Goal: Task Accomplishment & Management: Complete application form

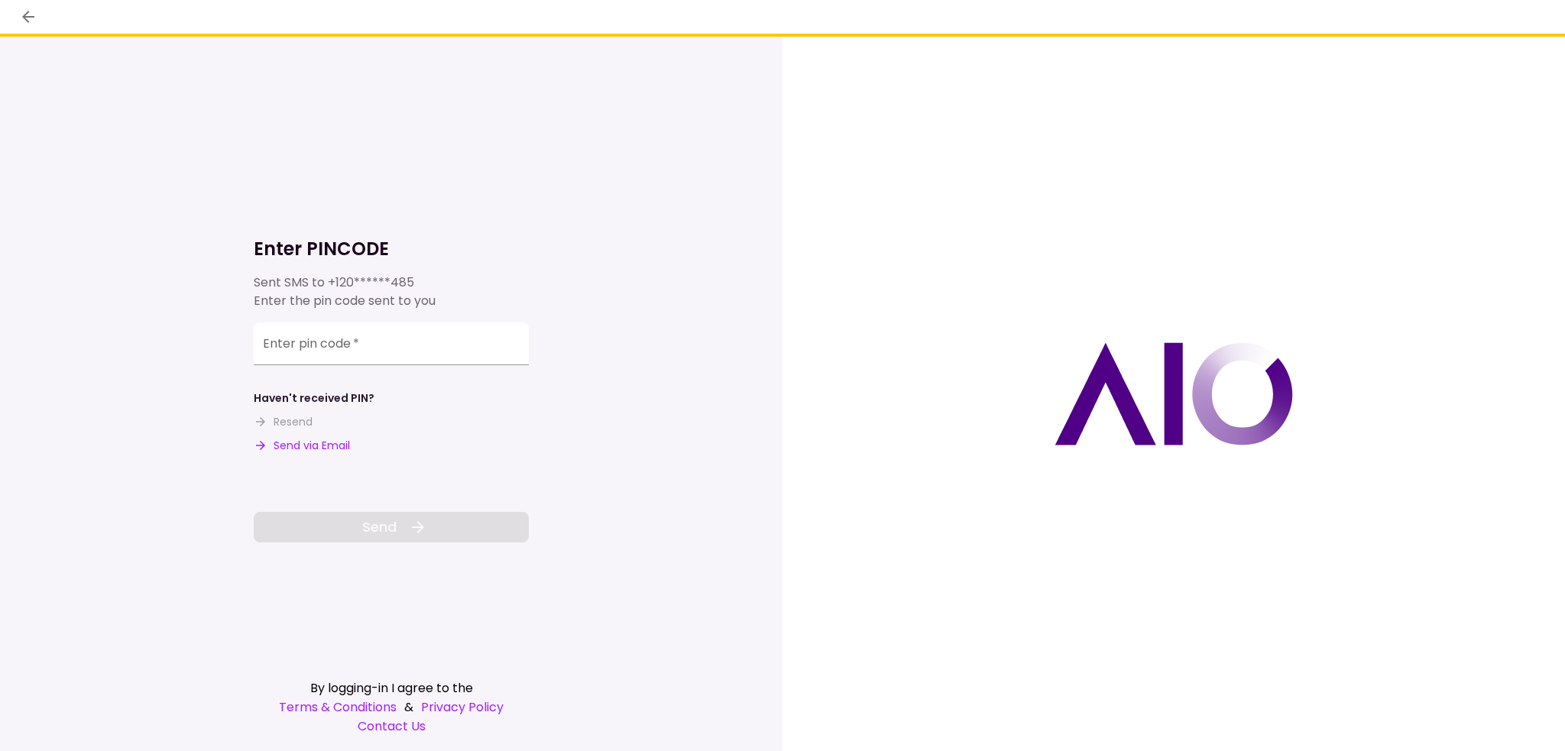
click at [315, 446] on button "Send via Email" at bounding box center [302, 446] width 96 height 16
click at [364, 339] on input "Enter pin code   *" at bounding box center [391, 344] width 275 height 43
paste input "******"
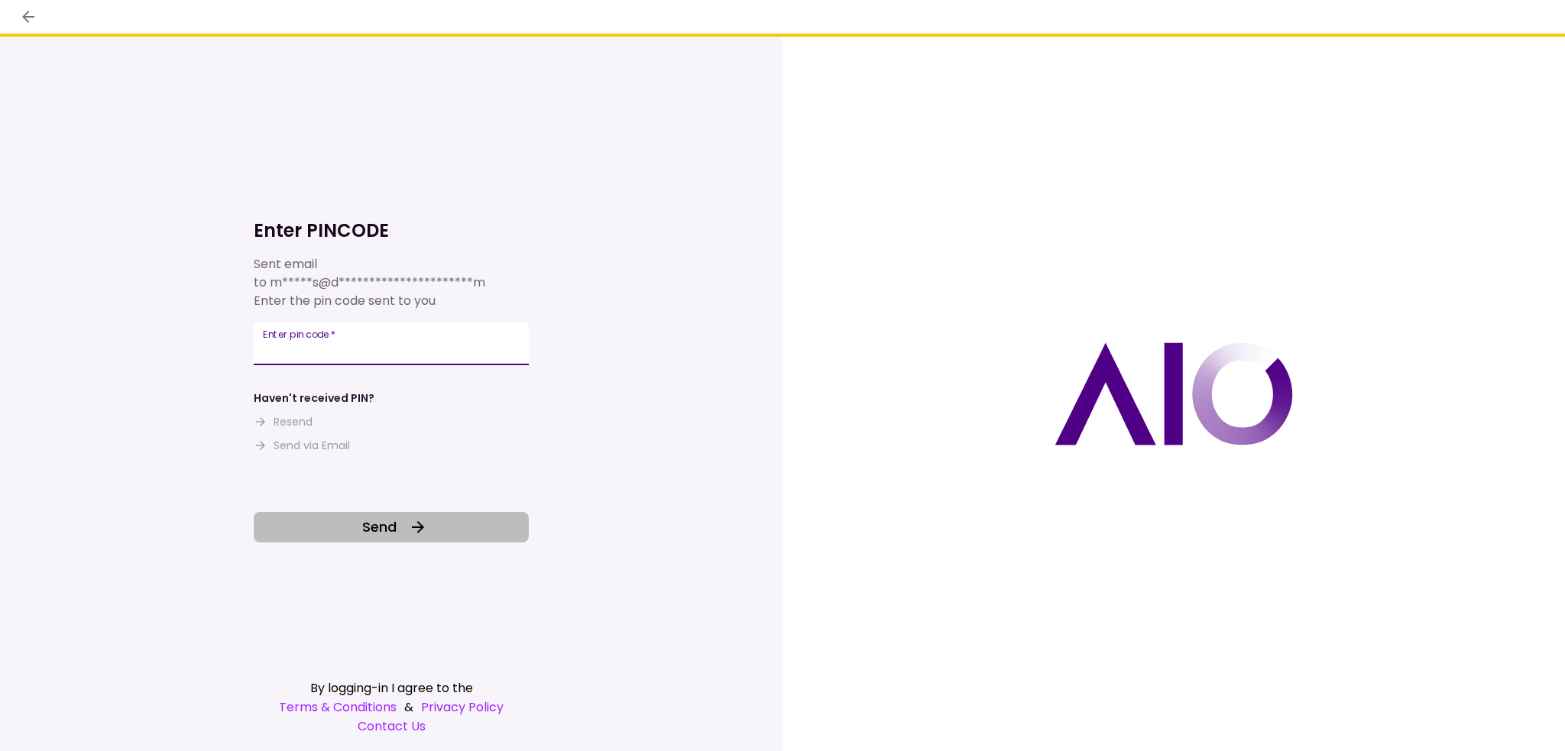
type input "******"
click at [360, 524] on button "Send" at bounding box center [391, 527] width 275 height 31
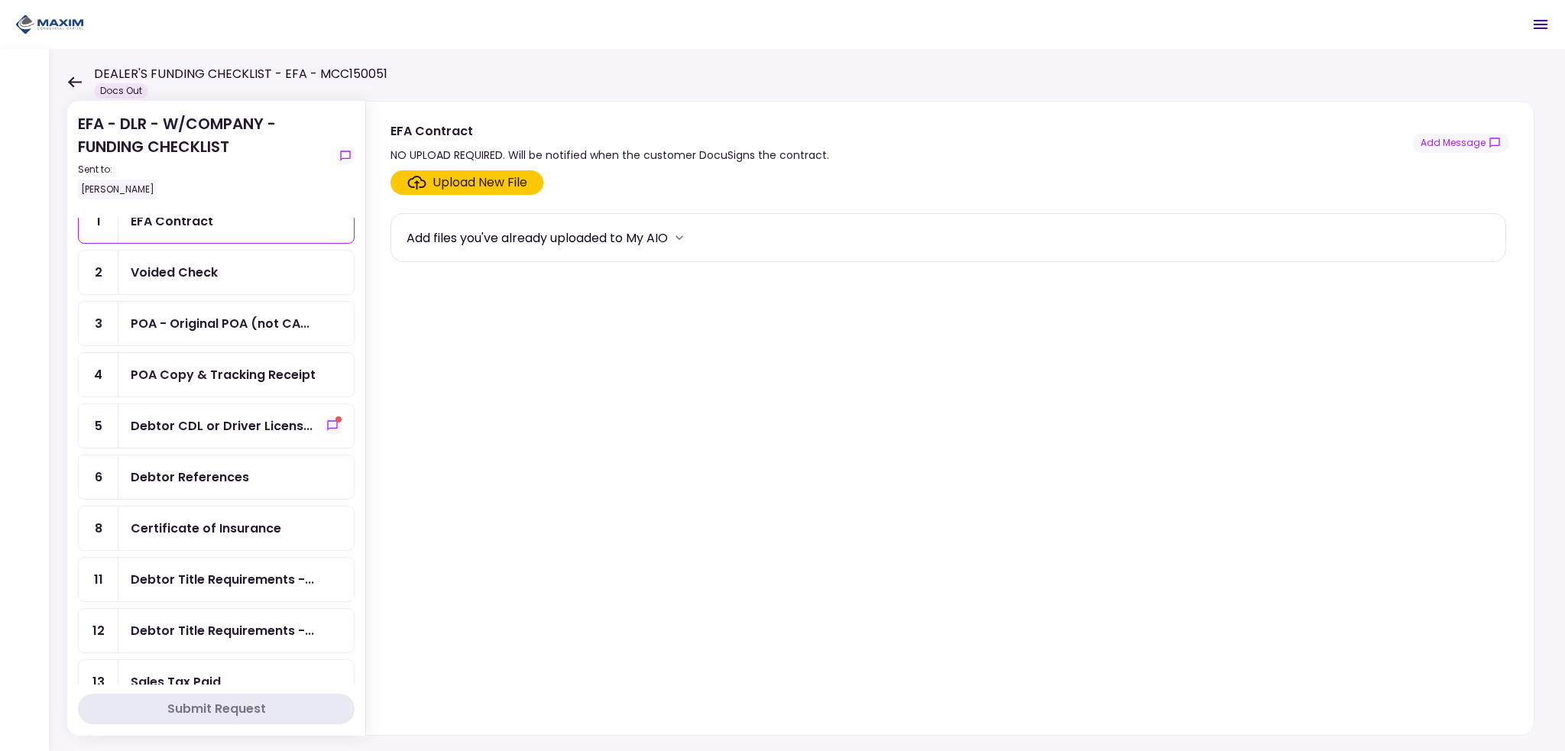
scroll to position [76, 0]
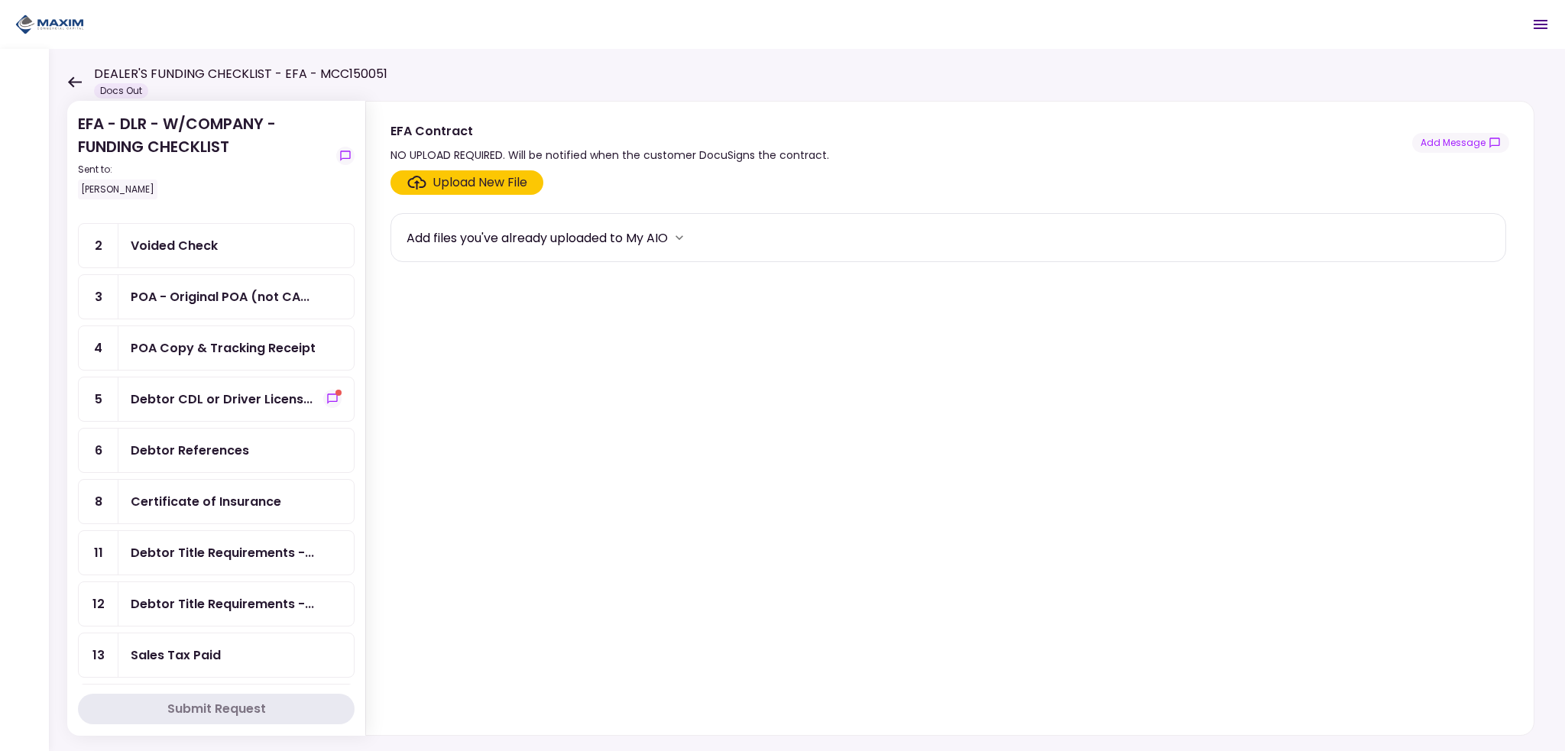
click at [177, 264] on div "Voided Check" at bounding box center [235, 246] width 235 height 44
click at [471, 193] on label "Upload New File" at bounding box center [467, 182] width 153 height 24
click at [0, 0] on input "Upload New File" at bounding box center [0, 0] width 0 height 0
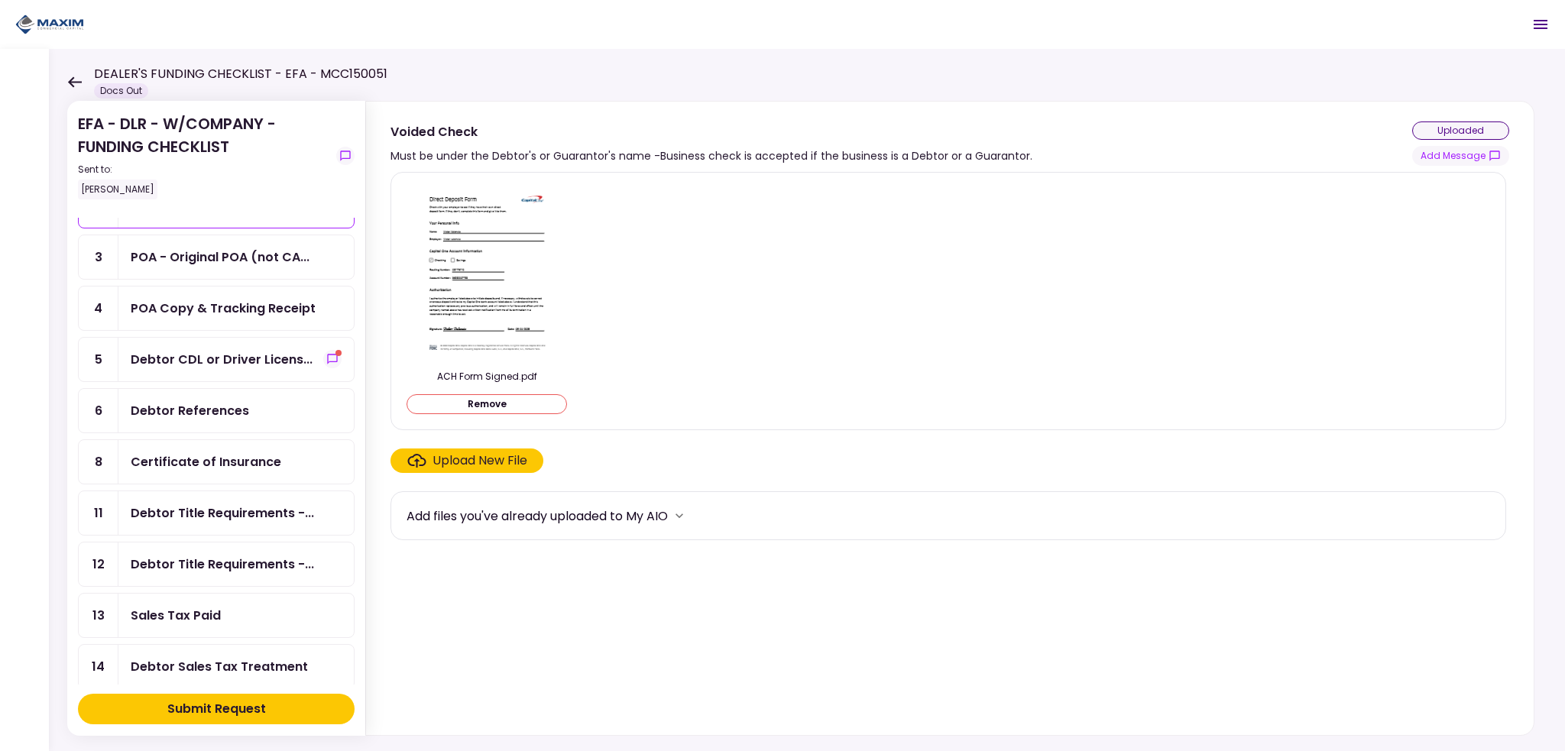
scroll to position [153, 0]
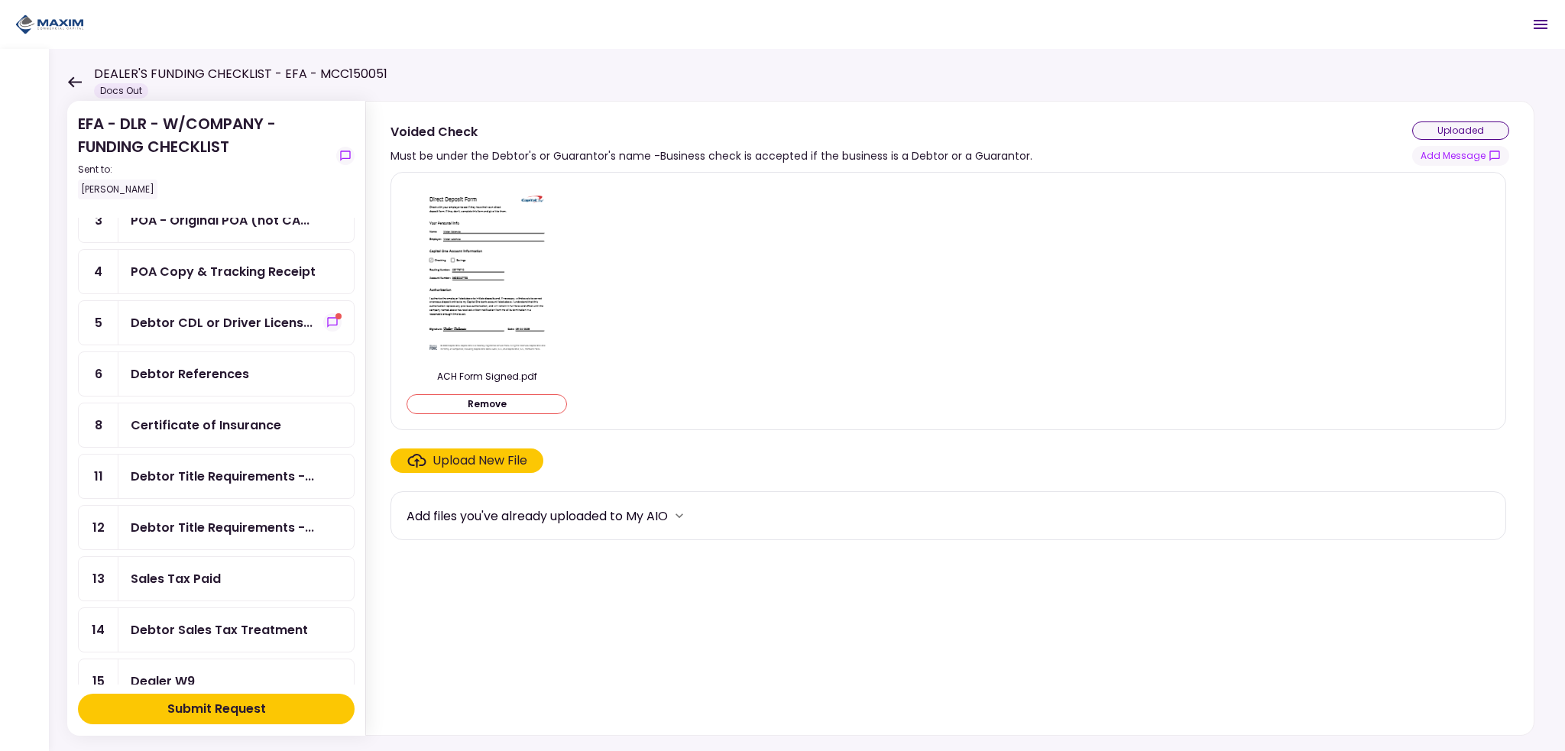
click at [196, 329] on div "Debtor CDL or Driver Licens..." at bounding box center [235, 323] width 235 height 44
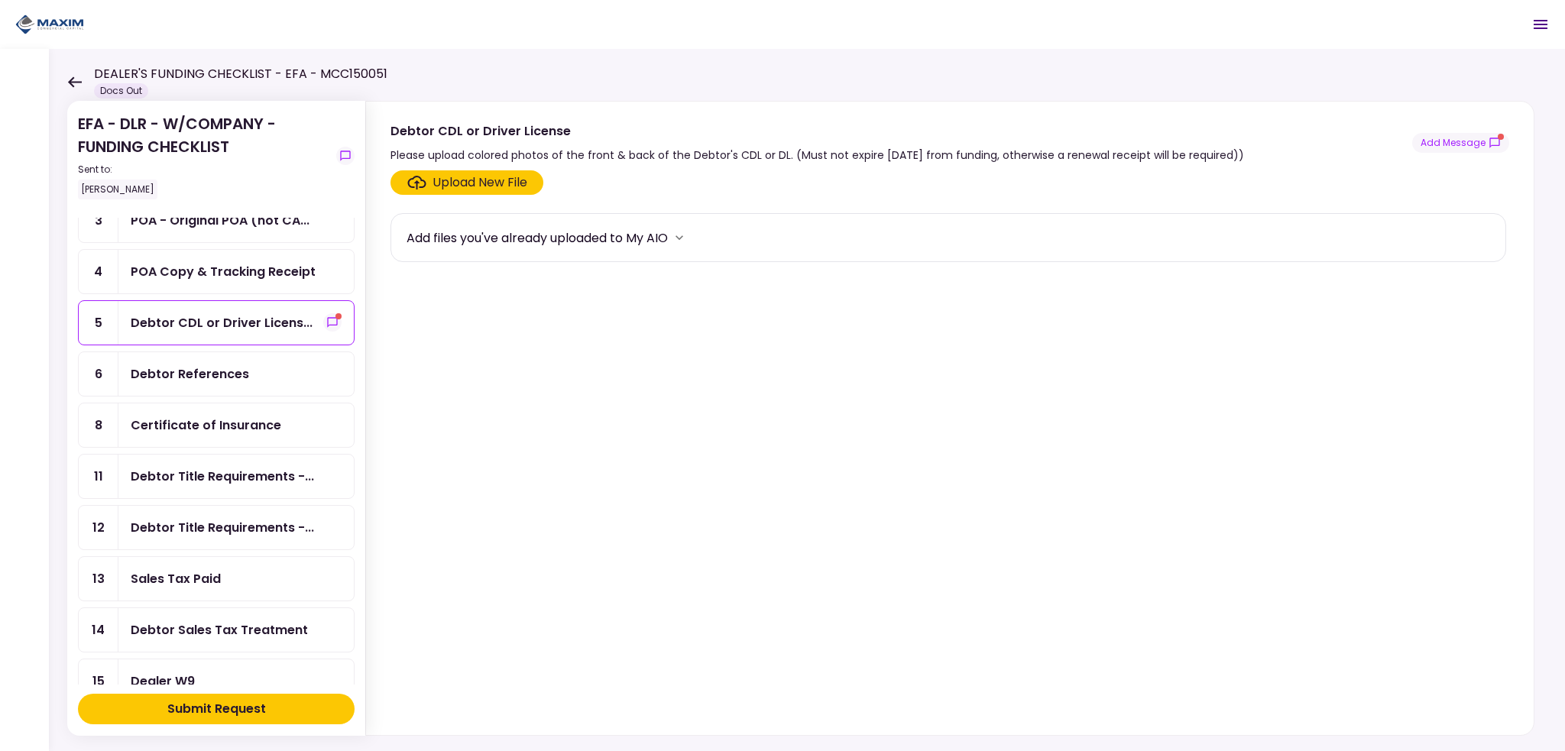
click at [465, 185] on div "Upload New File" at bounding box center [480, 183] width 95 height 18
click at [0, 0] on input "Upload New File" at bounding box center [0, 0] width 0 height 0
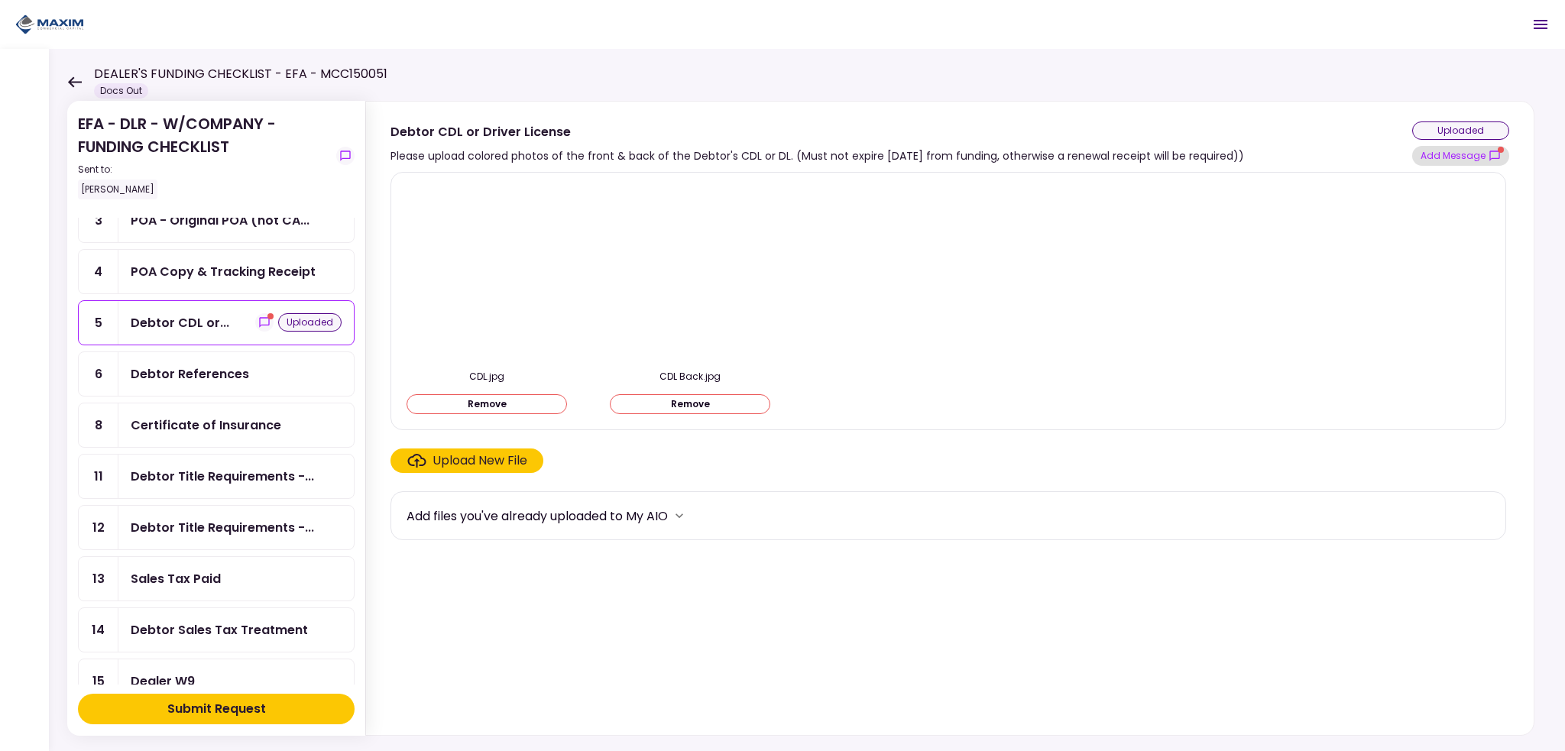
click at [1434, 158] on button "Add Message" at bounding box center [1461, 156] width 97 height 20
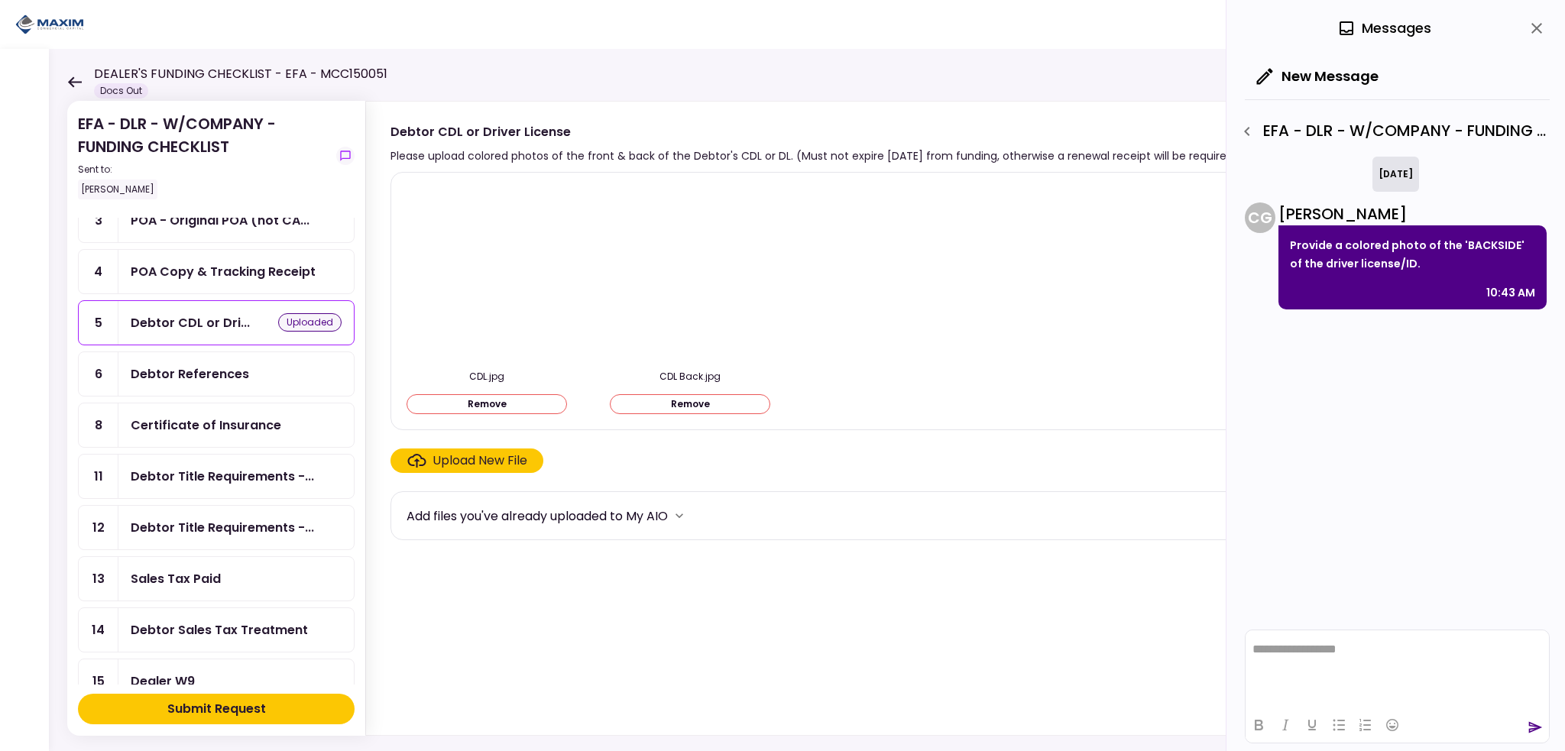
click at [1539, 31] on icon "close" at bounding box center [1537, 28] width 11 height 11
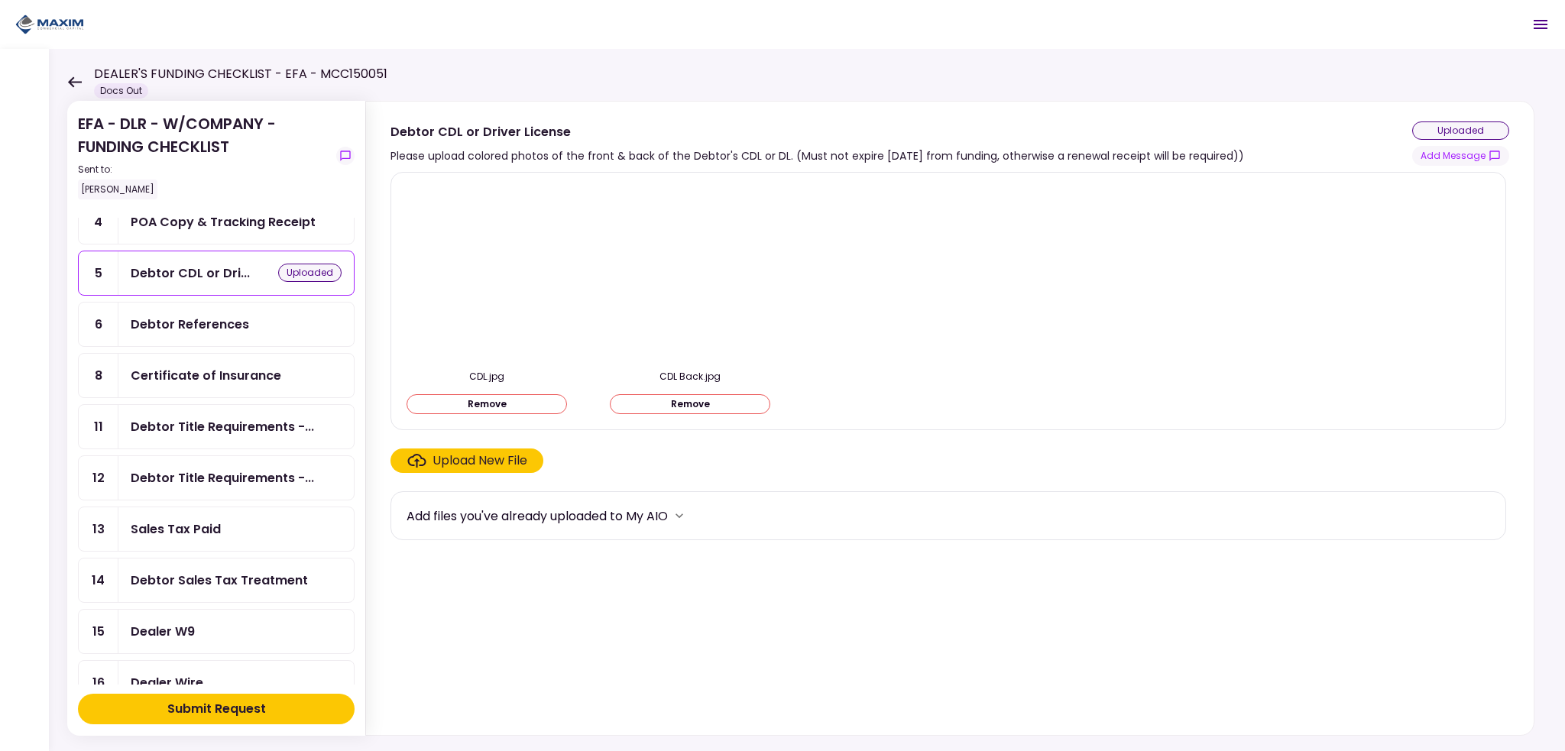
scroll to position [229, 0]
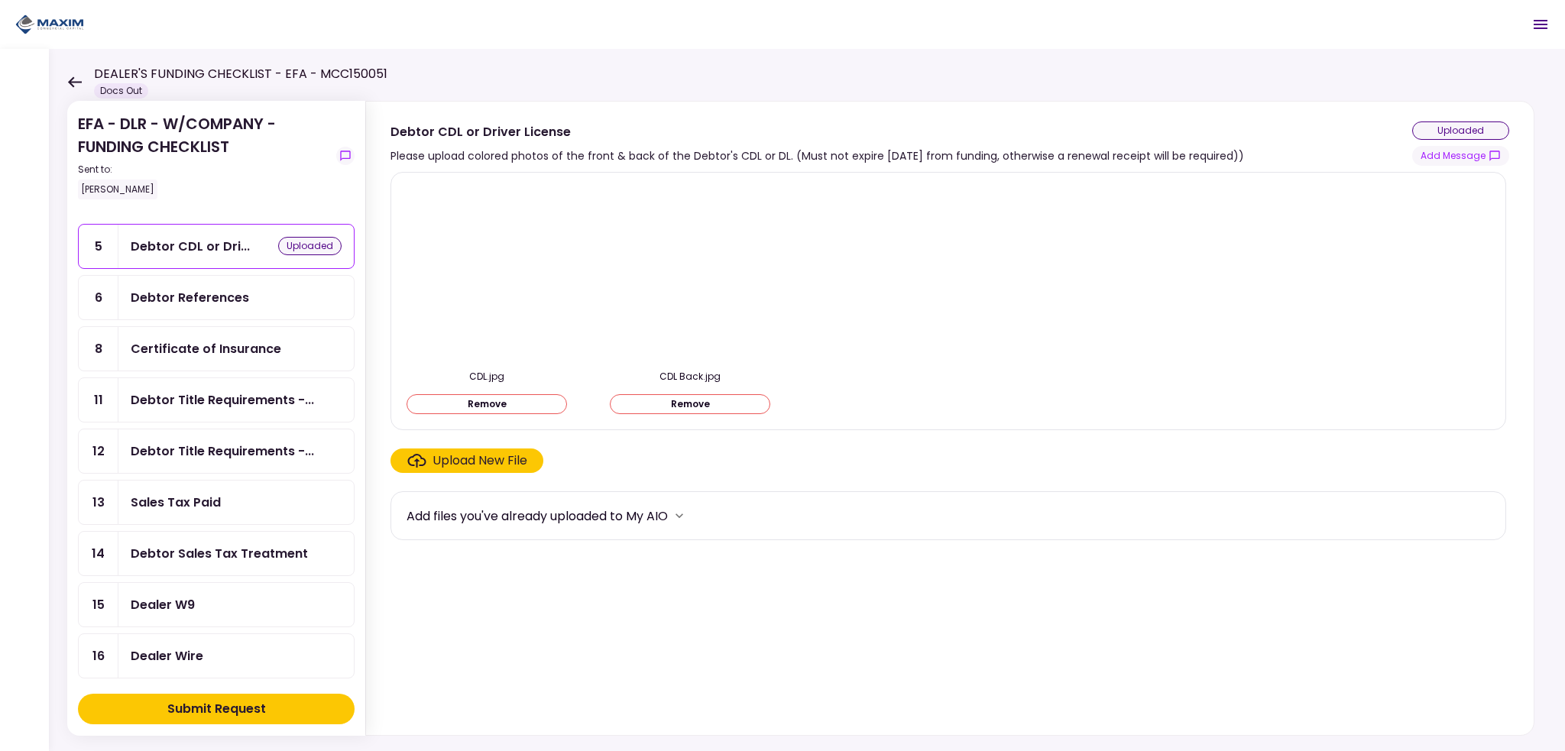
click at [213, 299] on div "Debtor References" at bounding box center [190, 297] width 118 height 19
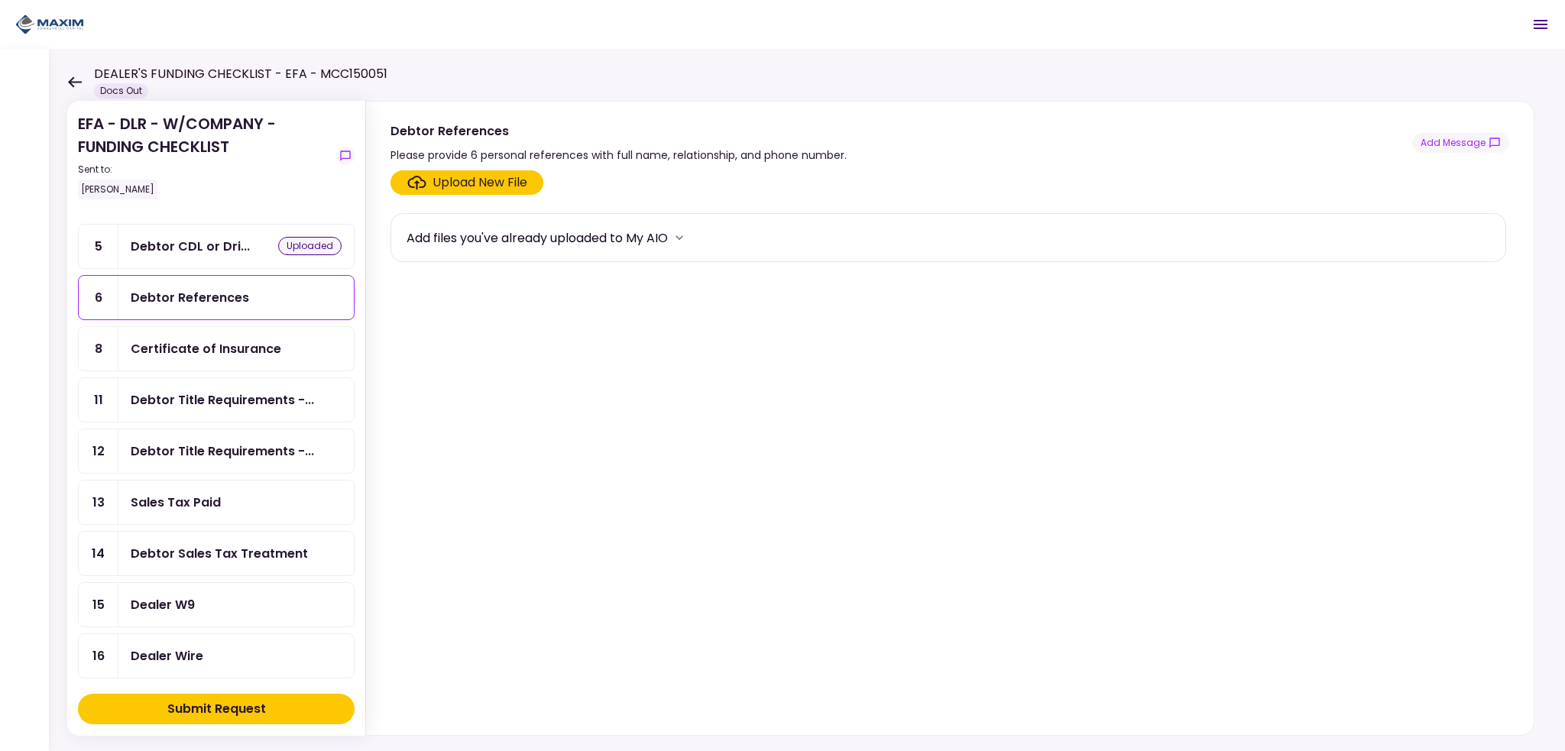
click at [193, 345] on div "Certificate of Insurance" at bounding box center [206, 348] width 151 height 19
click at [187, 391] on div "Debtor Title Requirements -..." at bounding box center [222, 400] width 183 height 19
click at [193, 442] on div "Debtor Title Requirements -..." at bounding box center [222, 451] width 183 height 19
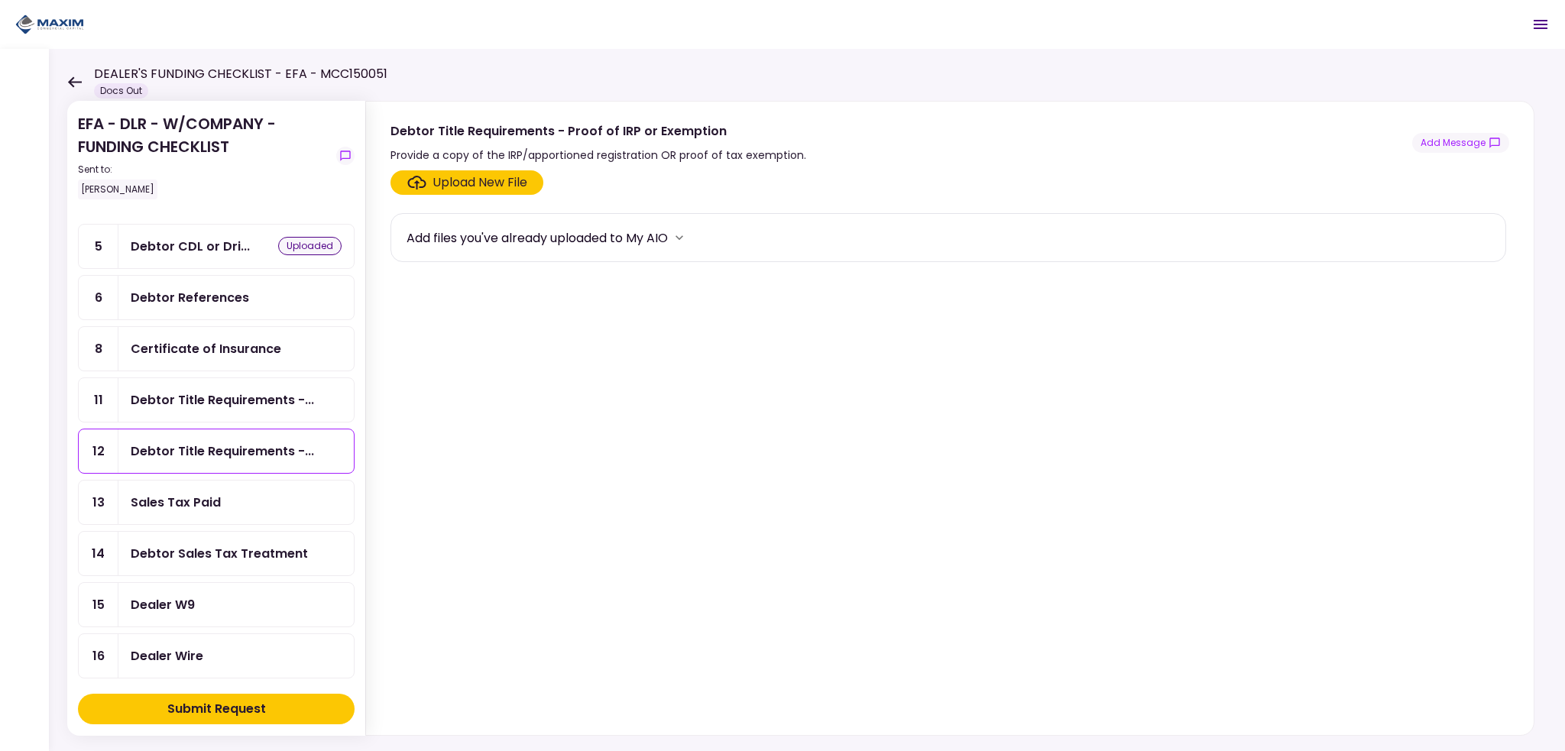
click at [174, 495] on div "Sales Tax Paid" at bounding box center [176, 502] width 90 height 19
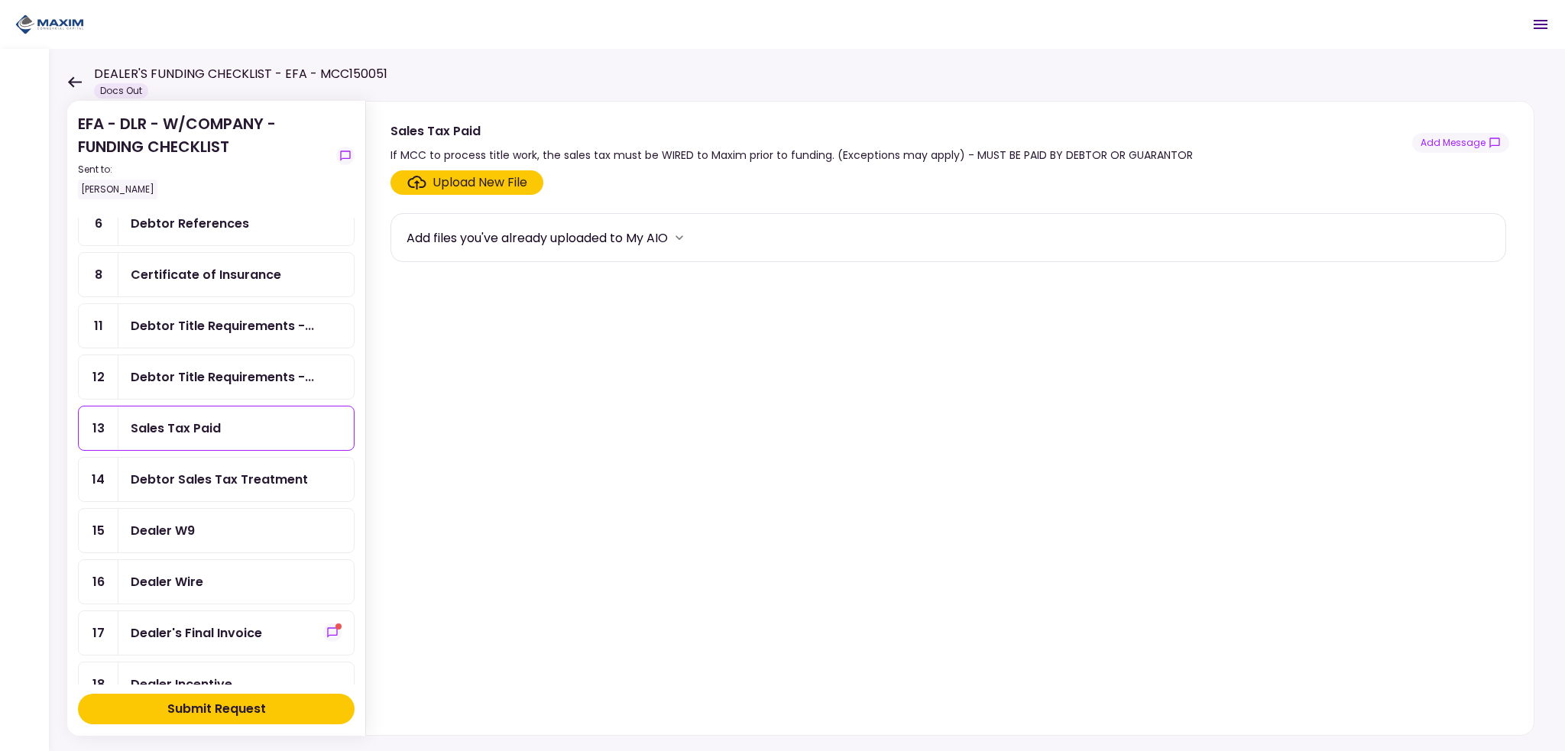
scroll to position [382, 0]
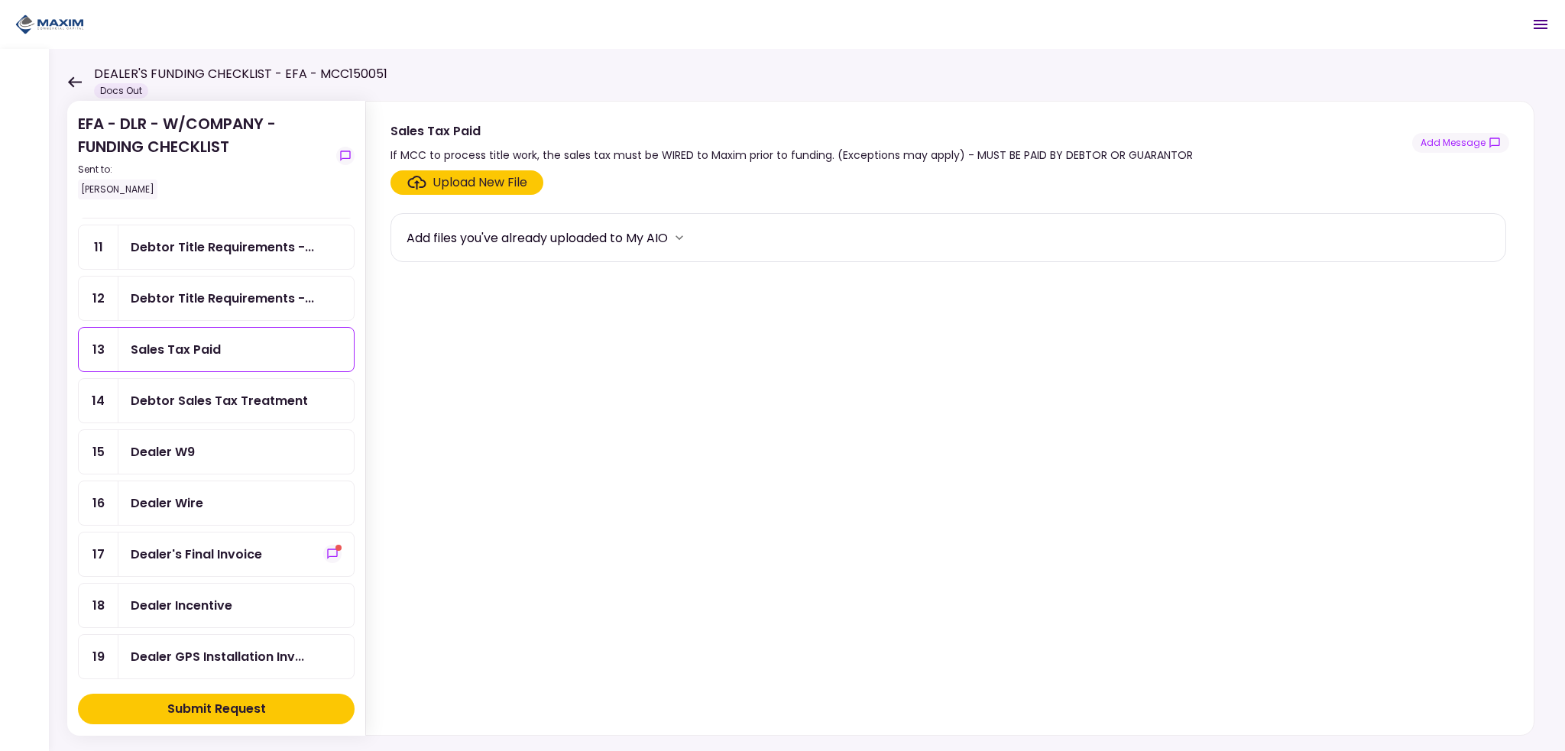
click at [174, 443] on div "Dealer W9" at bounding box center [163, 452] width 64 height 19
click at [471, 192] on label "Upload New File" at bounding box center [467, 182] width 153 height 24
click at [0, 0] on input "Upload New File" at bounding box center [0, 0] width 0 height 0
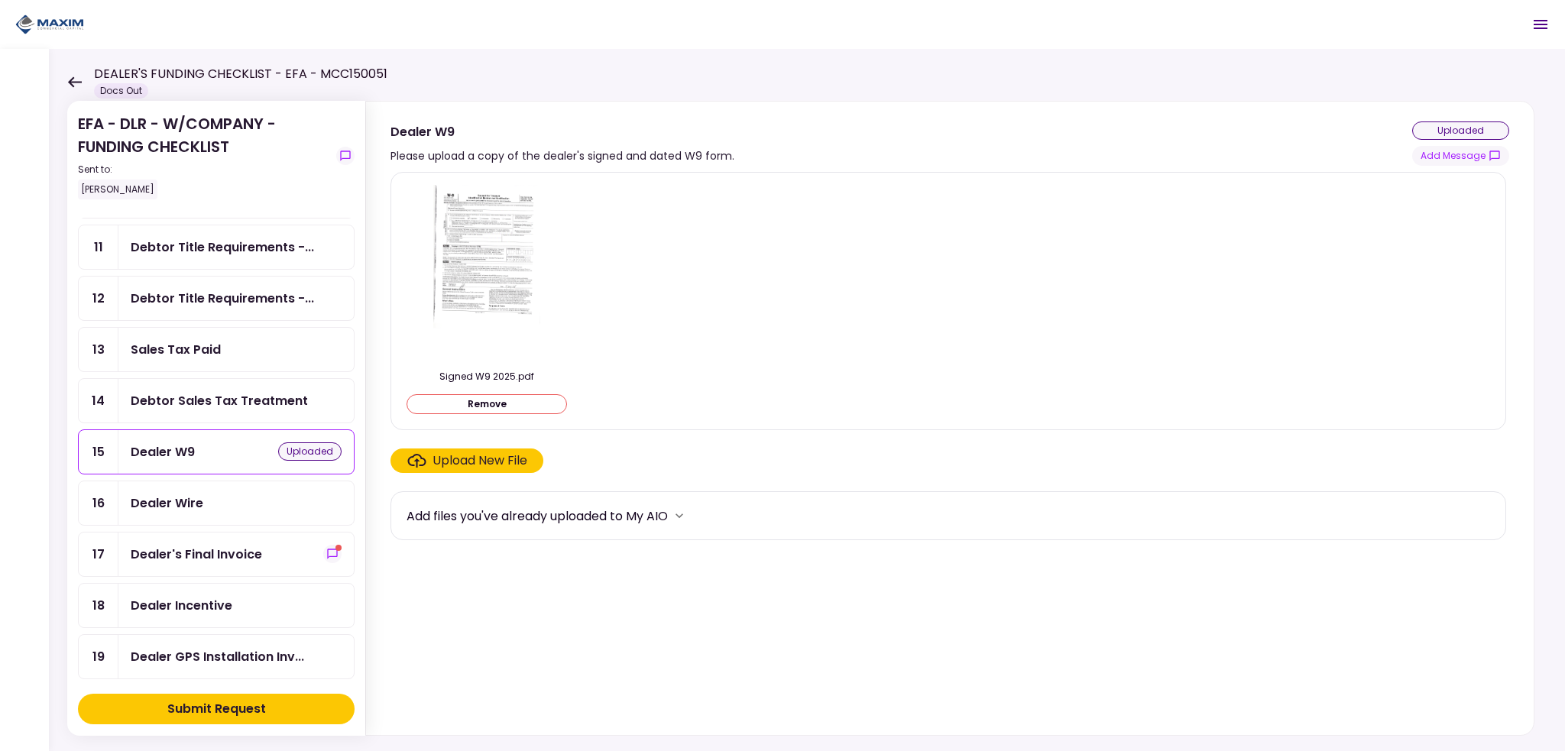
click at [494, 238] on img at bounding box center [486, 273] width 107 height 176
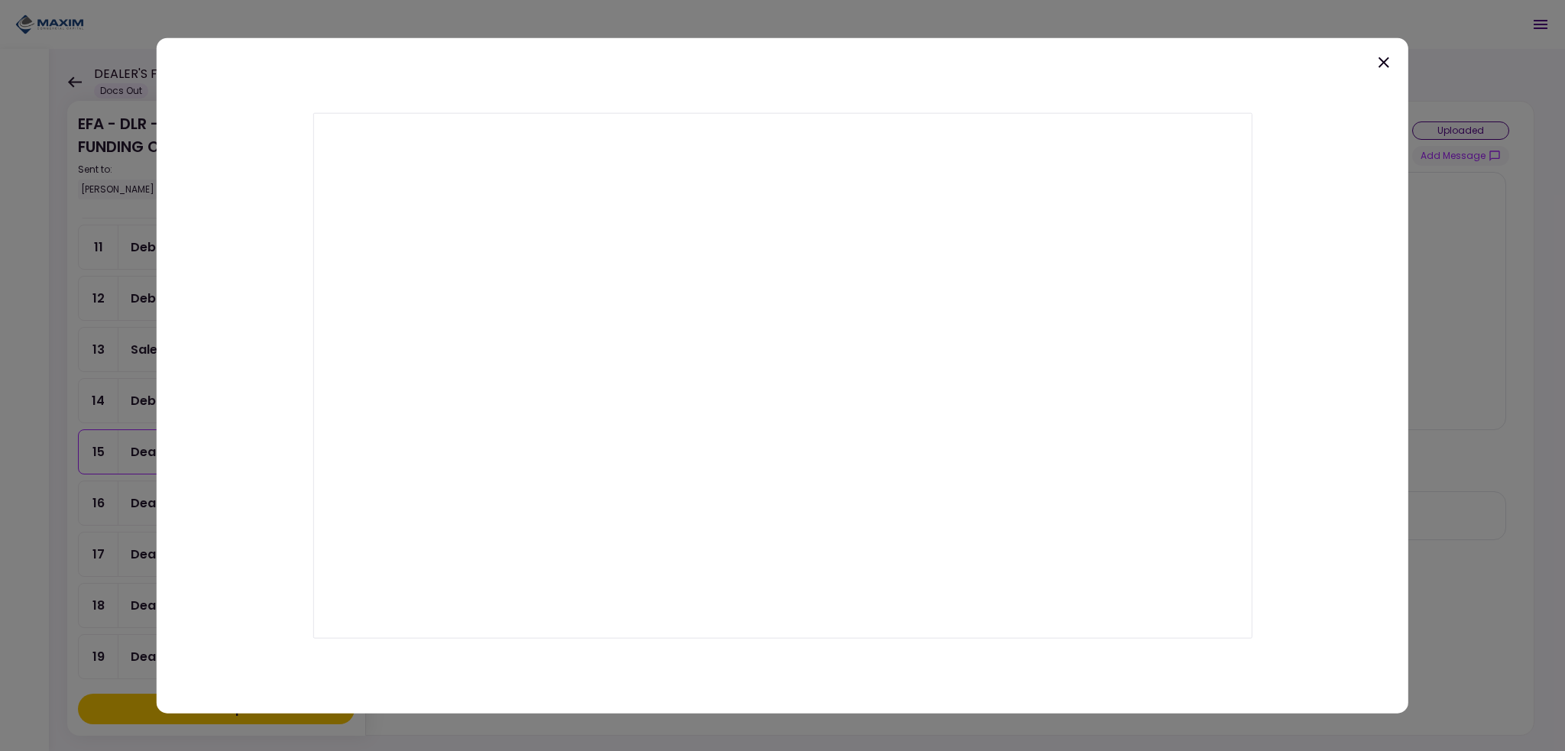
click at [1377, 62] on icon at bounding box center [1384, 62] width 18 height 18
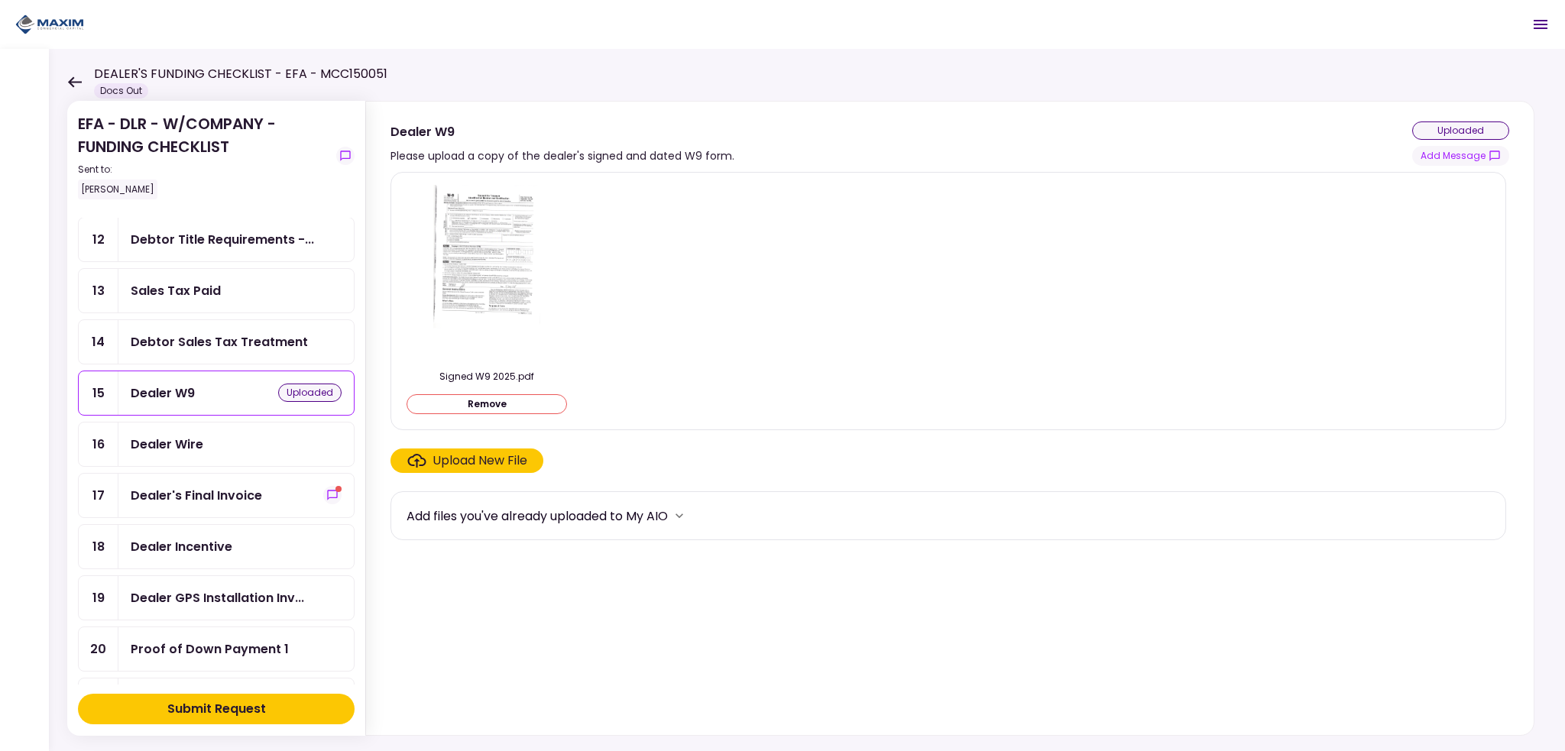
scroll to position [535, 0]
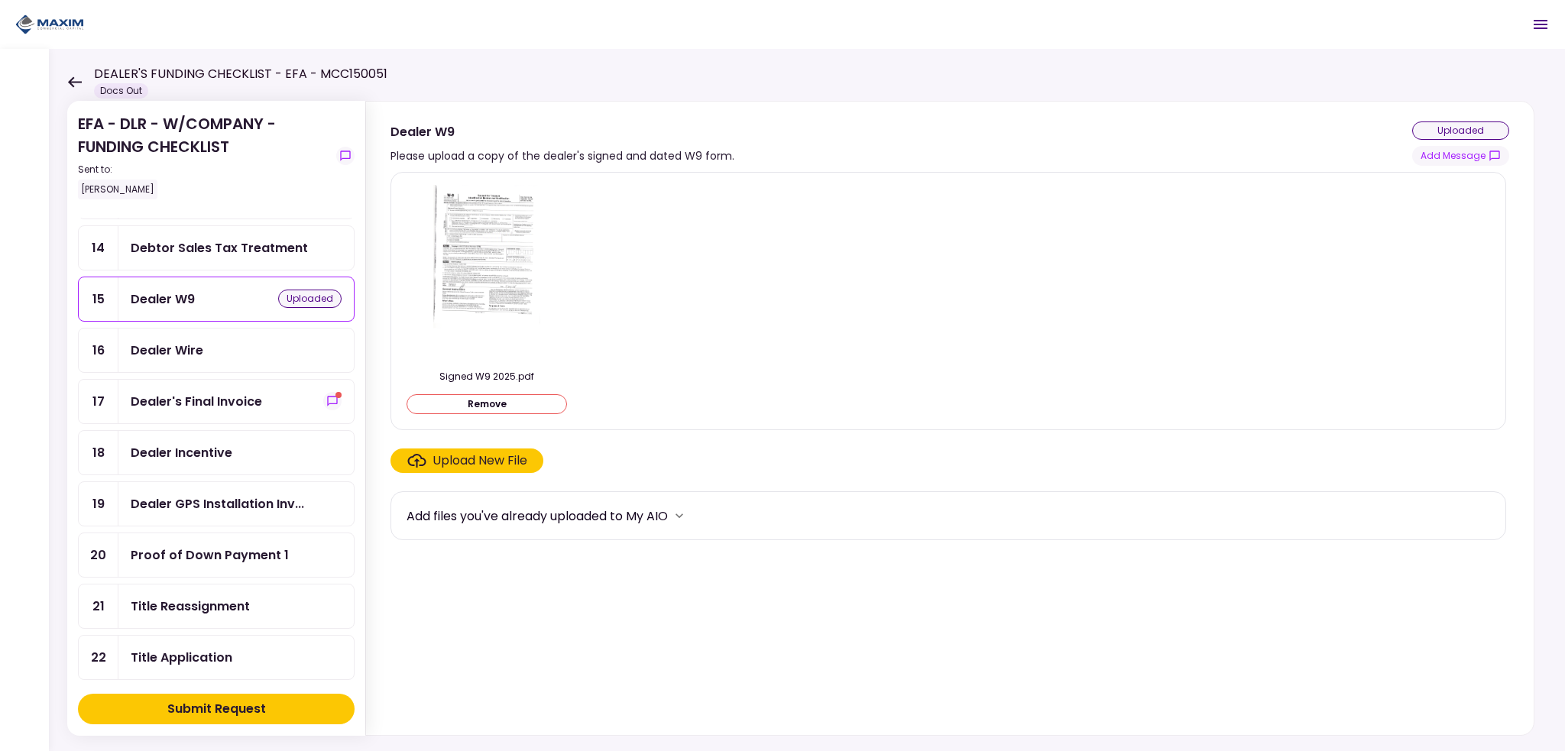
click at [215, 351] on div "Dealer Wire" at bounding box center [235, 351] width 235 height 44
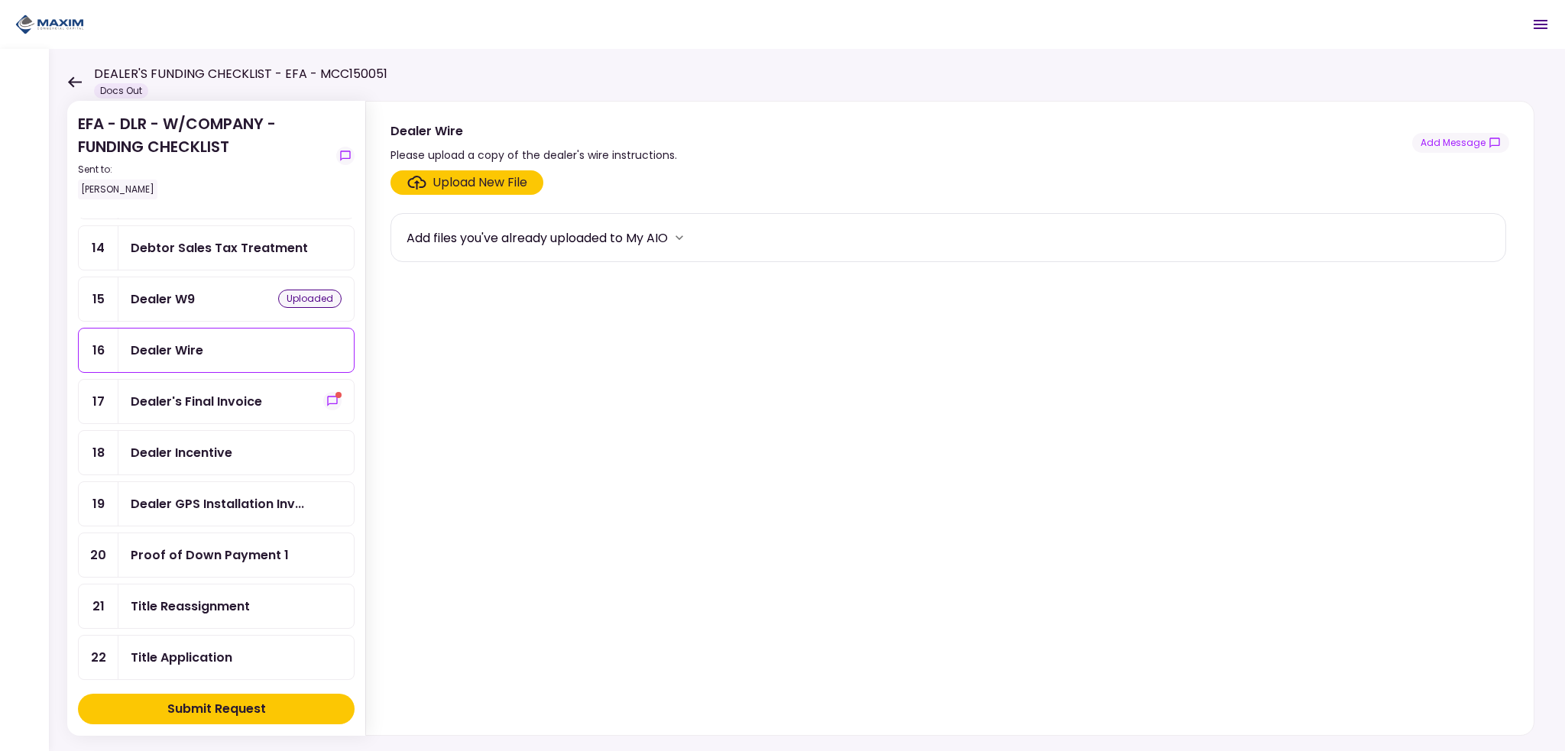
click at [484, 183] on div "Upload New File" at bounding box center [480, 183] width 95 height 18
click at [0, 0] on input "Upload New File" at bounding box center [0, 0] width 0 height 0
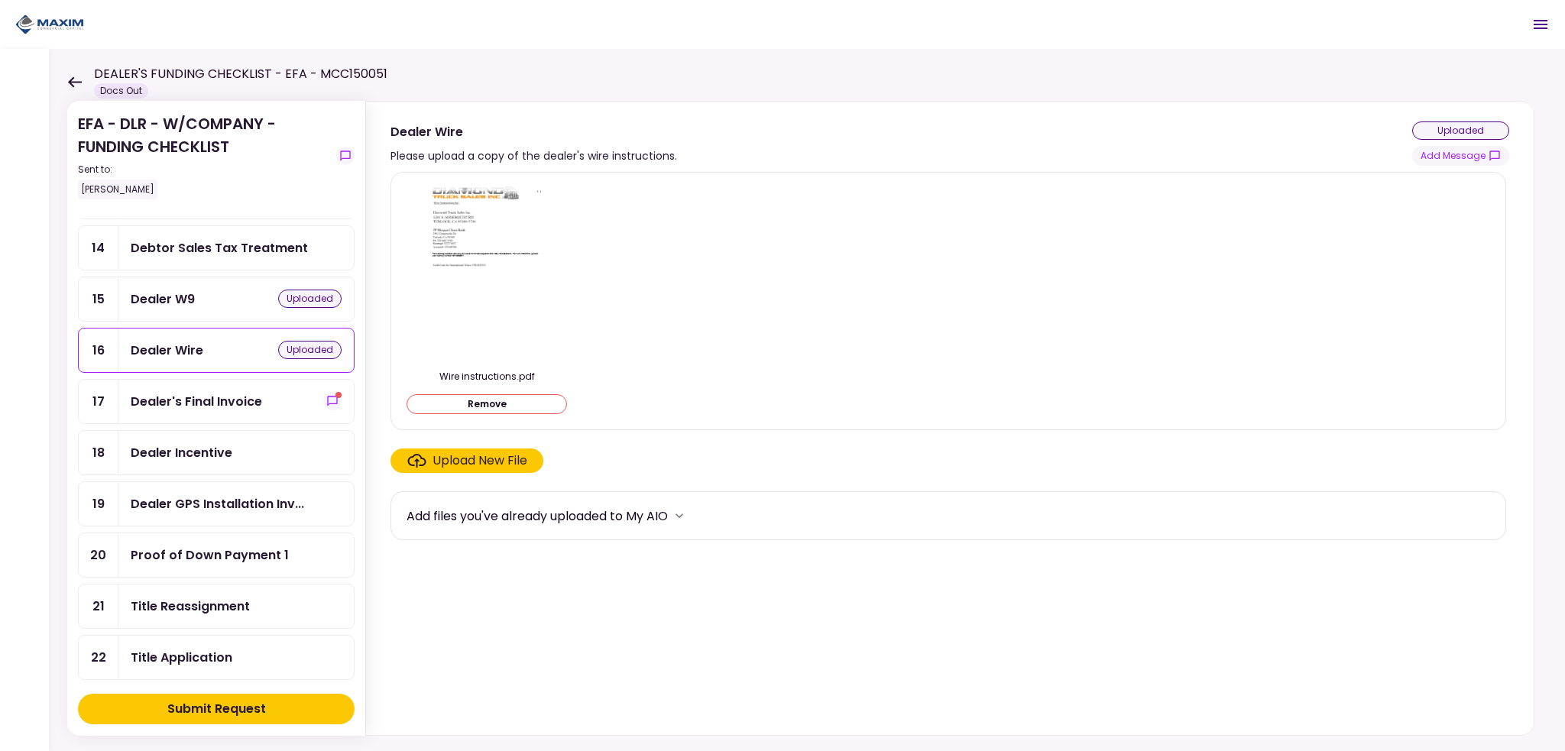
click at [209, 443] on div "Dealer Incentive" at bounding box center [182, 452] width 102 height 19
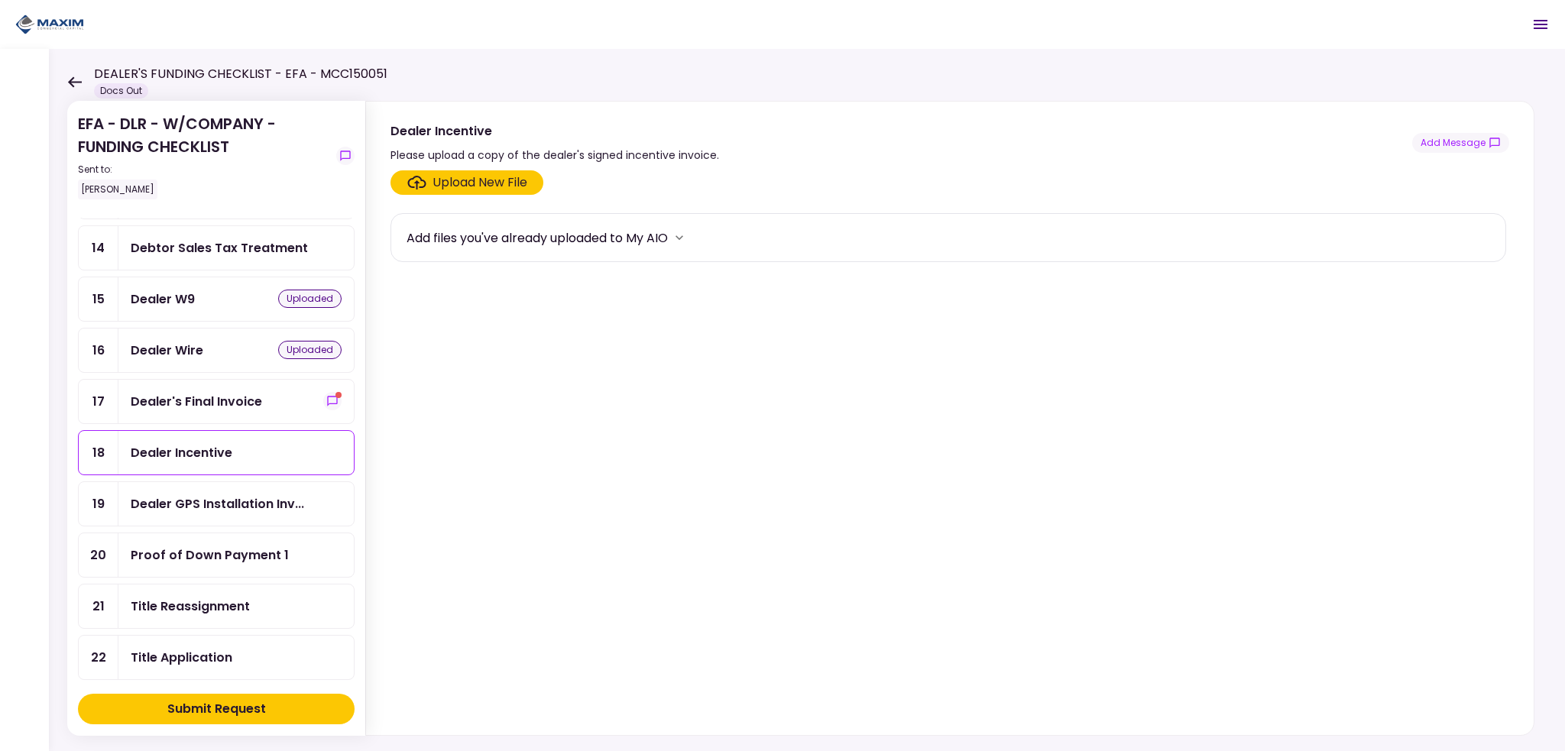
click at [453, 190] on div "Upload New File" at bounding box center [480, 183] width 95 height 18
click at [0, 0] on input "Upload New File" at bounding box center [0, 0] width 0 height 0
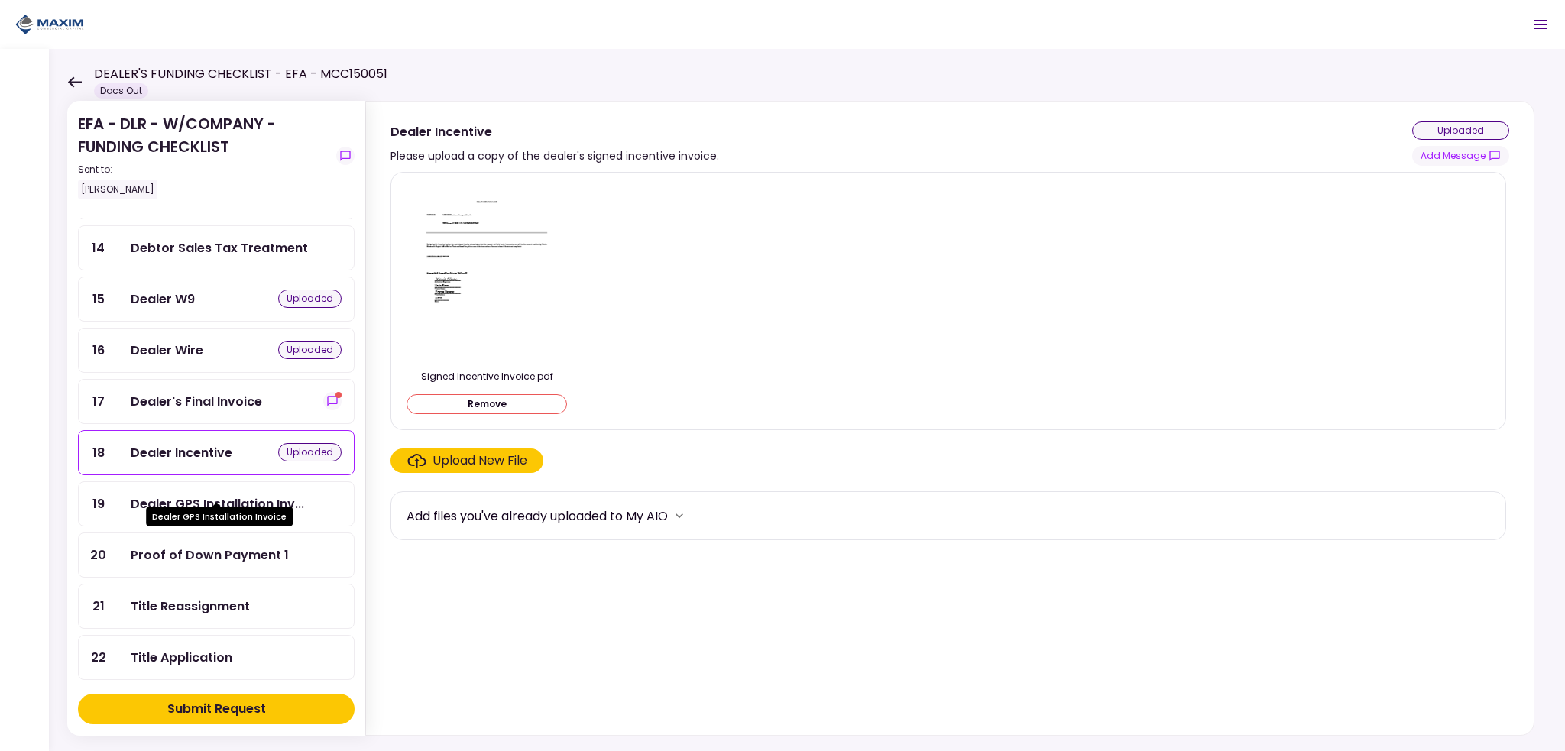
click at [205, 495] on div "Dealer GPS Installation Inv..." at bounding box center [218, 504] width 174 height 19
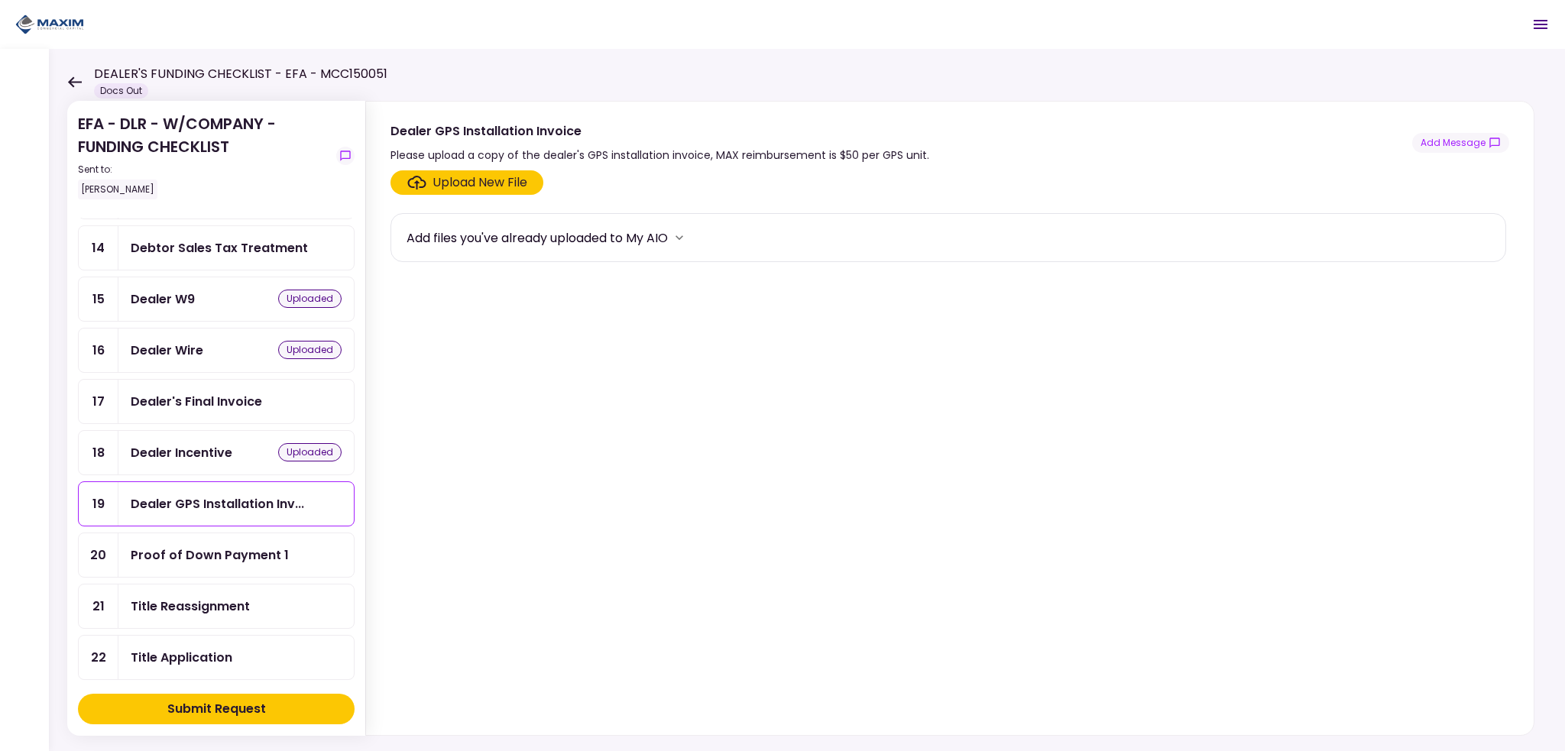
click at [203, 534] on div "Proof of Down Payment 1" at bounding box center [235, 556] width 235 height 44
click at [189, 585] on div "Title Reassignment" at bounding box center [235, 607] width 235 height 44
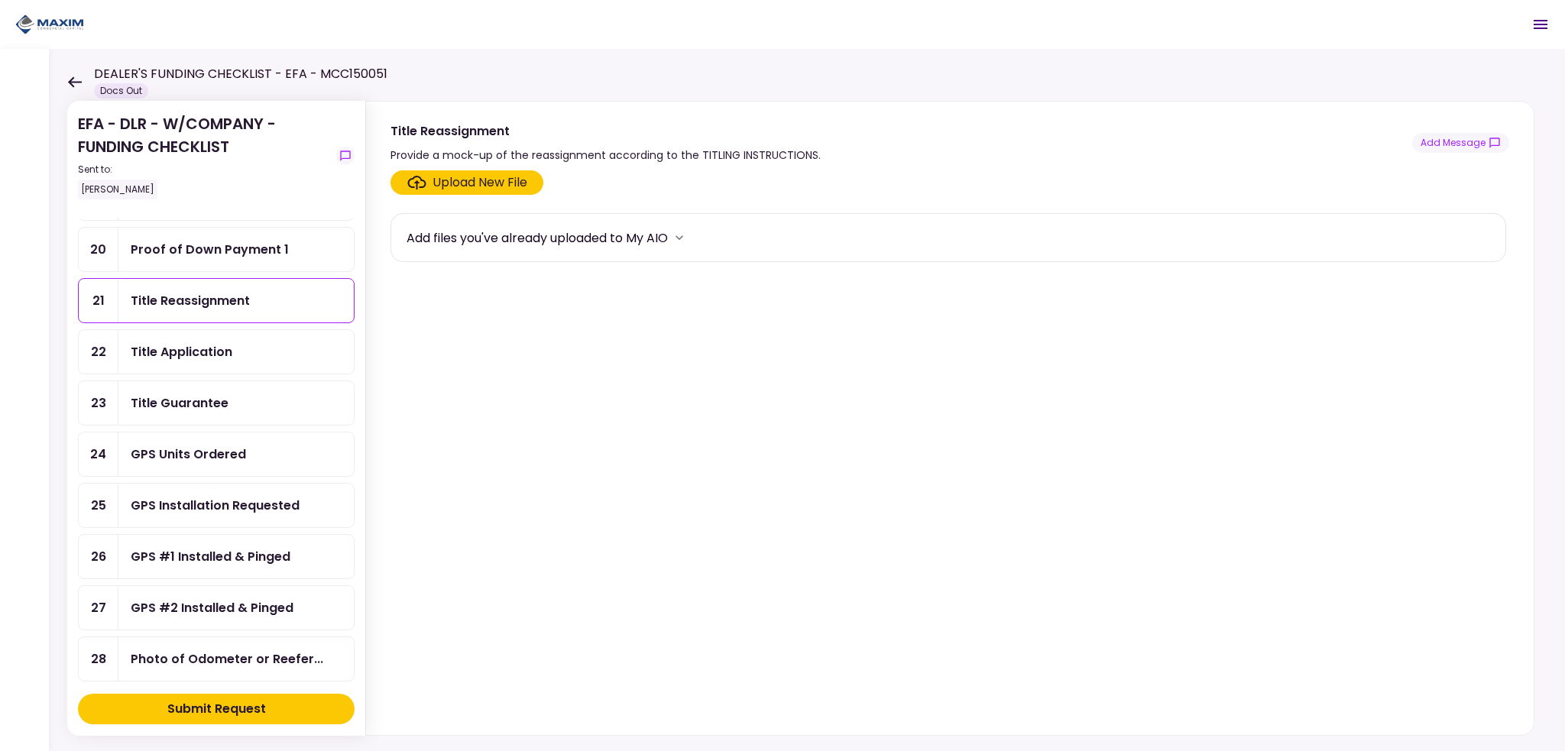
click at [245, 394] on div "Title Guarantee" at bounding box center [236, 403] width 211 height 19
click at [453, 183] on div "Upload New File" at bounding box center [480, 183] width 95 height 18
click at [0, 0] on input "Upload New File" at bounding box center [0, 0] width 0 height 0
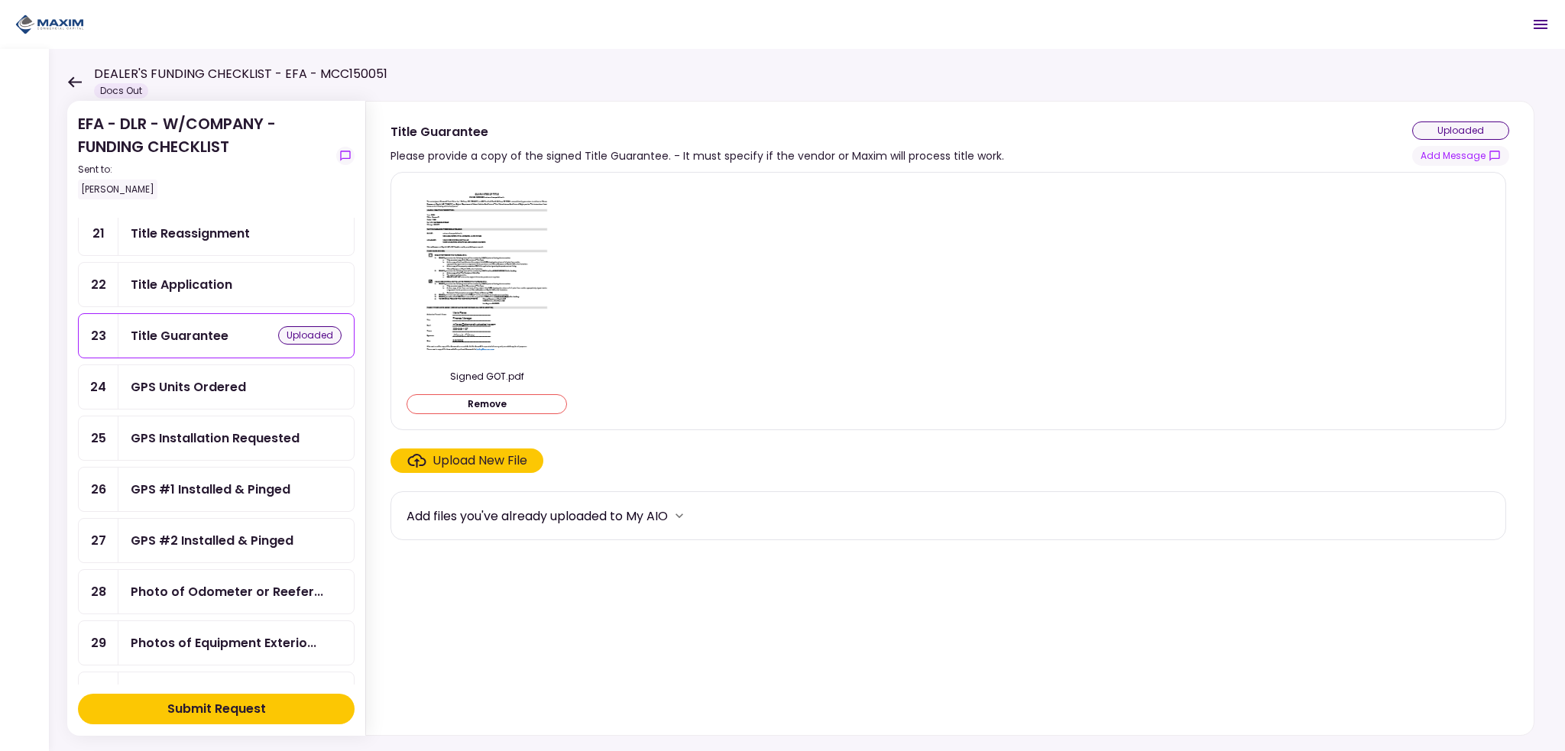
scroll to position [994, 0]
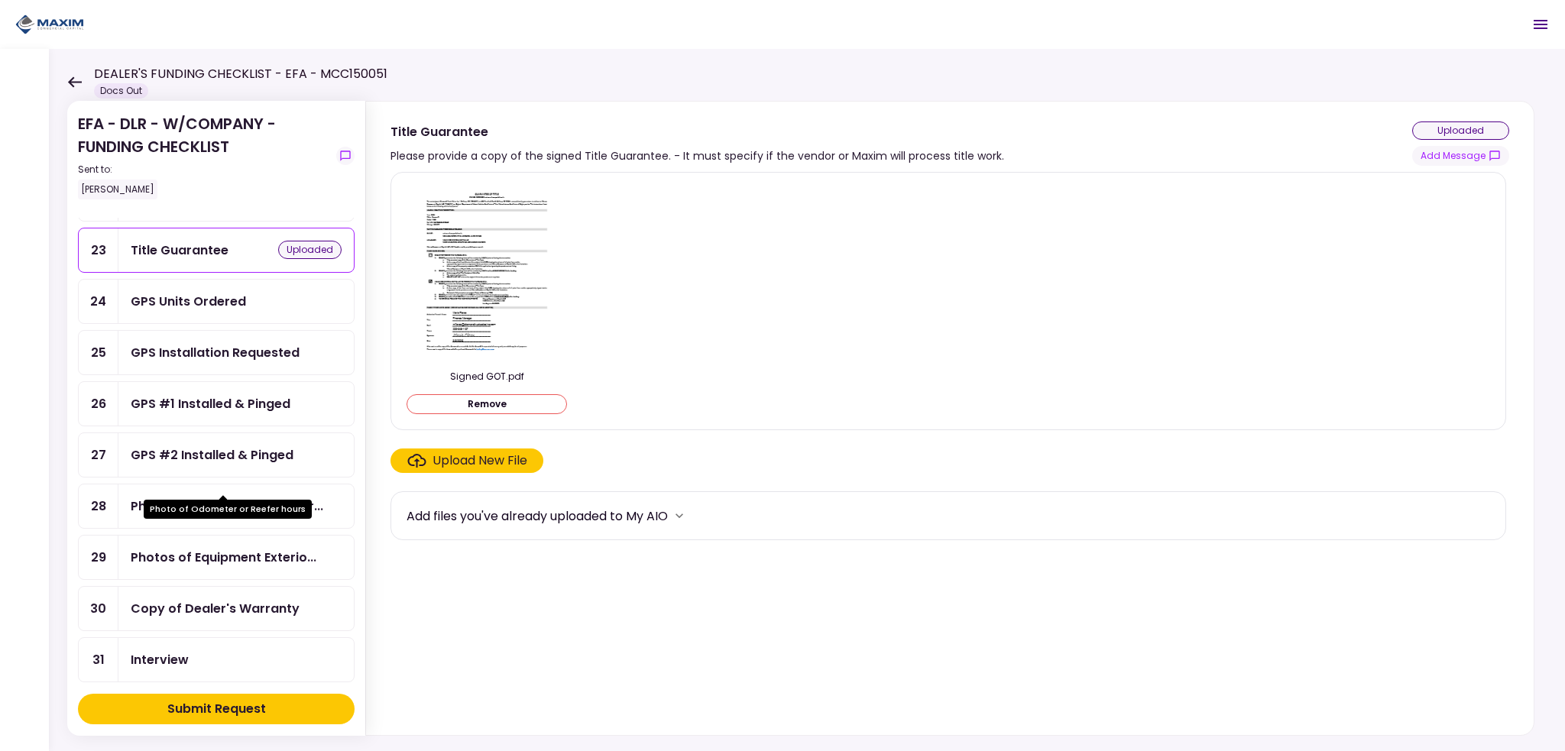
click at [233, 497] on div "Photo of Odometer or Reefer..." at bounding box center [227, 506] width 193 height 19
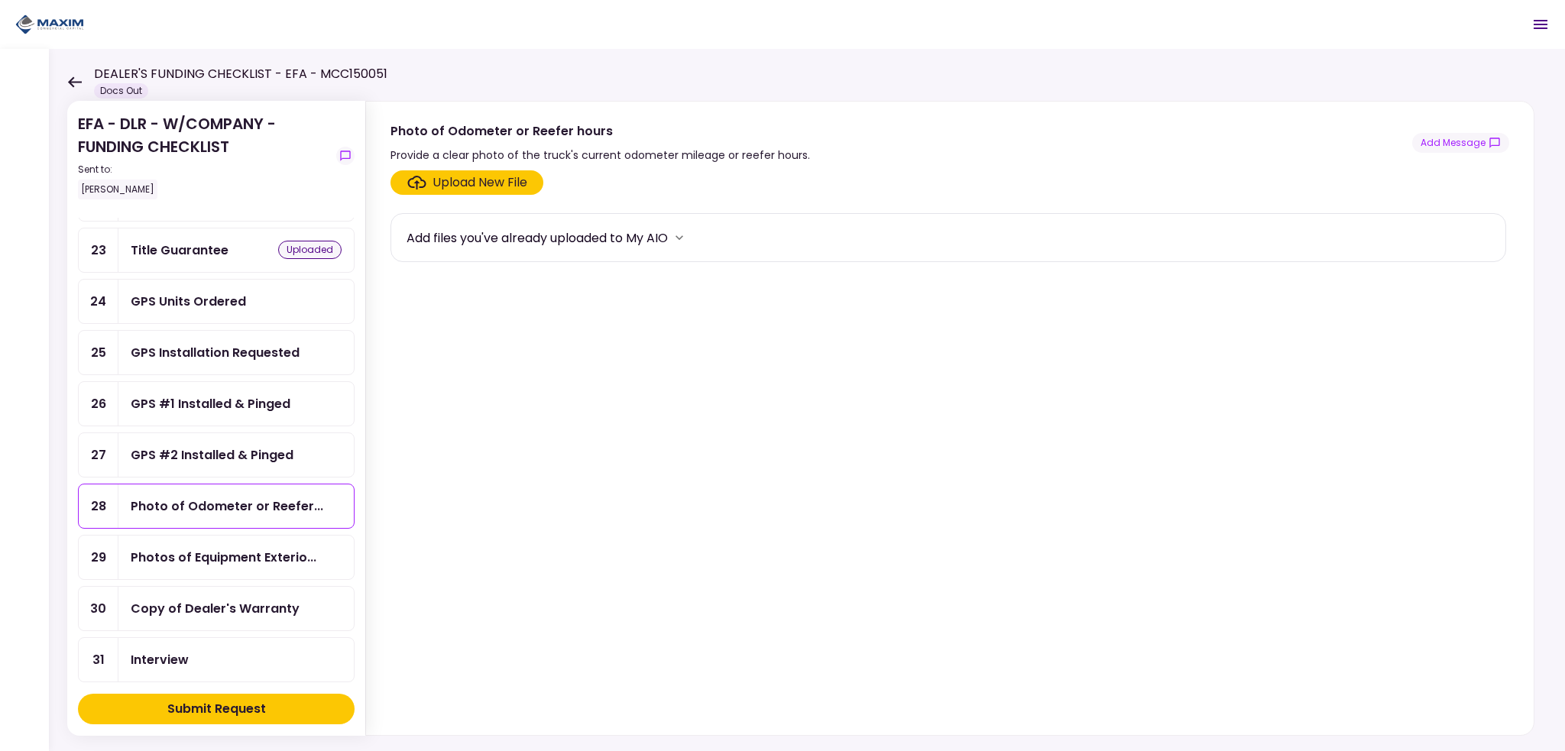
click at [435, 192] on label "Upload New File" at bounding box center [467, 182] width 153 height 24
click at [0, 0] on input "Upload New File" at bounding box center [0, 0] width 0 height 0
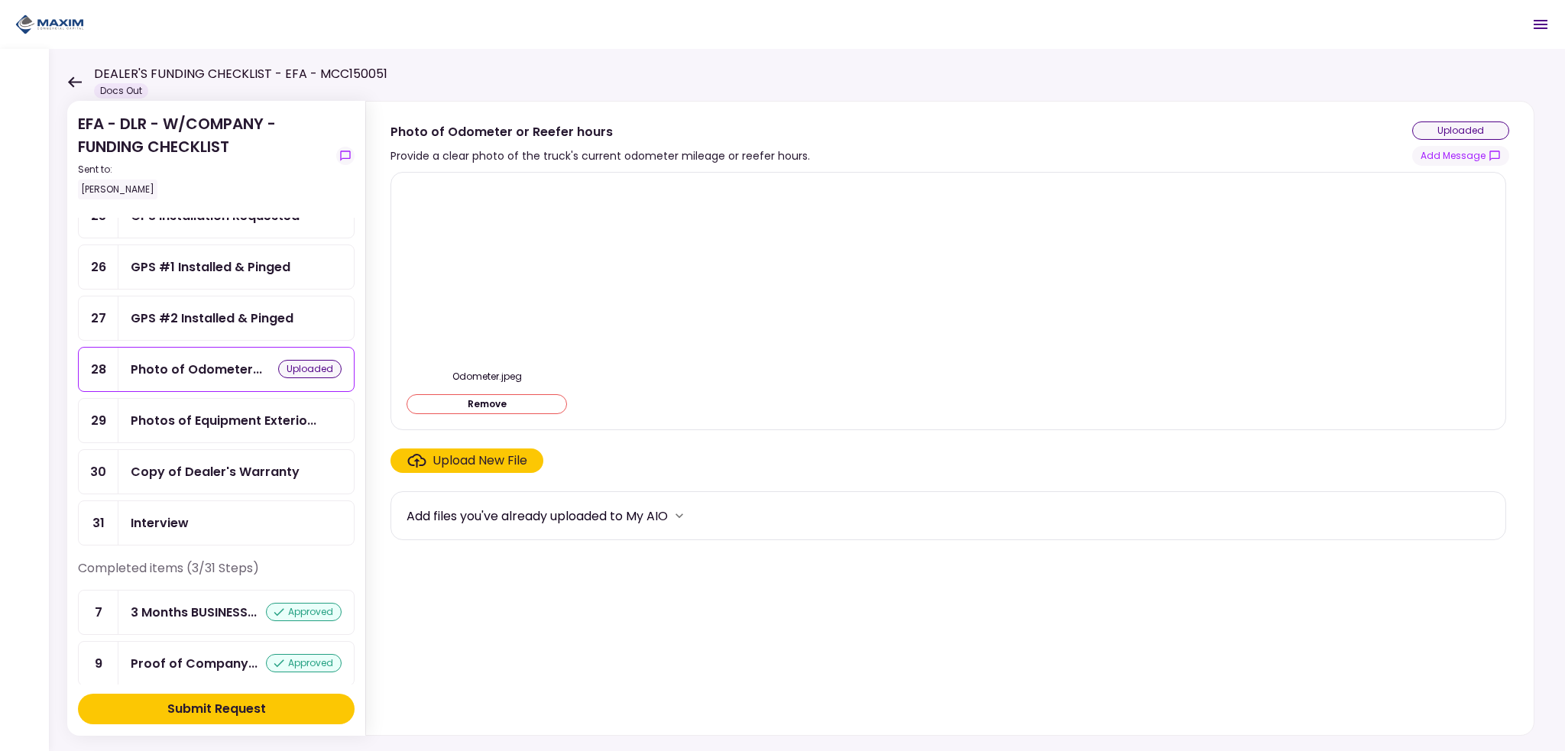
scroll to position [1147, 0]
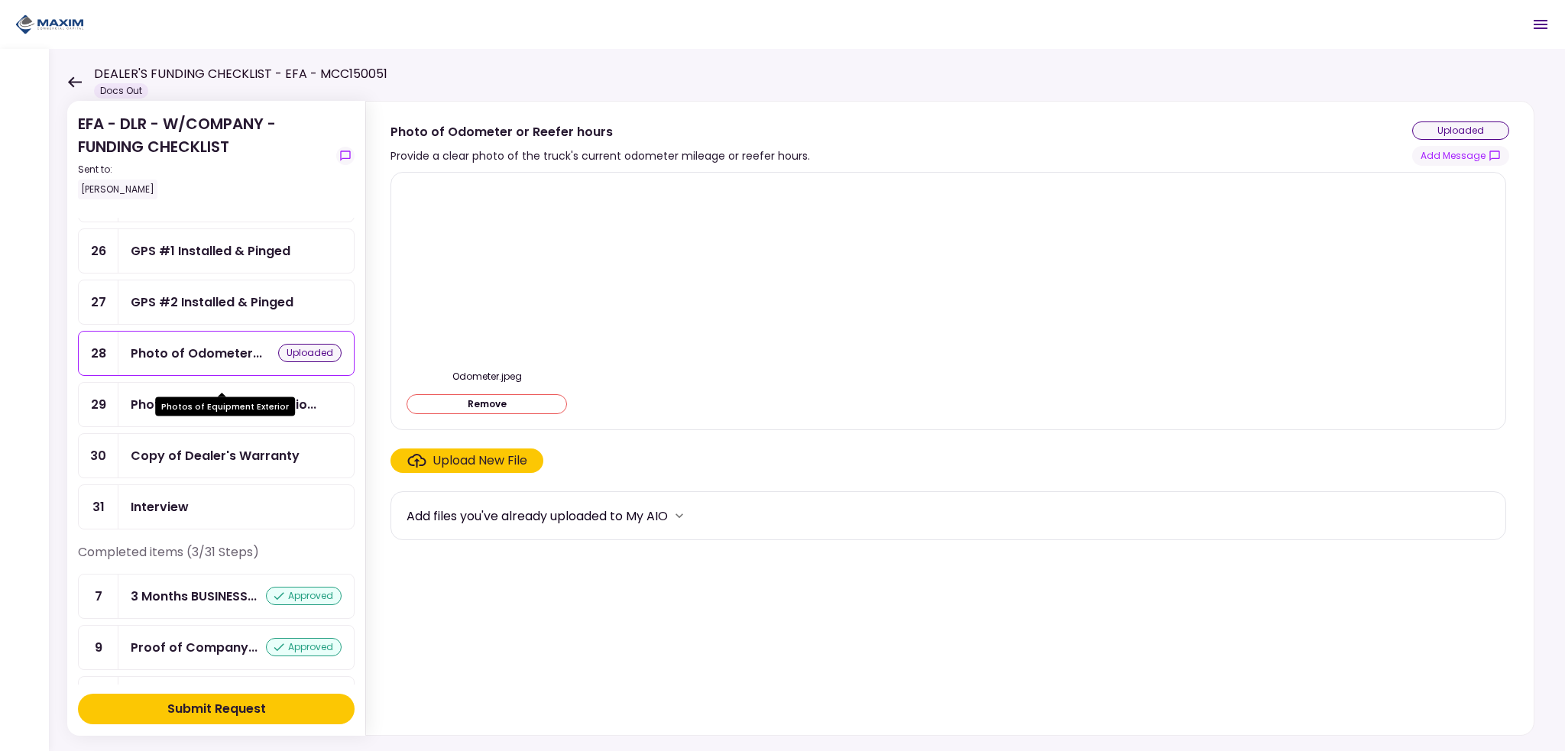
click at [211, 395] on div "Photos of Equipment Exterio..." at bounding box center [224, 404] width 186 height 19
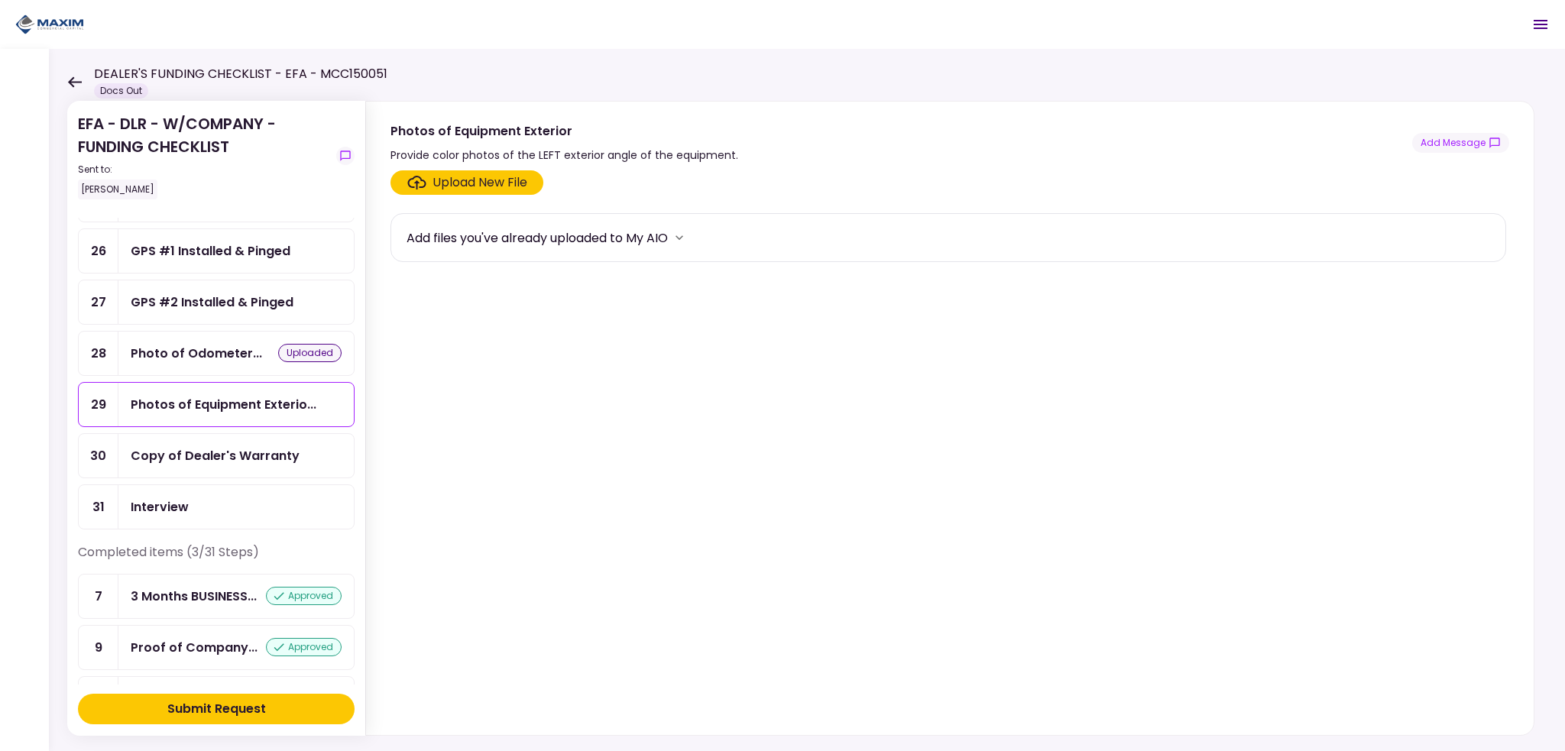
click at [457, 180] on div "Upload New File" at bounding box center [480, 183] width 95 height 18
click at [0, 0] on input "Upload New File" at bounding box center [0, 0] width 0 height 0
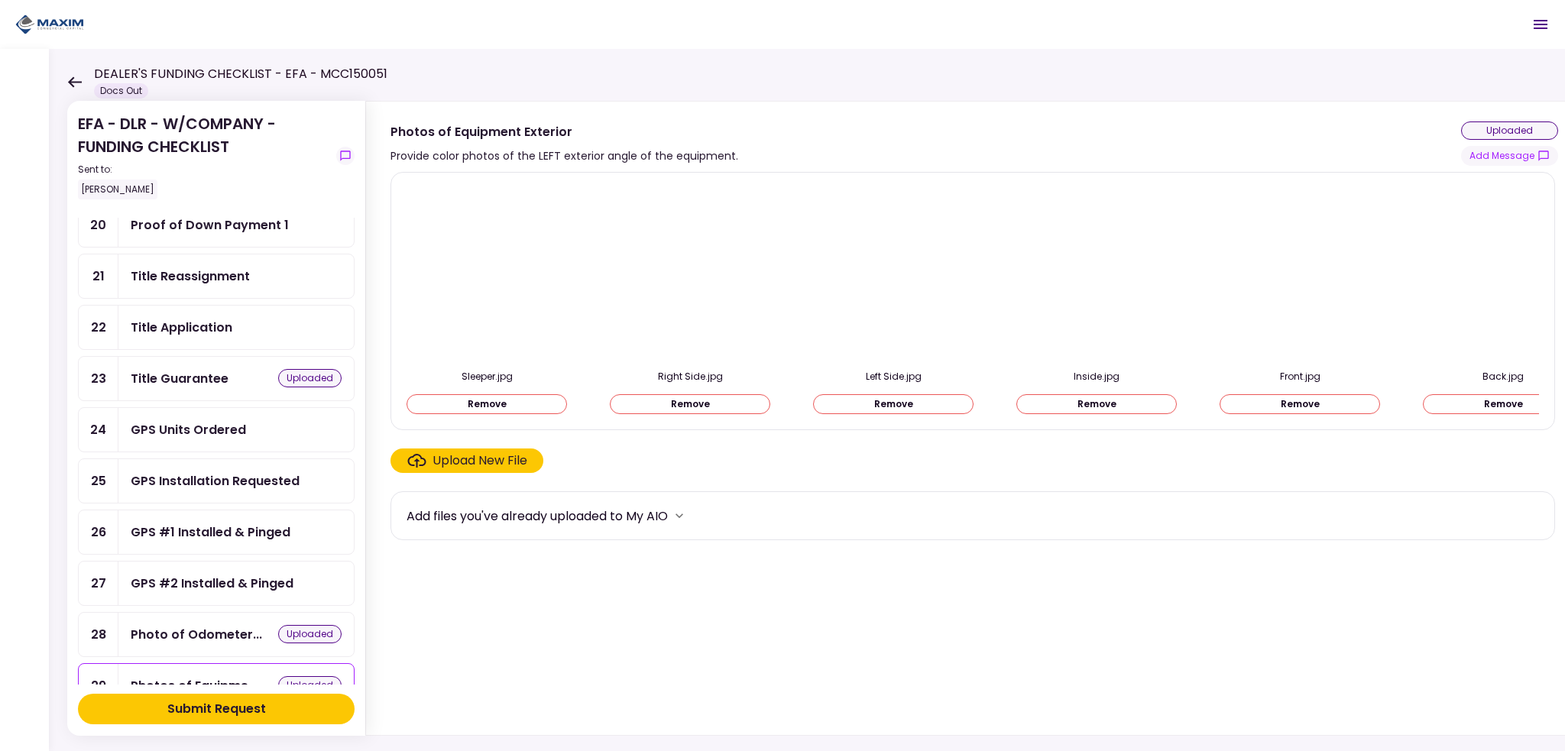
scroll to position [705, 0]
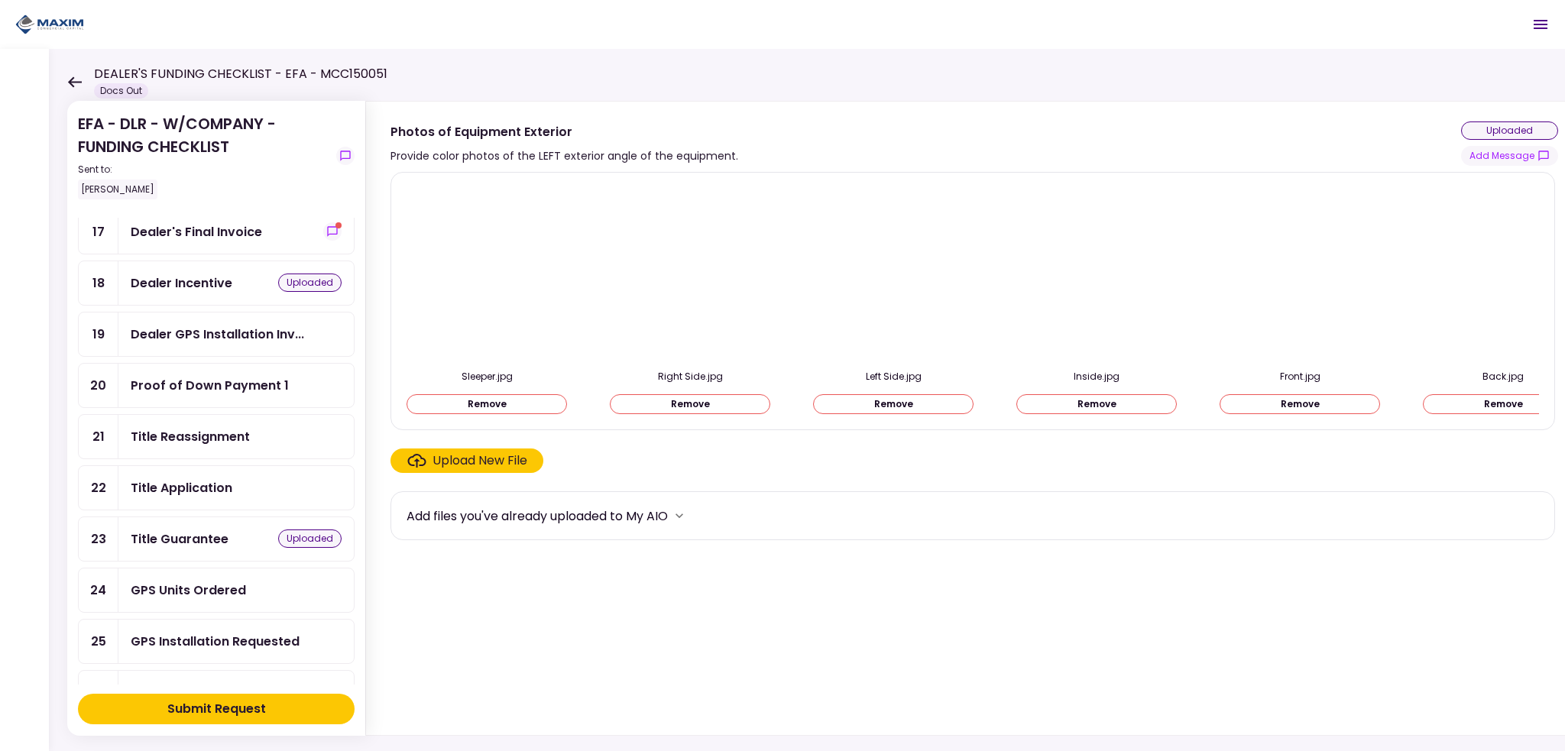
click at [180, 430] on div "Title Reassignment" at bounding box center [235, 437] width 235 height 44
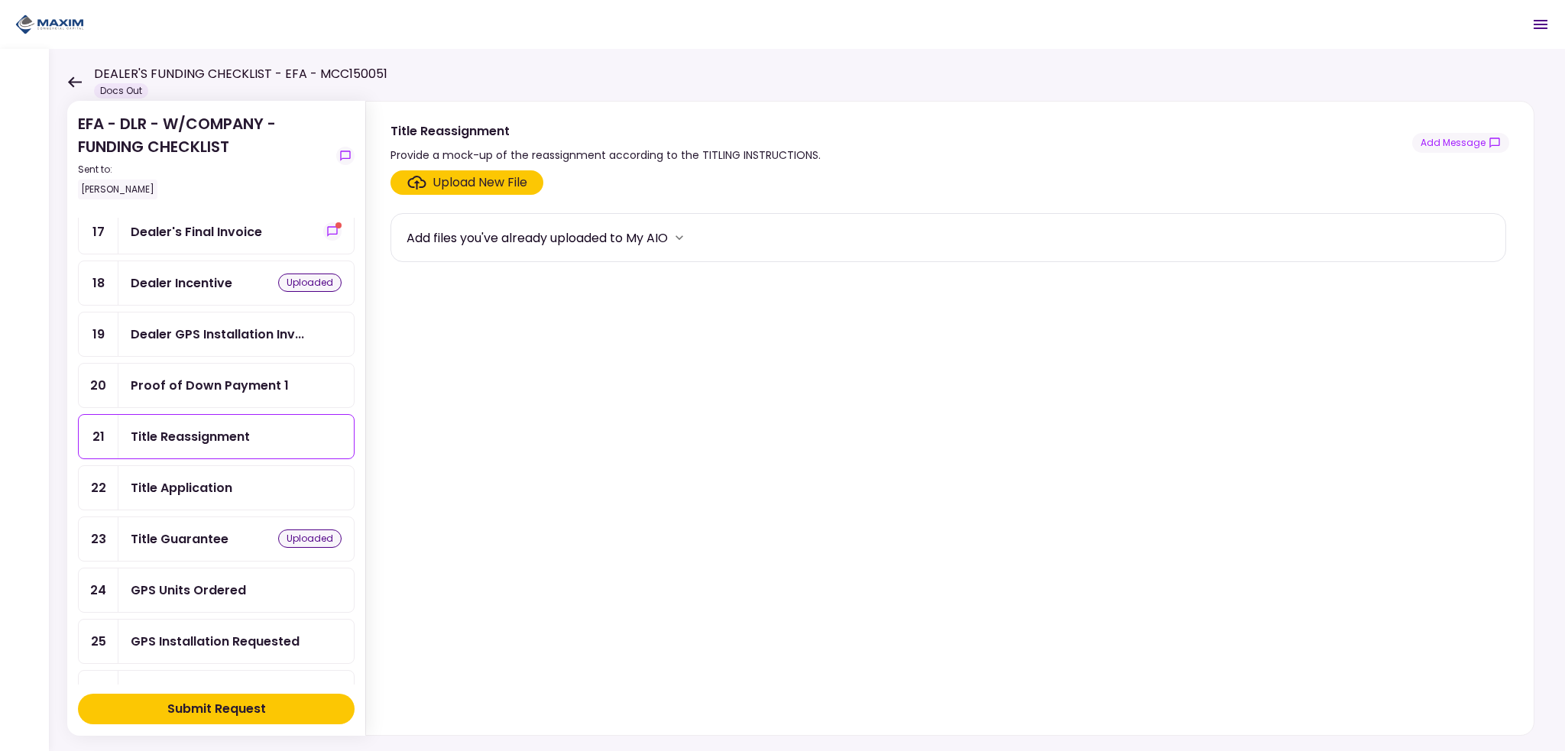
click at [443, 164] on div "Upload New File Add files you've already uploaded to My AIO" at bounding box center [950, 449] width 1168 height 571
click at [441, 170] on label "Upload New File" at bounding box center [467, 182] width 153 height 24
click at [0, 0] on input "Upload New File" at bounding box center [0, 0] width 0 height 0
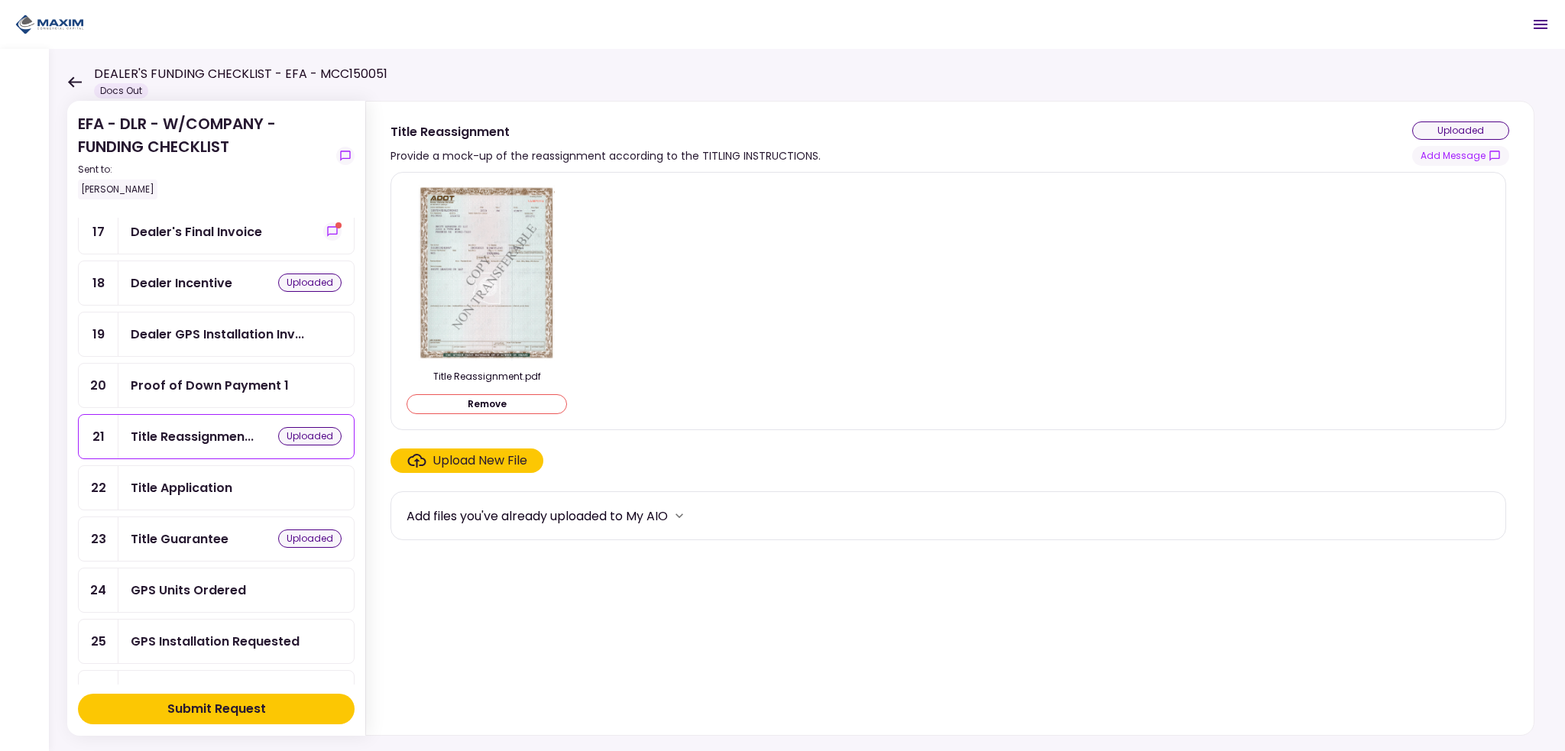
click at [240, 708] on div "Submit Request" at bounding box center [216, 709] width 99 height 18
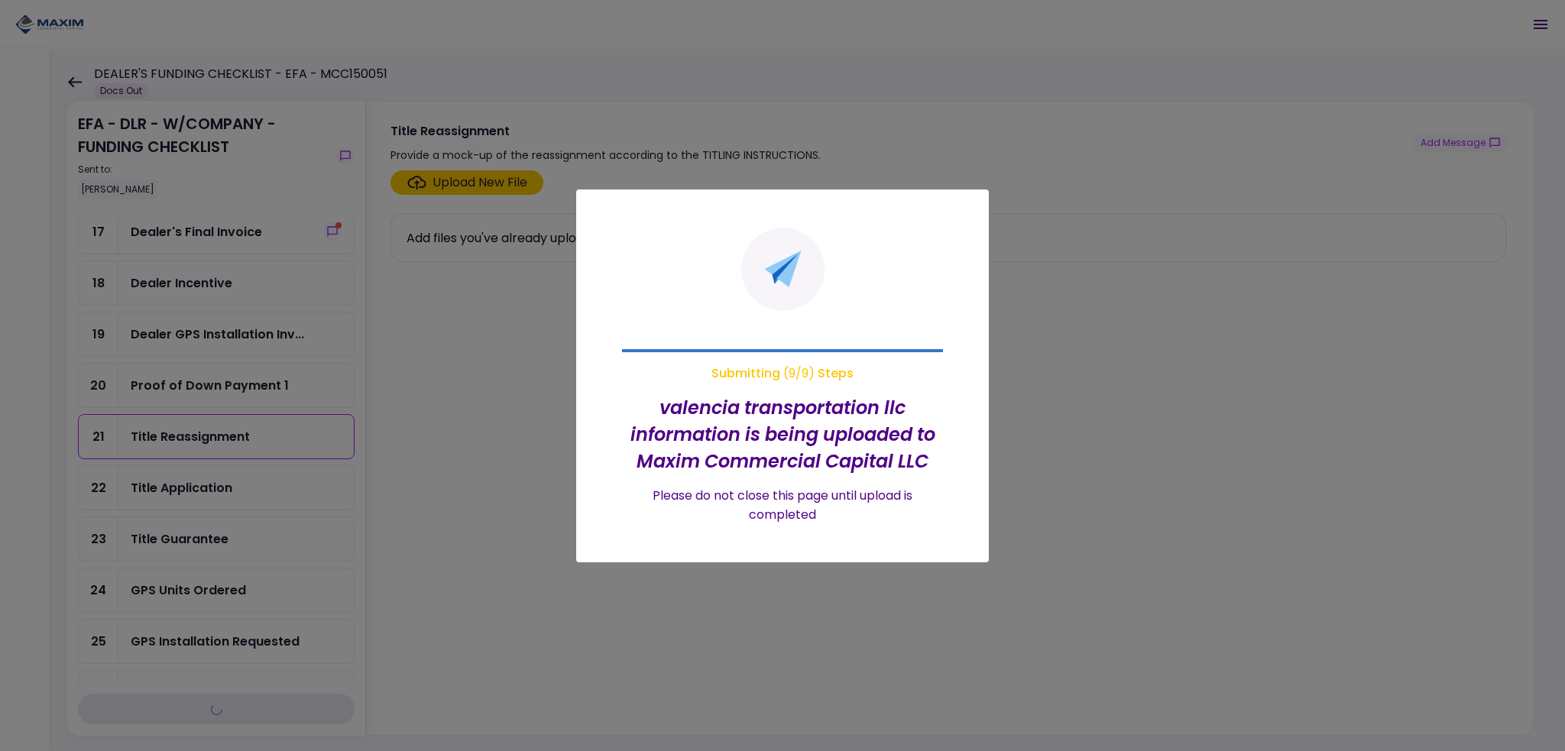
scroll to position [303, 0]
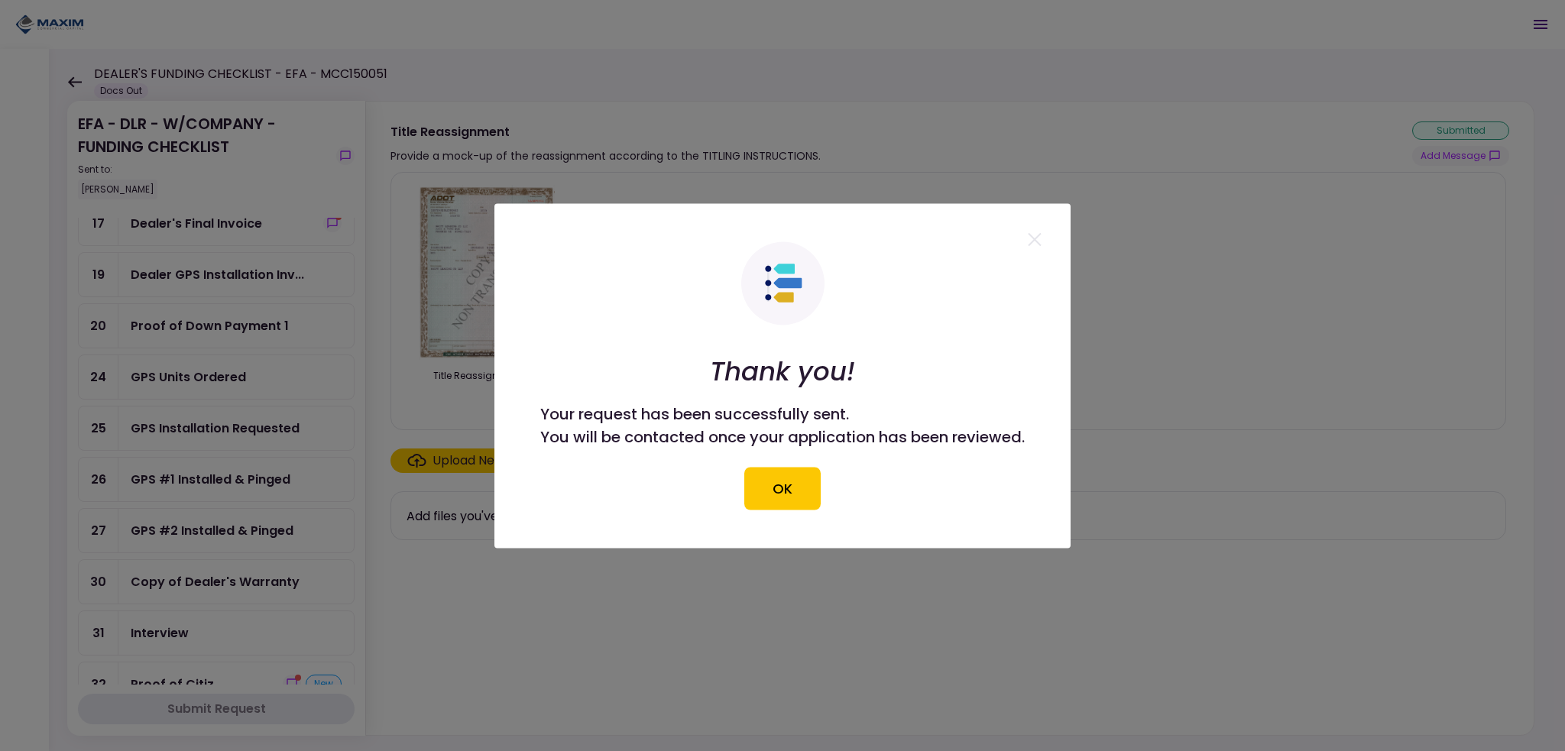
click at [796, 487] on button "OK" at bounding box center [783, 488] width 76 height 43
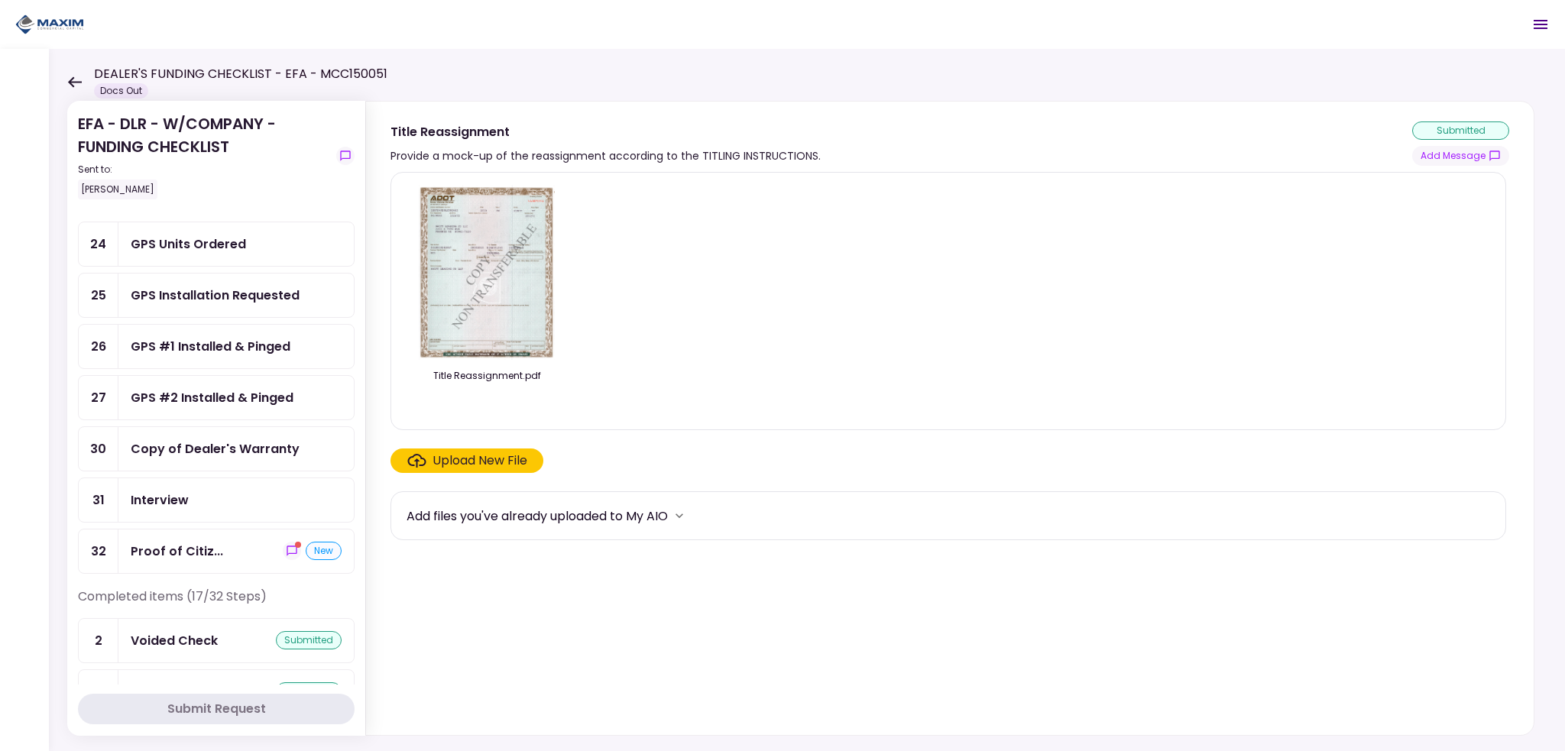
scroll to position [535, 0]
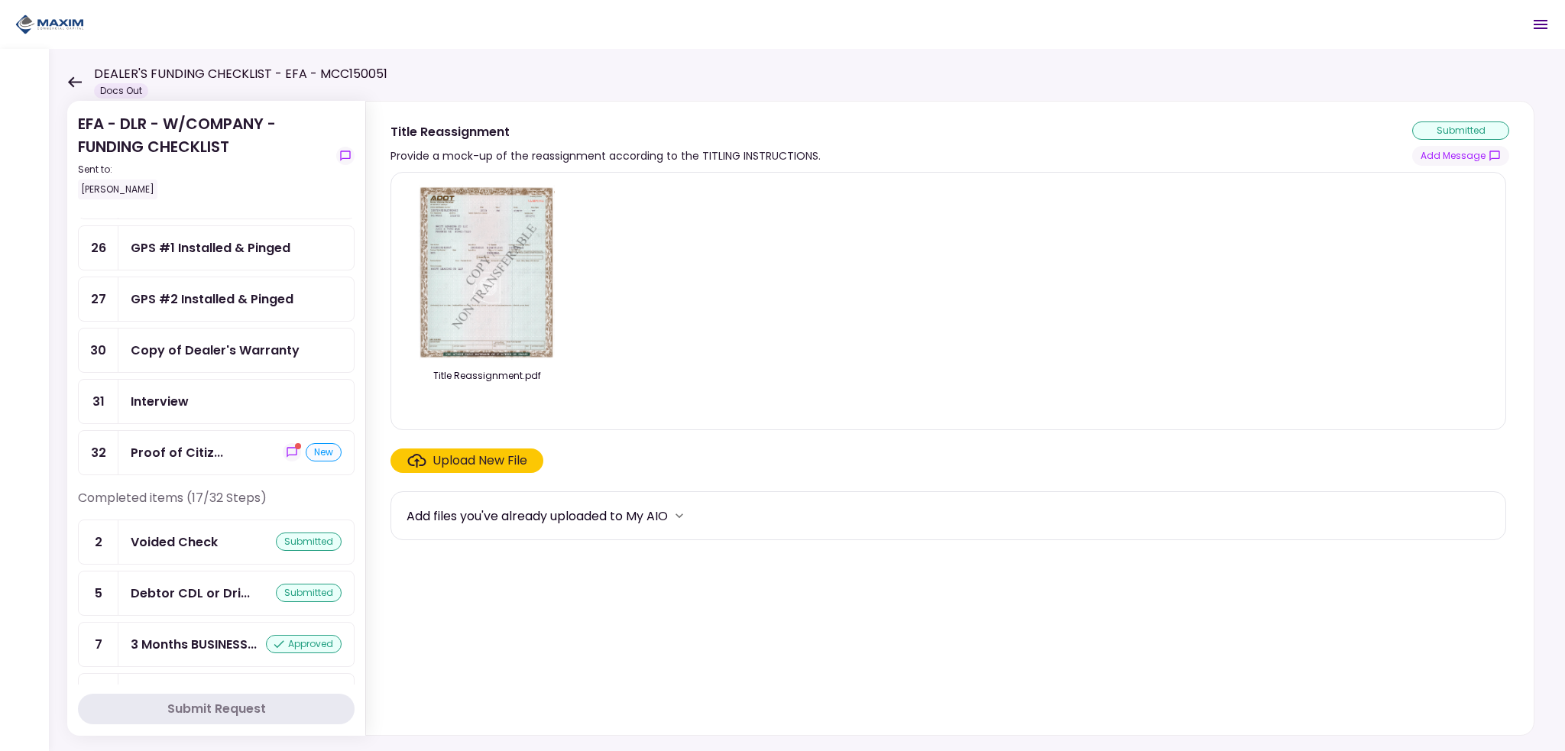
click at [224, 443] on div "Proof of Citiz... new" at bounding box center [236, 452] width 211 height 19
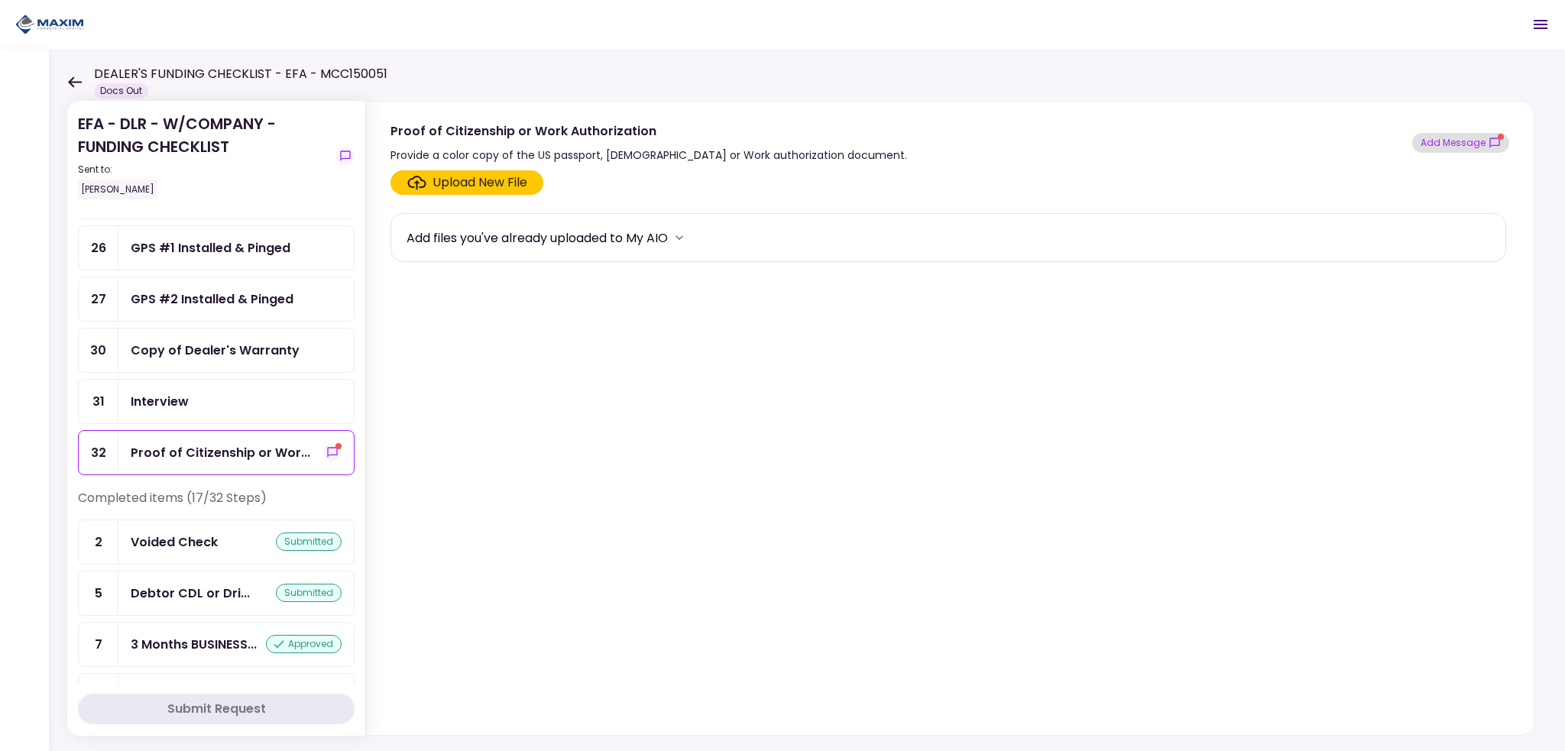
click at [1461, 145] on button "Add Message" at bounding box center [1461, 143] width 97 height 20
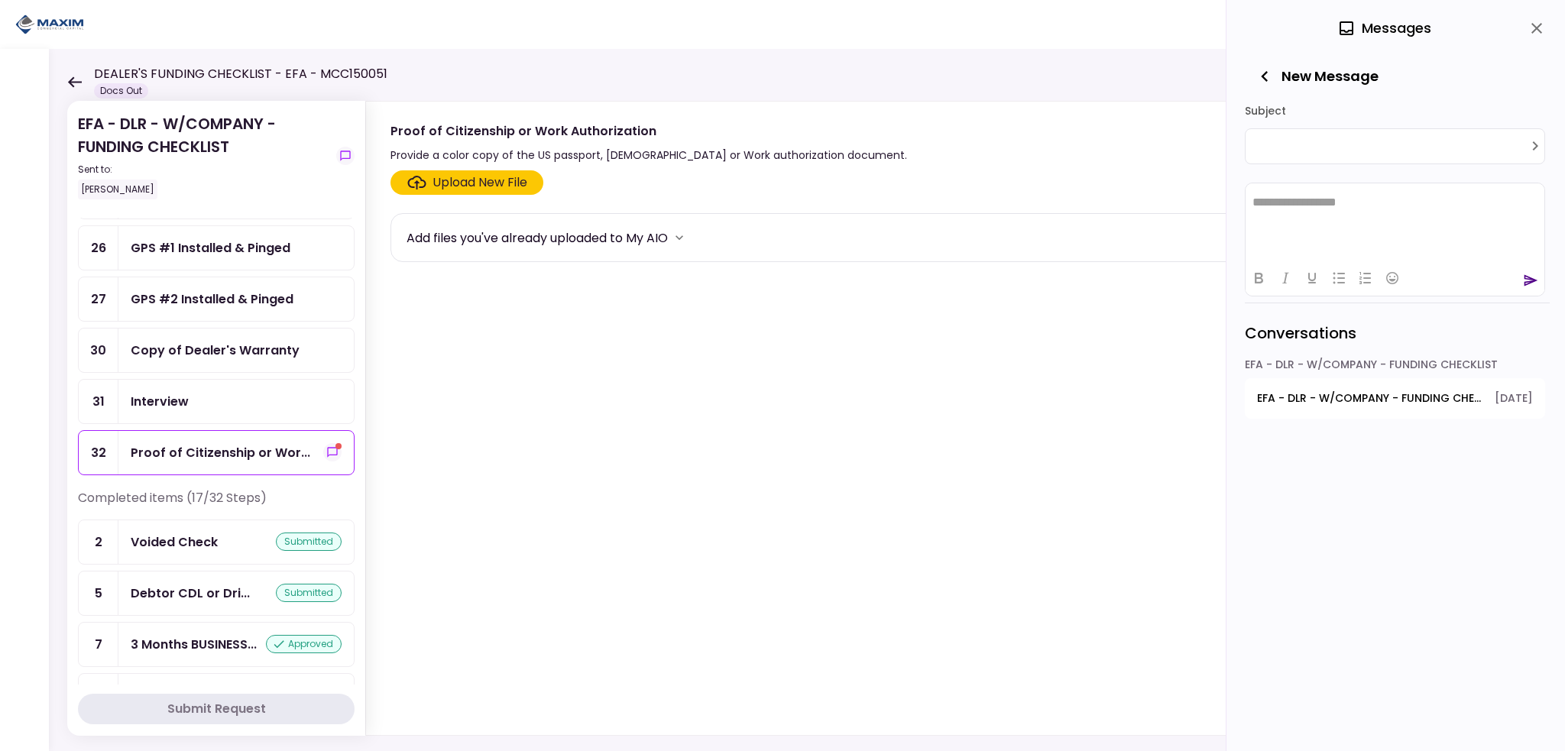
click at [1268, 76] on icon "button" at bounding box center [1264, 76] width 21 height 21
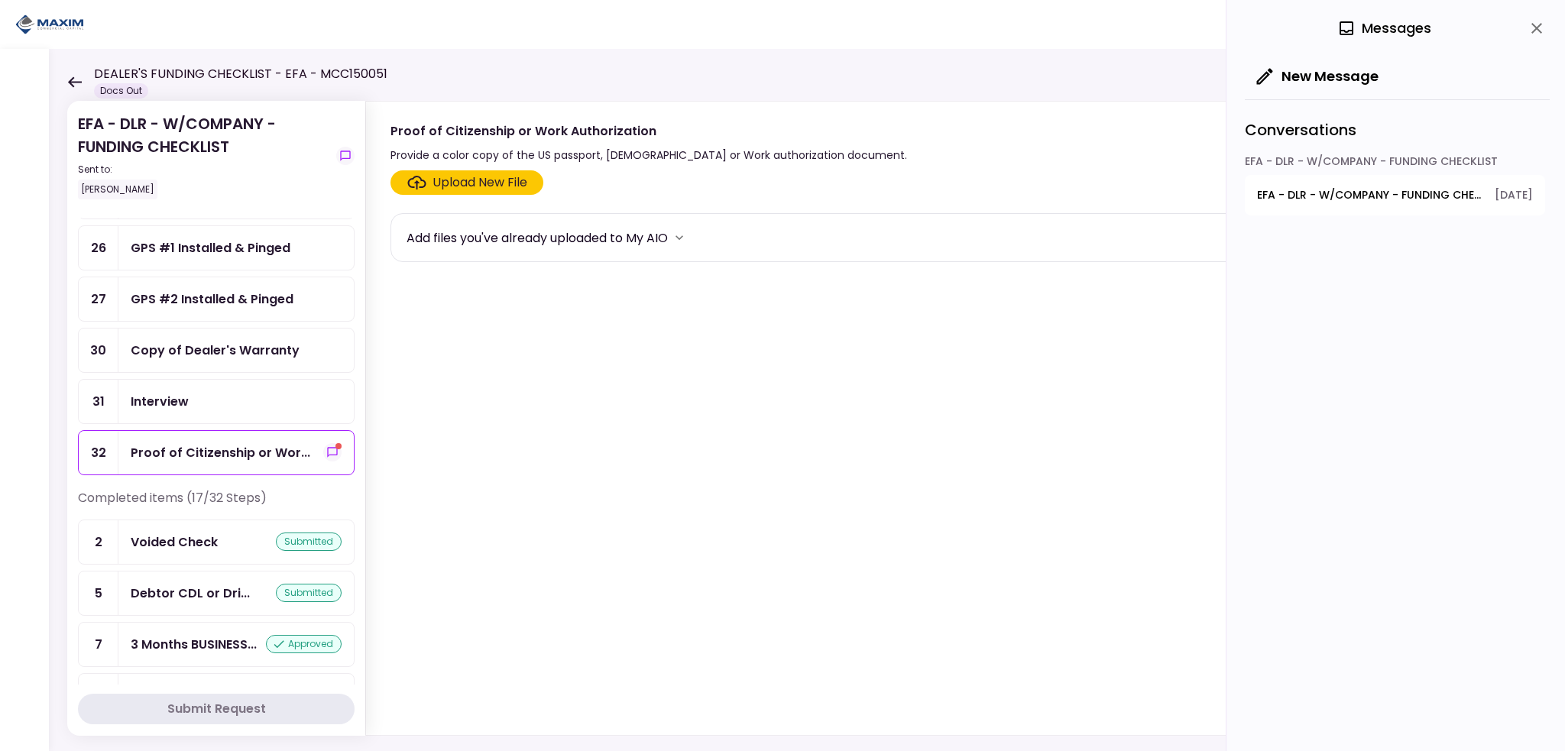
click at [1541, 20] on icon "close" at bounding box center [1537, 28] width 18 height 18
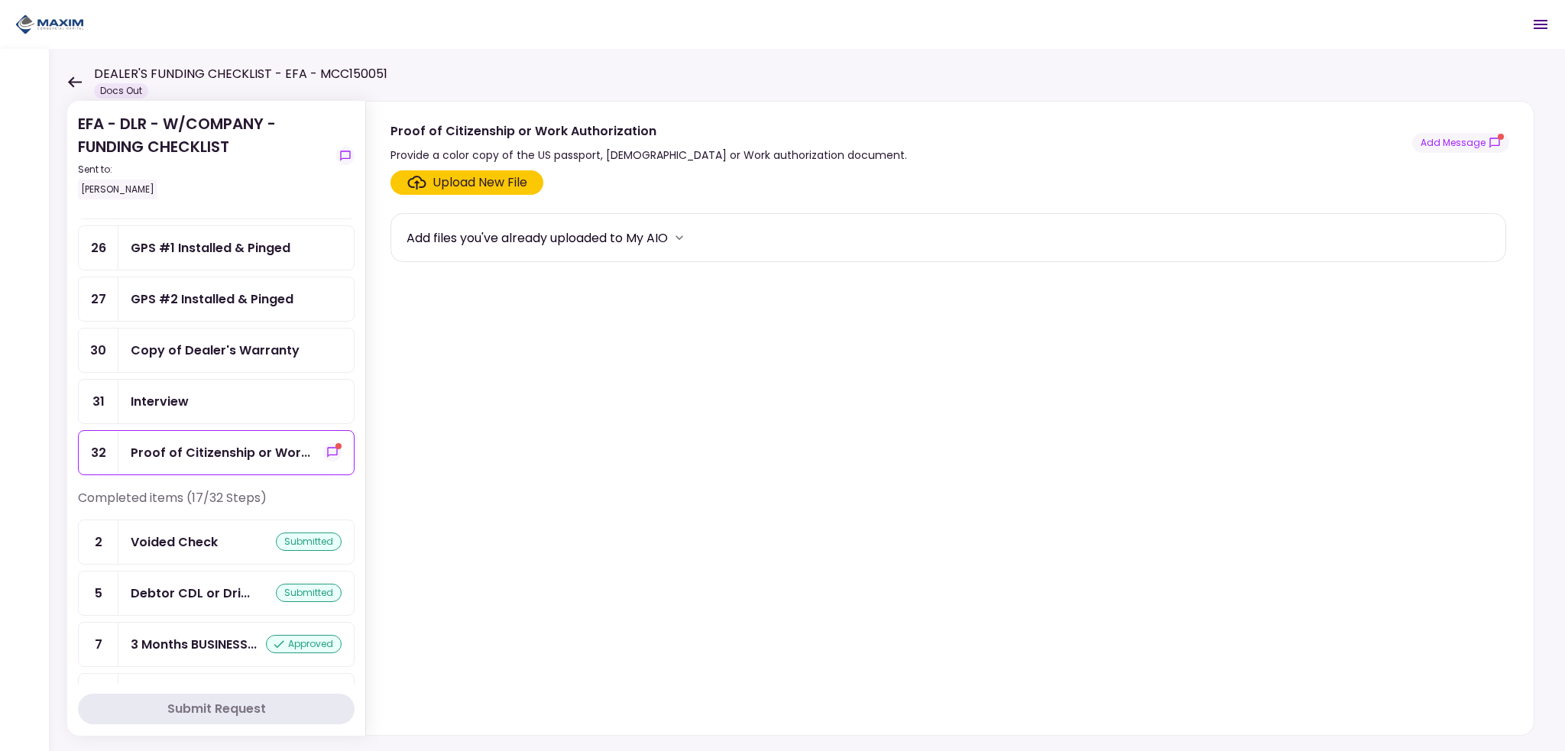
click at [187, 392] on div "Interview" at bounding box center [160, 401] width 58 height 19
click at [179, 341] on div "Copy of Dealer's Warranty" at bounding box center [215, 350] width 169 height 19
click at [177, 293] on div "GPS #2 Installed & Pinged" at bounding box center [212, 299] width 163 height 19
click at [176, 250] on div "GPS #1 Installed & Pinged" at bounding box center [235, 248] width 235 height 44
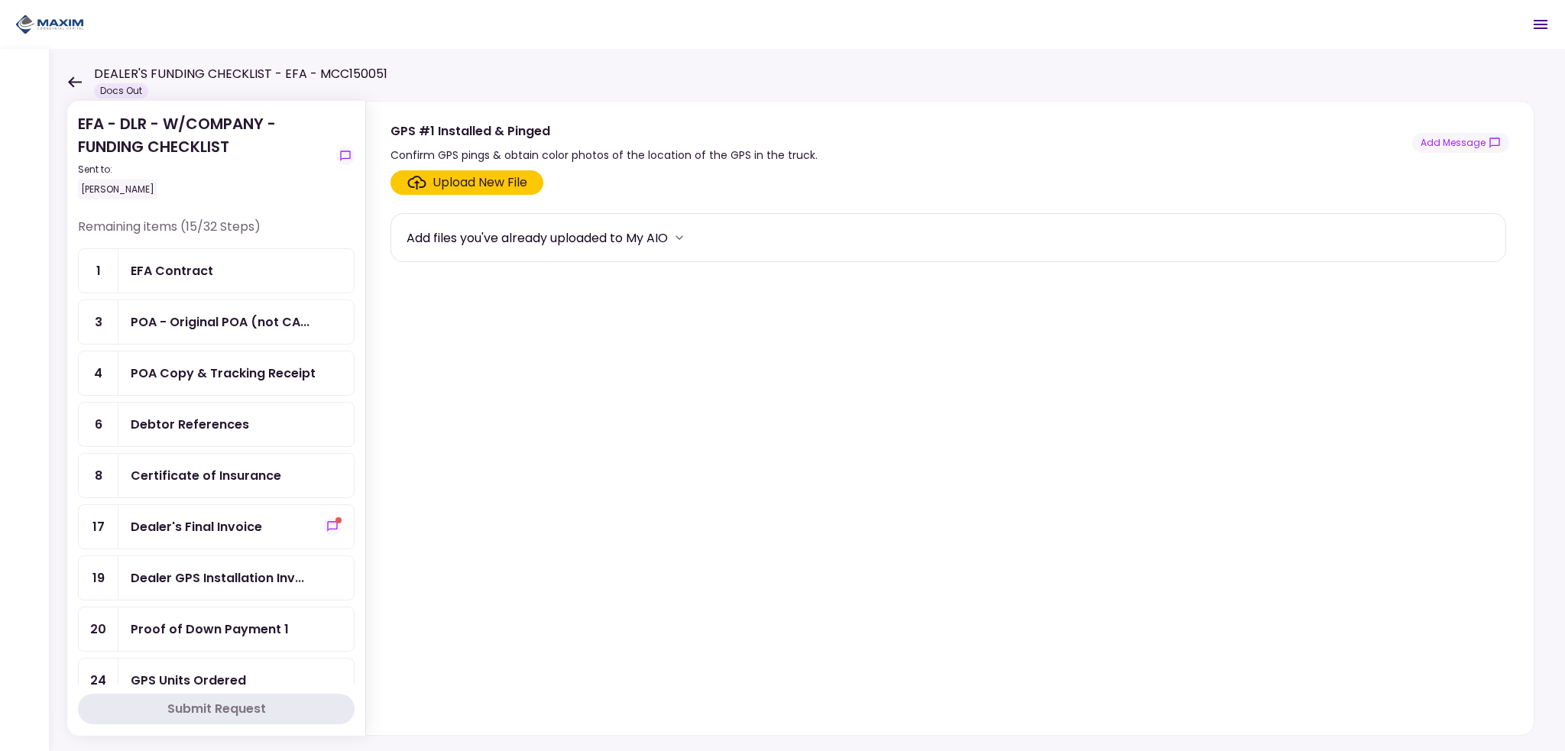
click at [184, 274] on div "EFA Contract" at bounding box center [172, 270] width 83 height 19
click at [217, 509] on div "Dealer's Final Invoice" at bounding box center [235, 527] width 235 height 44
click at [1458, 140] on button "Add Message" at bounding box center [1461, 143] width 97 height 20
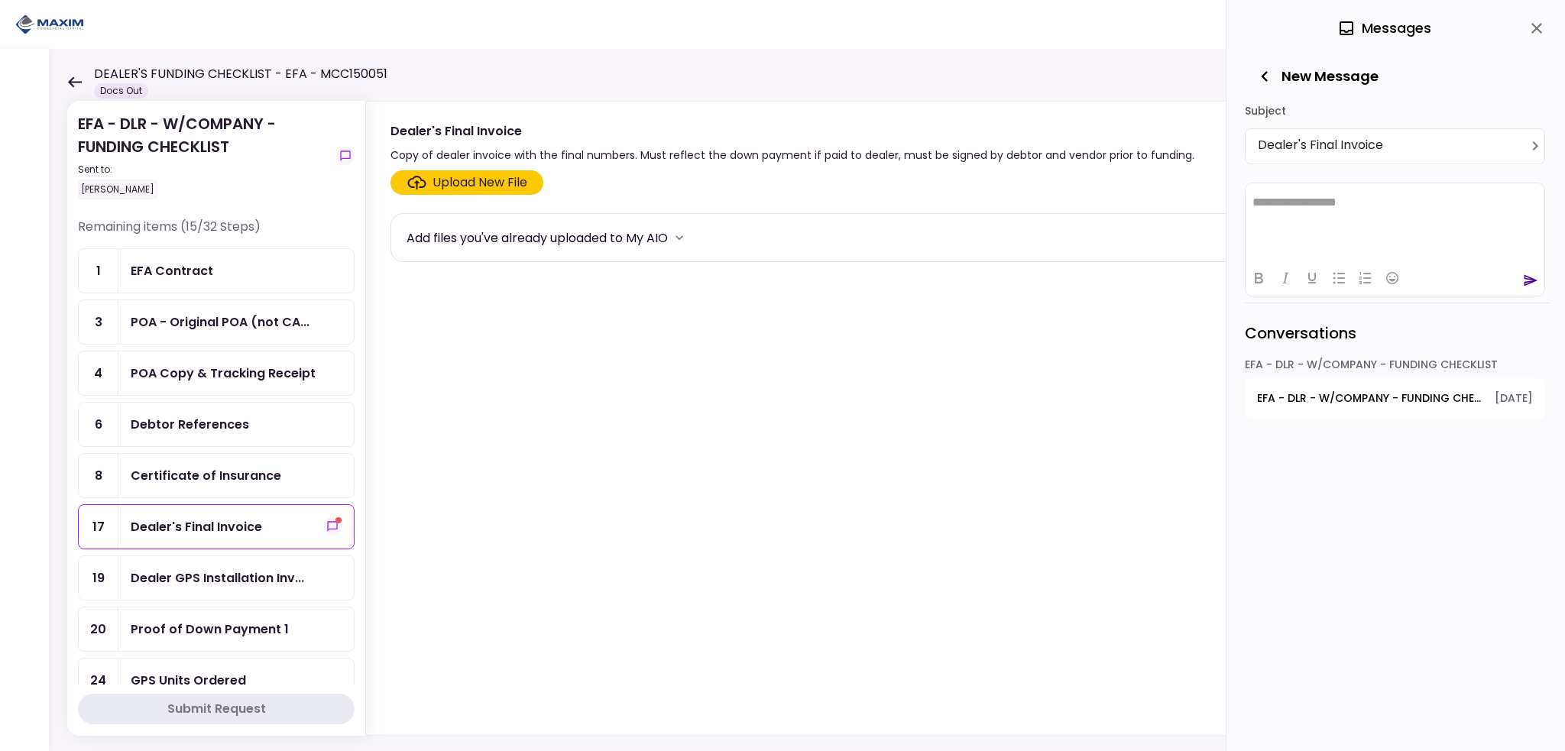
click at [1260, 78] on icon "button" at bounding box center [1264, 76] width 21 height 21
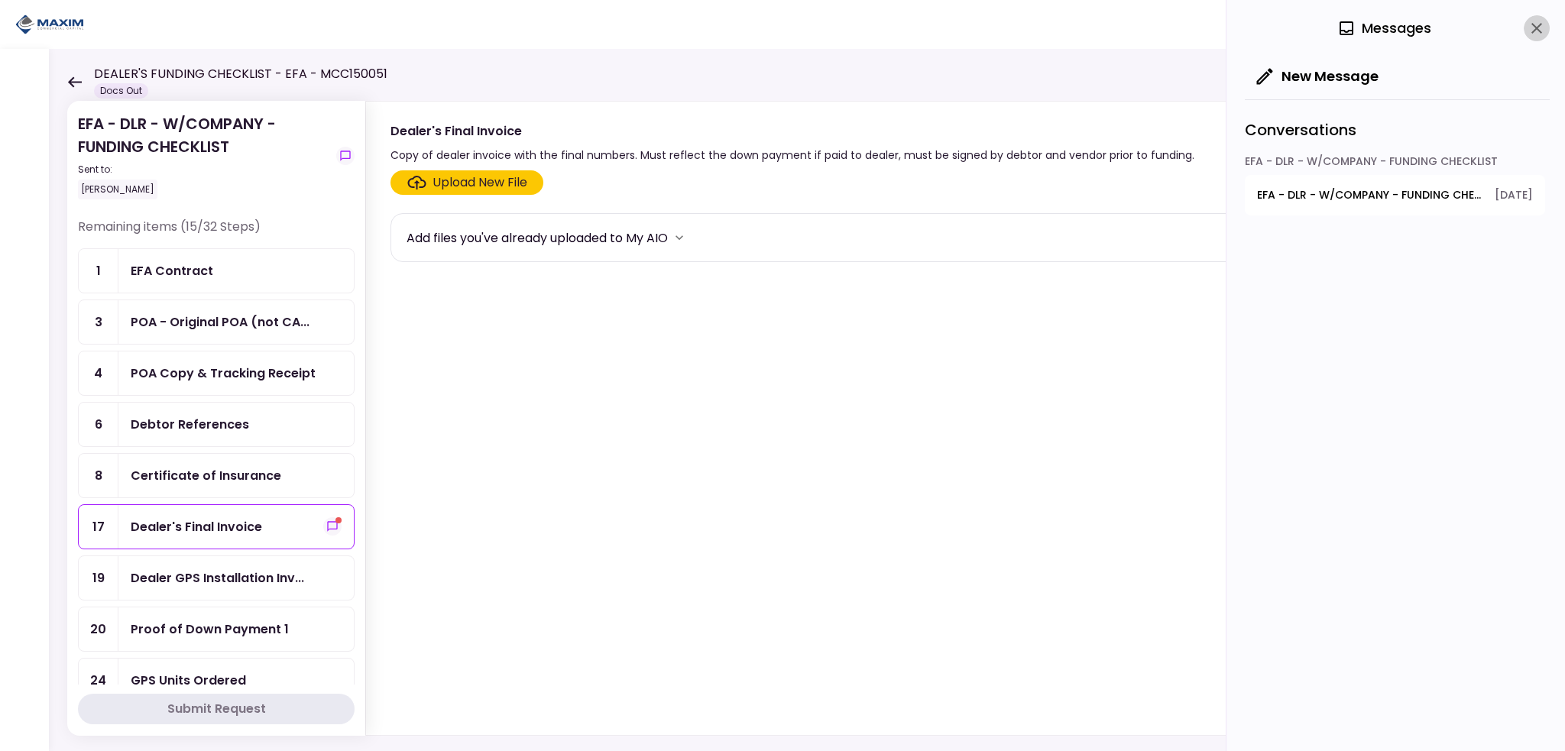
click at [1543, 24] on icon "close" at bounding box center [1537, 28] width 18 height 18
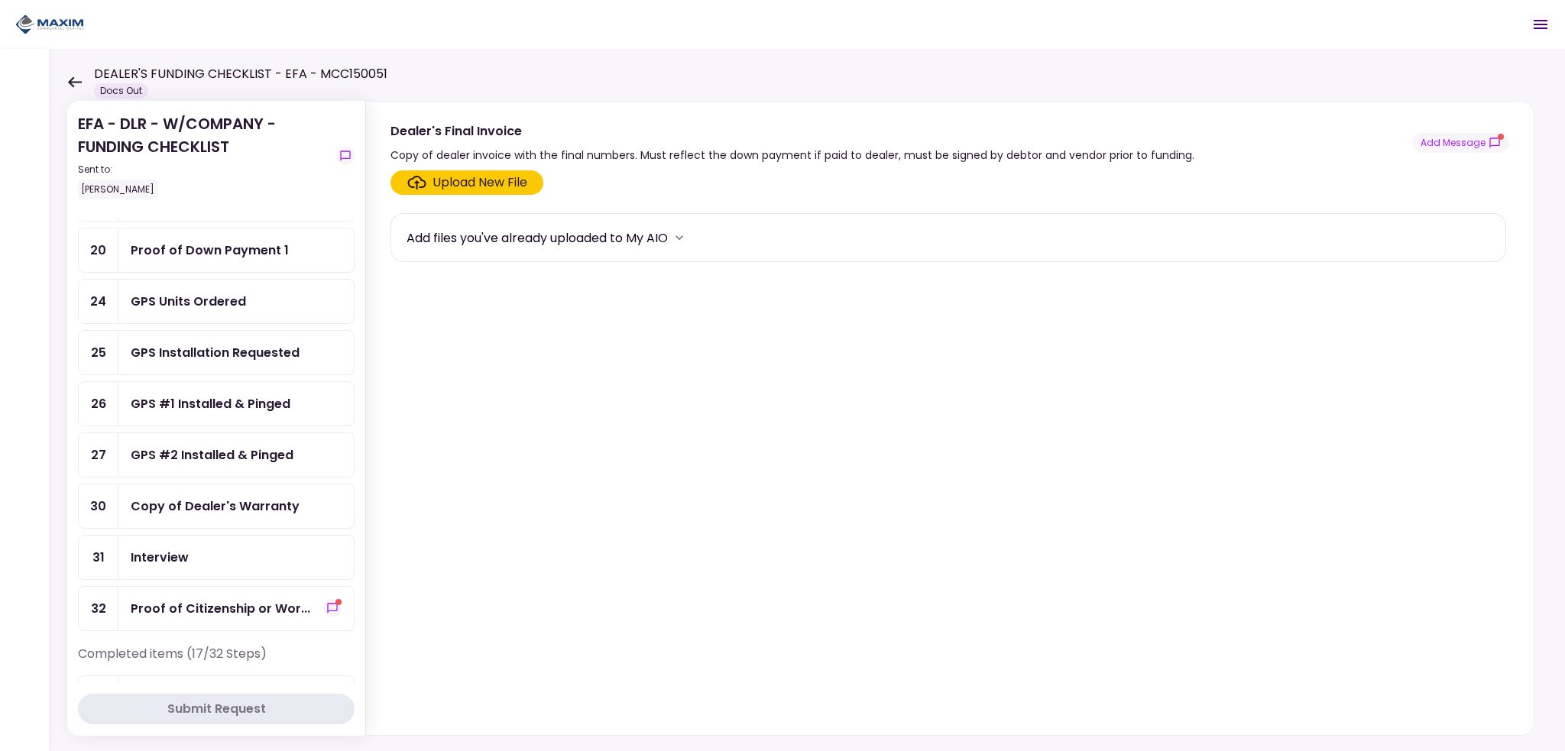
scroll to position [459, 0]
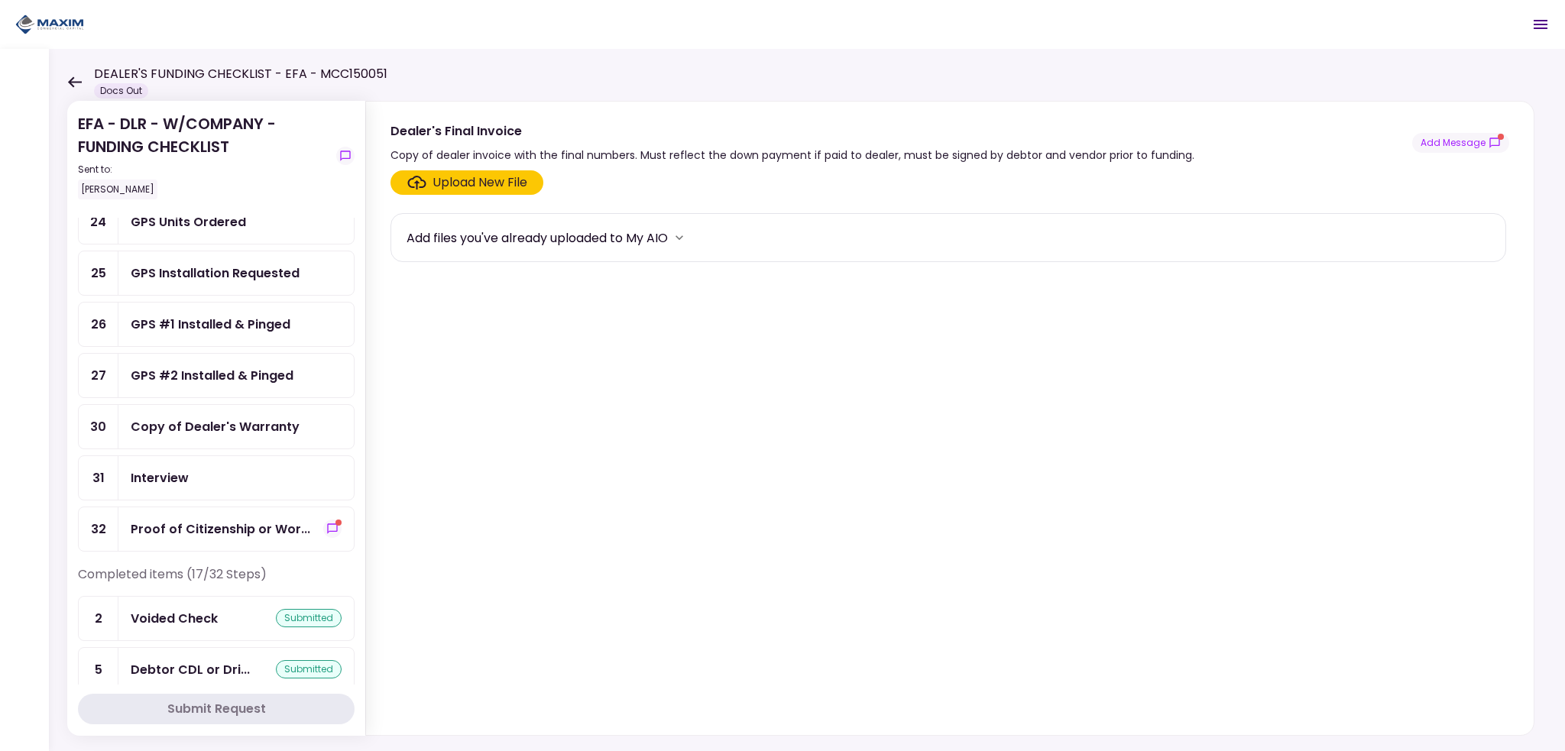
click at [171, 469] on div "Interview" at bounding box center [160, 478] width 58 height 19
click at [159, 423] on div "Copy of Dealer's Warranty" at bounding box center [235, 427] width 235 height 44
click at [174, 366] on div "GPS #2 Installed & Pinged" at bounding box center [212, 375] width 163 height 19
click at [164, 315] on div "GPS #1 Installed & Pinged" at bounding box center [211, 324] width 160 height 19
click at [164, 265] on div "GPS Installation Requested" at bounding box center [215, 273] width 169 height 19
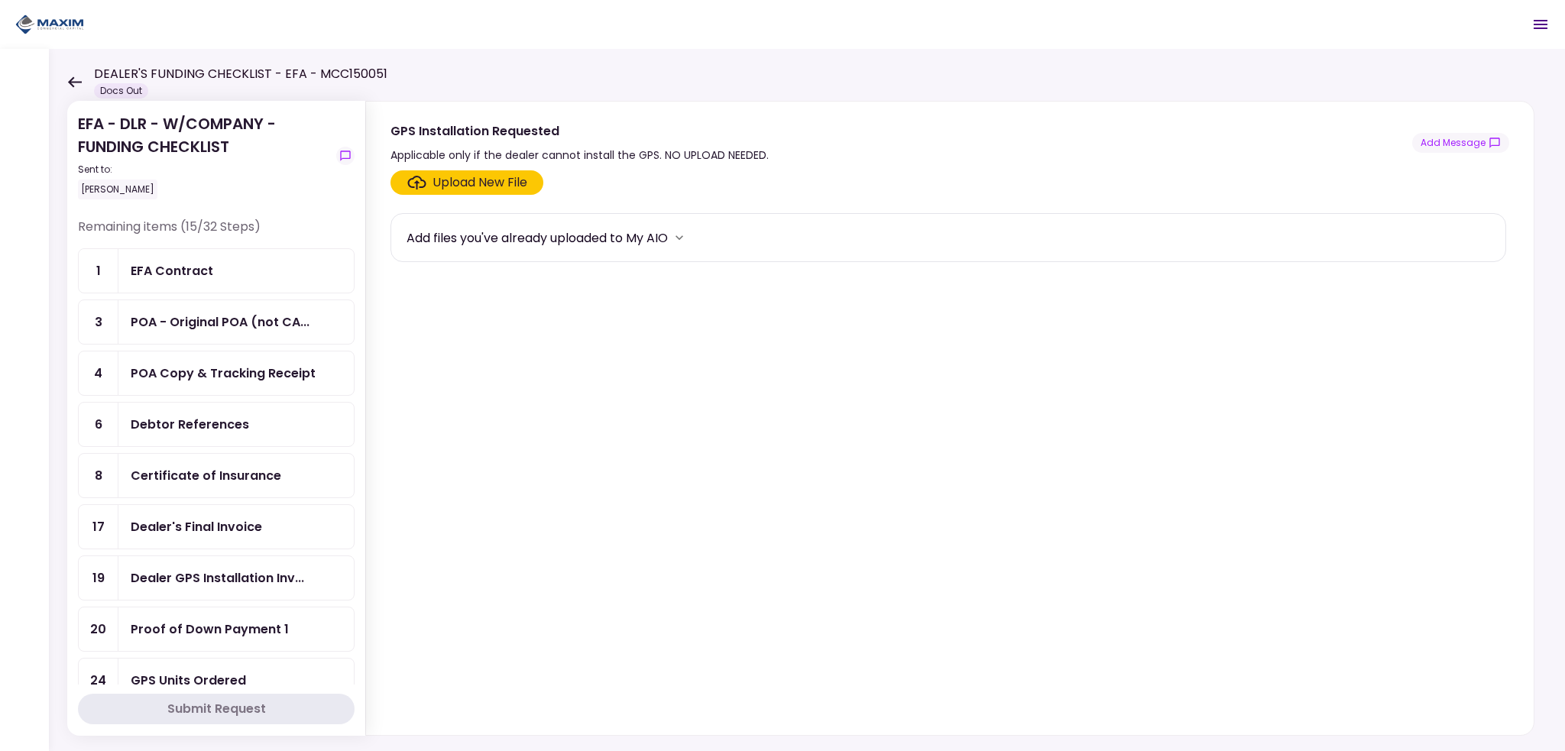
click at [76, 82] on icon at bounding box center [75, 81] width 14 height 11
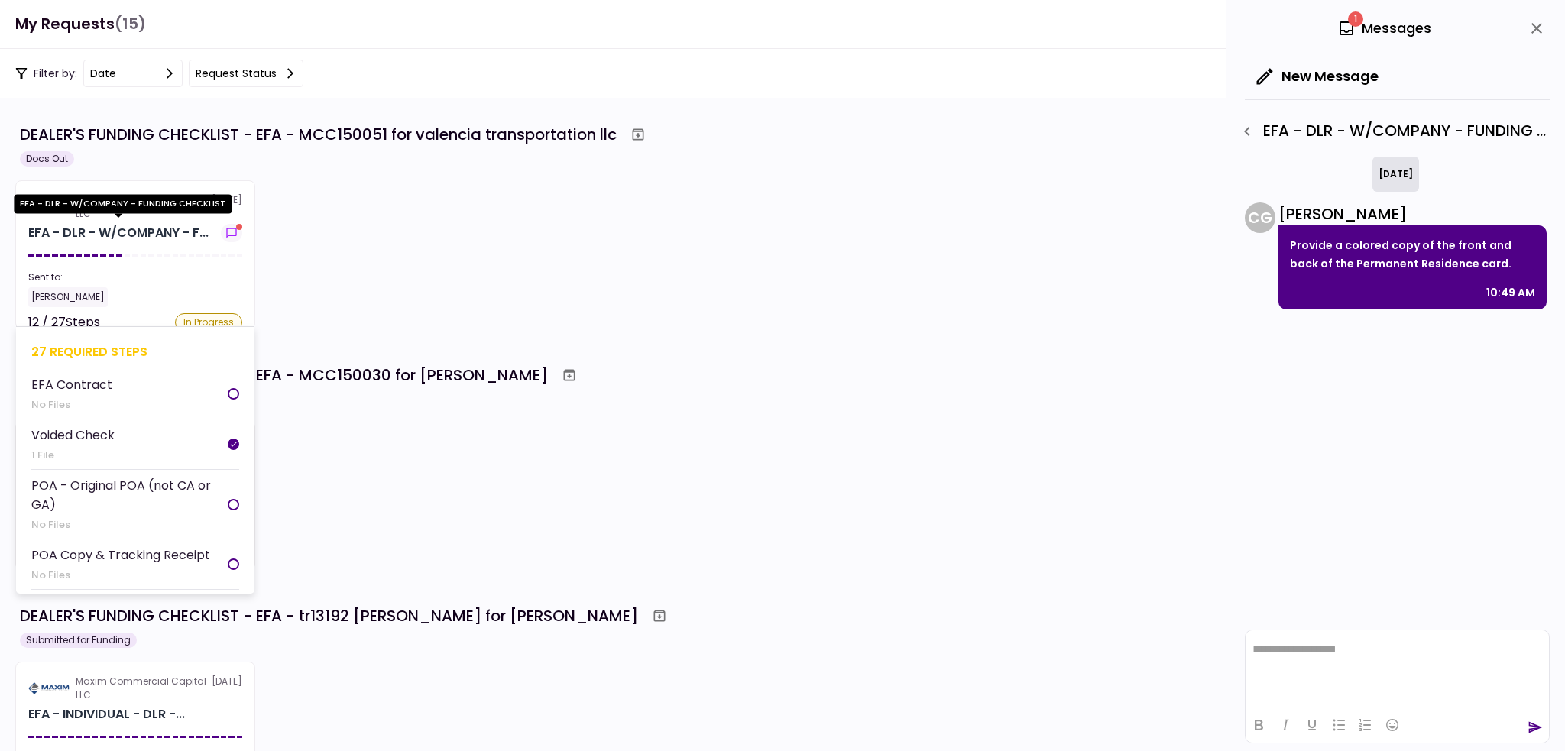
click at [162, 234] on div "EFA - DLR - W/COMPANY - F..." at bounding box center [118, 233] width 180 height 18
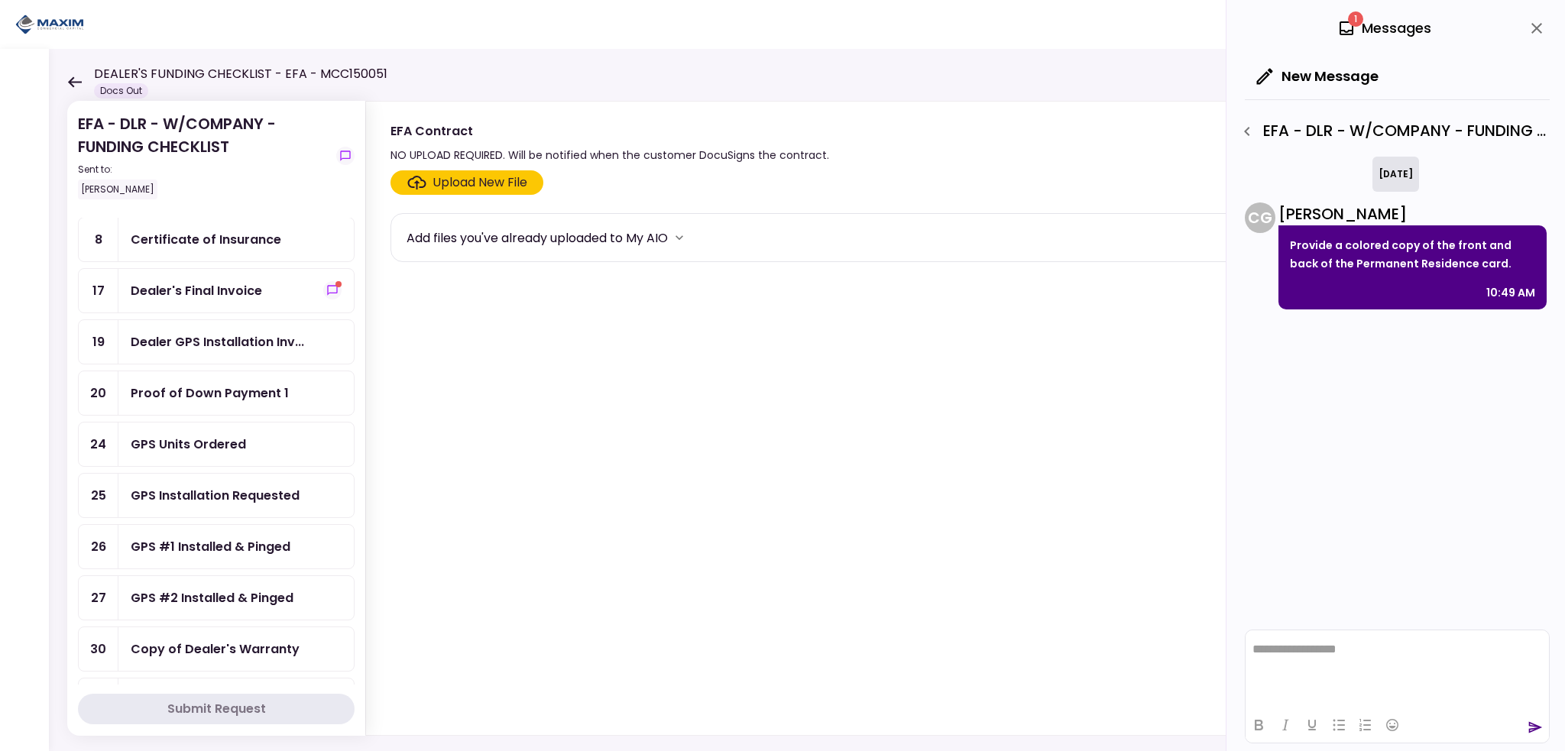
scroll to position [153, 0]
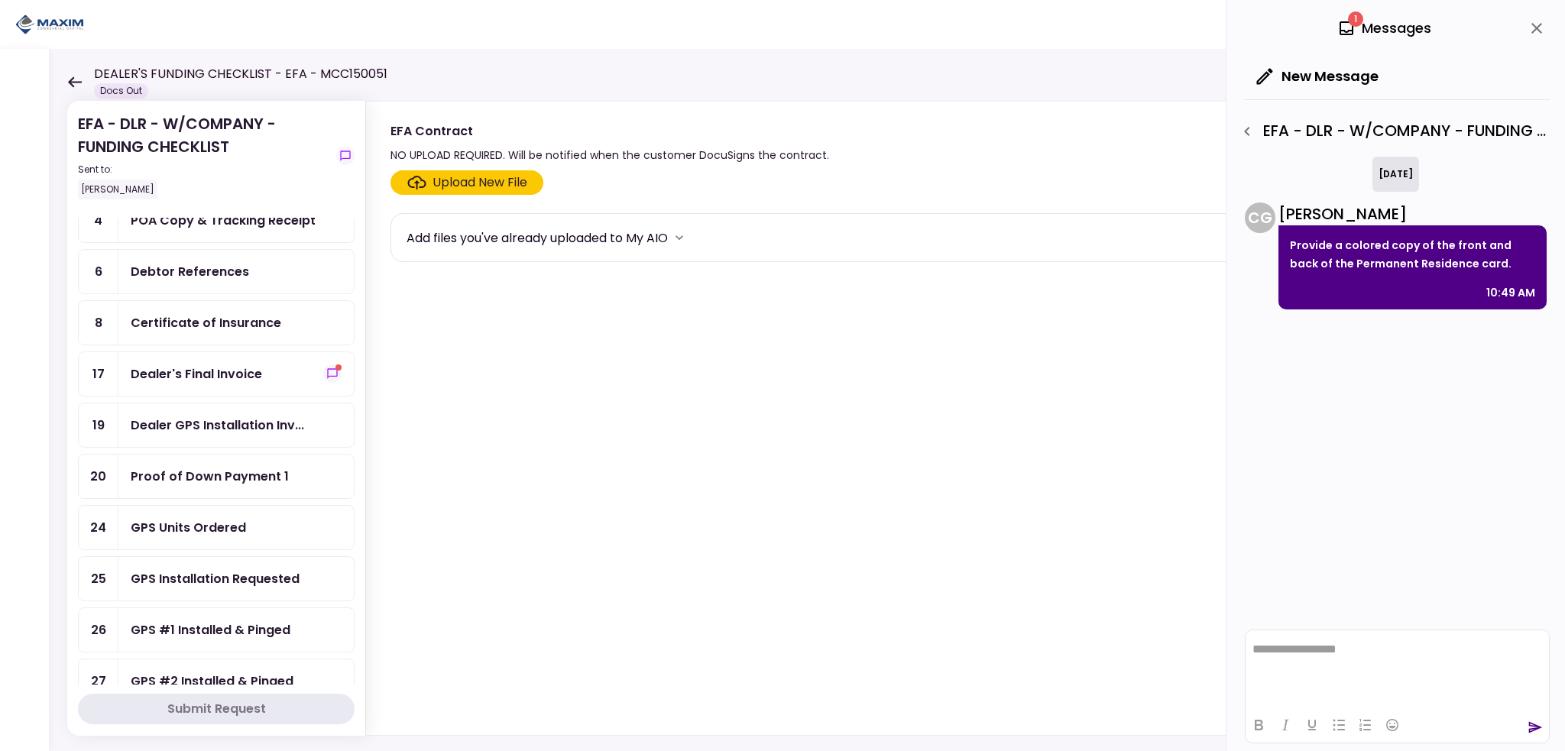
click at [217, 378] on div "Dealer's Final Invoice" at bounding box center [235, 374] width 235 height 44
click at [1247, 134] on icon "button" at bounding box center [1246, 131] width 5 height 9
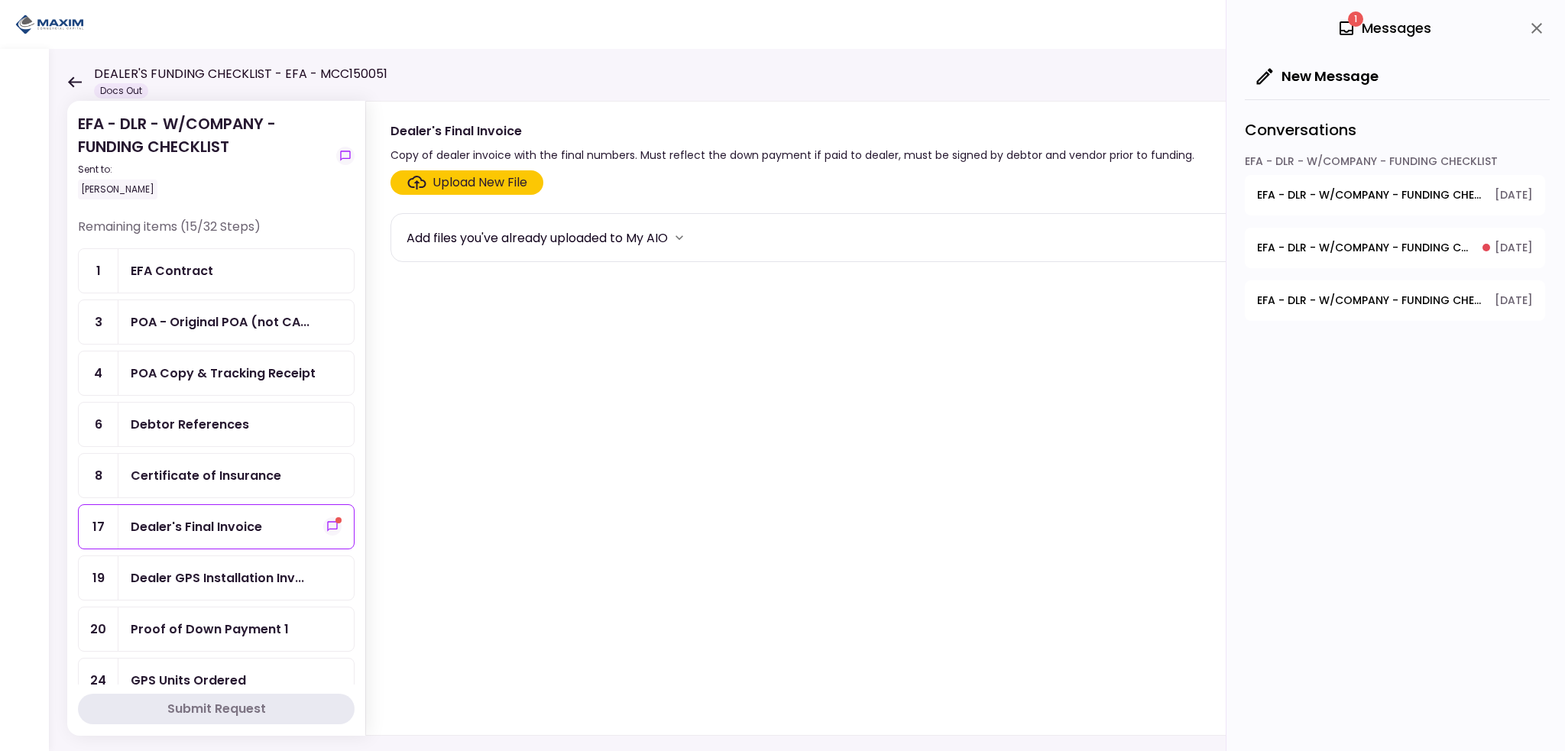
click at [71, 80] on icon at bounding box center [74, 81] width 15 height 11
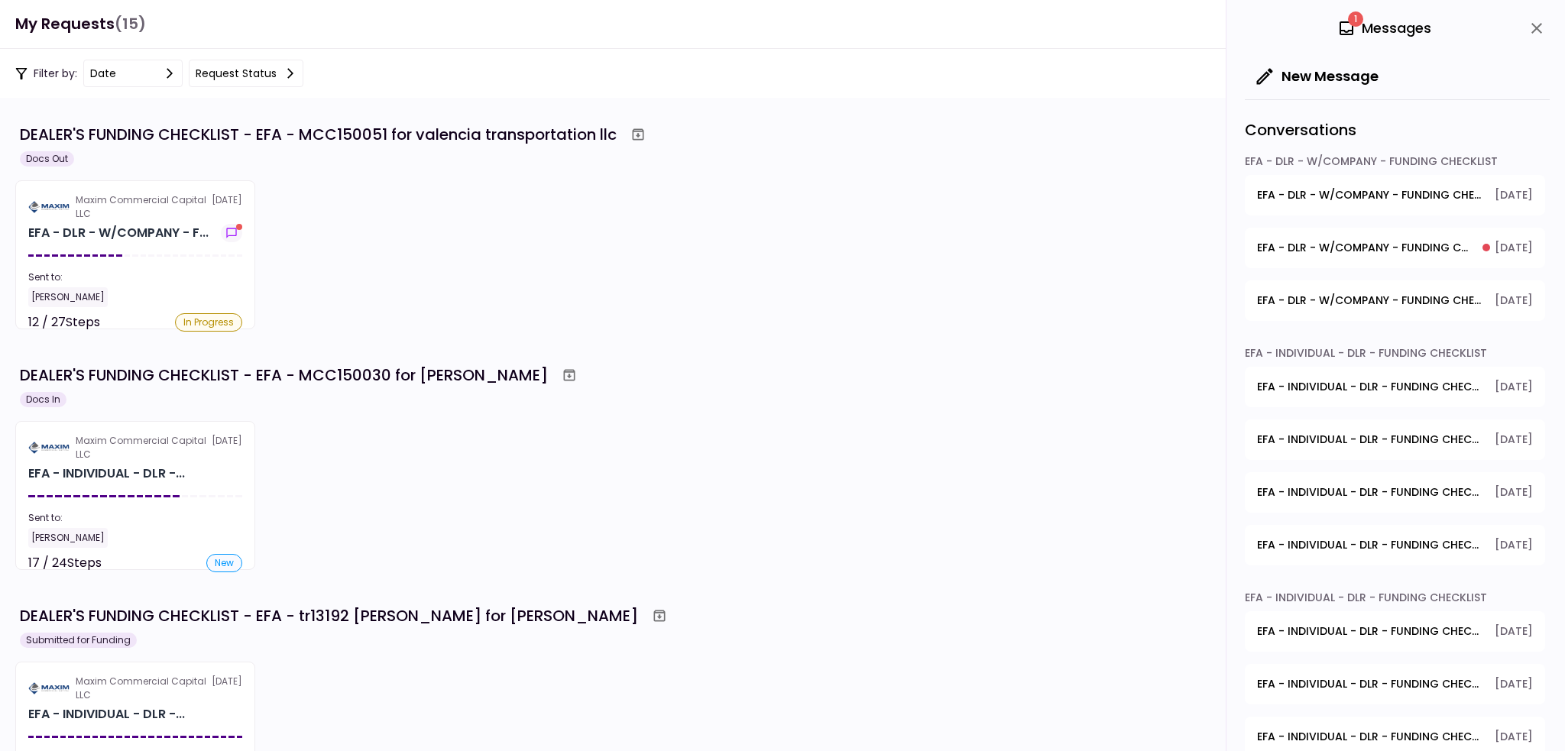
click at [534, 276] on div "Maxim Commercial Capital LLC 5 Sep EFA - DLR - W/COMPANY - F... Sent to: Maria …" at bounding box center [782, 254] width 1535 height 149
click at [1535, 27] on icon "close" at bounding box center [1537, 28] width 11 height 11
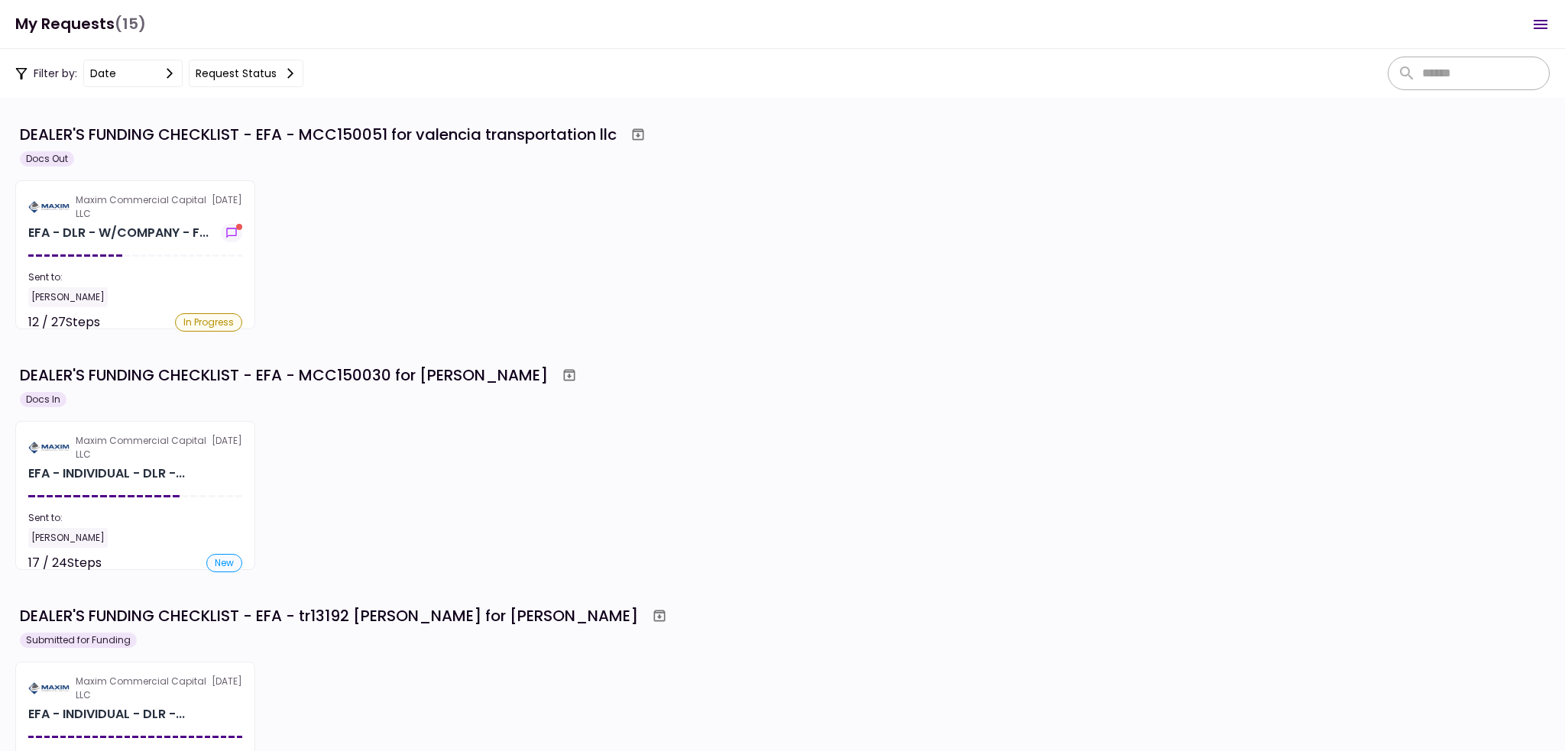
click at [366, 436] on div "Maxim Commercial Capital LLC 4 Sep EFA - INDIVIDUAL - DLR -... Sent to: Maria F…" at bounding box center [782, 495] width 1535 height 149
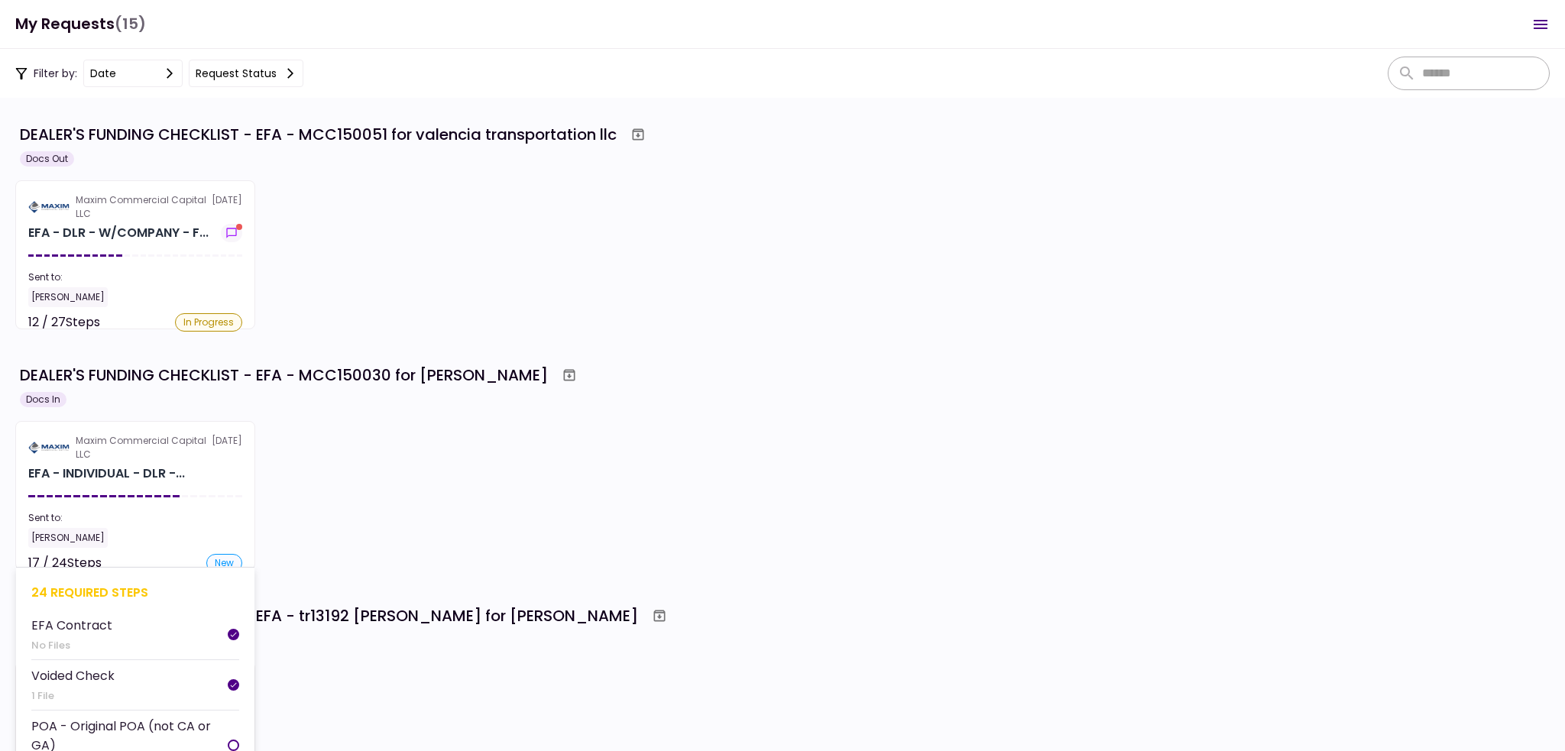
click at [151, 485] on section "Maxim Commercial Capital LLC 4 Sep EFA - INDIVIDUAL - DLR -... Sent to: Maria F…" at bounding box center [135, 495] width 240 height 149
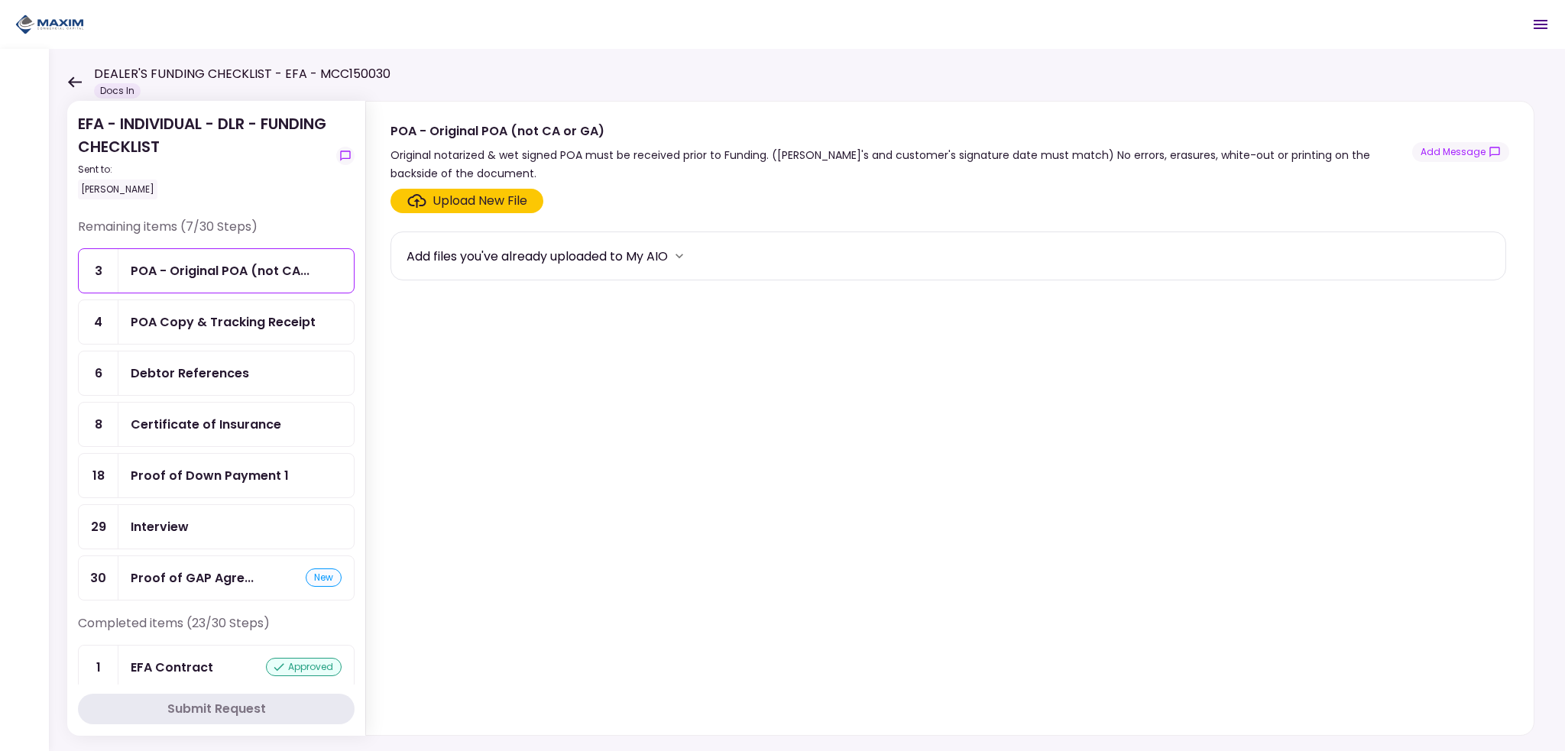
click at [69, 83] on icon at bounding box center [74, 81] width 15 height 11
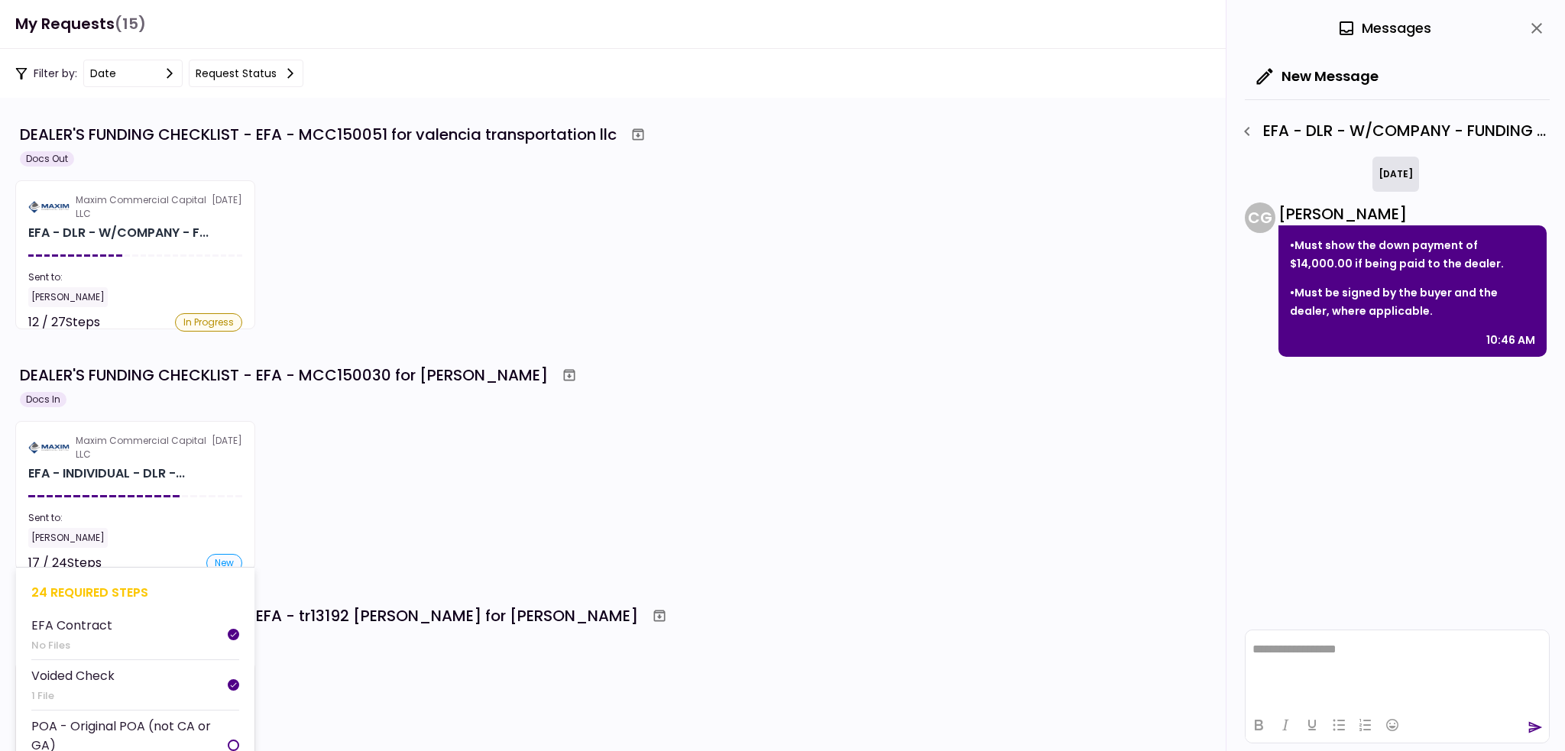
click at [157, 479] on div "EFA - INDIVIDUAL - DLR -..." at bounding box center [106, 474] width 157 height 18
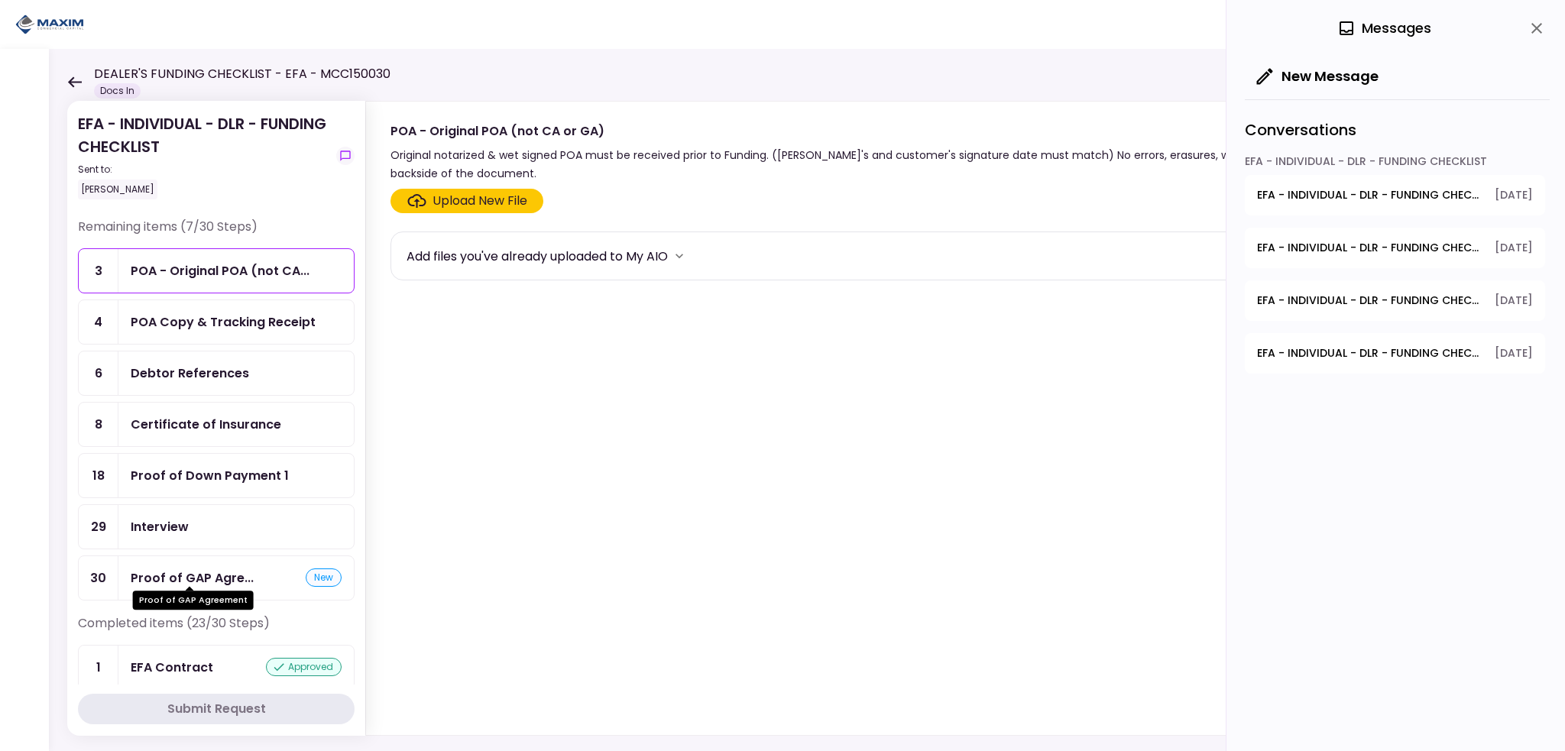
click at [220, 570] on div "Proof of GAP Agre..." at bounding box center [192, 578] width 123 height 19
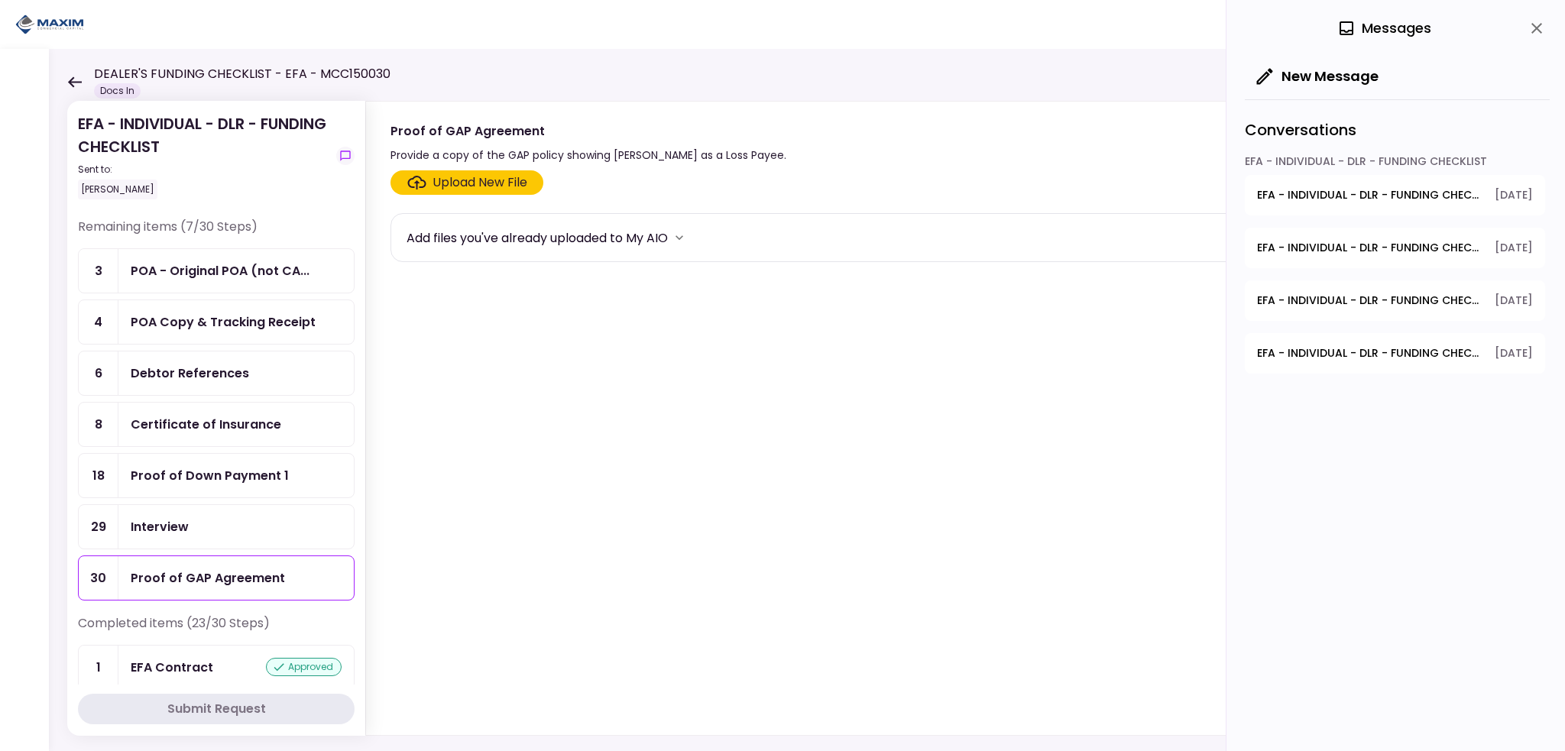
click at [178, 505] on div "Interview" at bounding box center [235, 527] width 235 height 44
click at [185, 475] on div "Proof of Down Payment 1" at bounding box center [210, 475] width 158 height 19
click at [180, 433] on div "Certificate of Insurance" at bounding box center [235, 425] width 235 height 44
click at [174, 367] on div "Debtor References" at bounding box center [190, 373] width 118 height 19
click at [177, 329] on div "POA Copy & Tracking Receipt" at bounding box center [223, 322] width 185 height 19
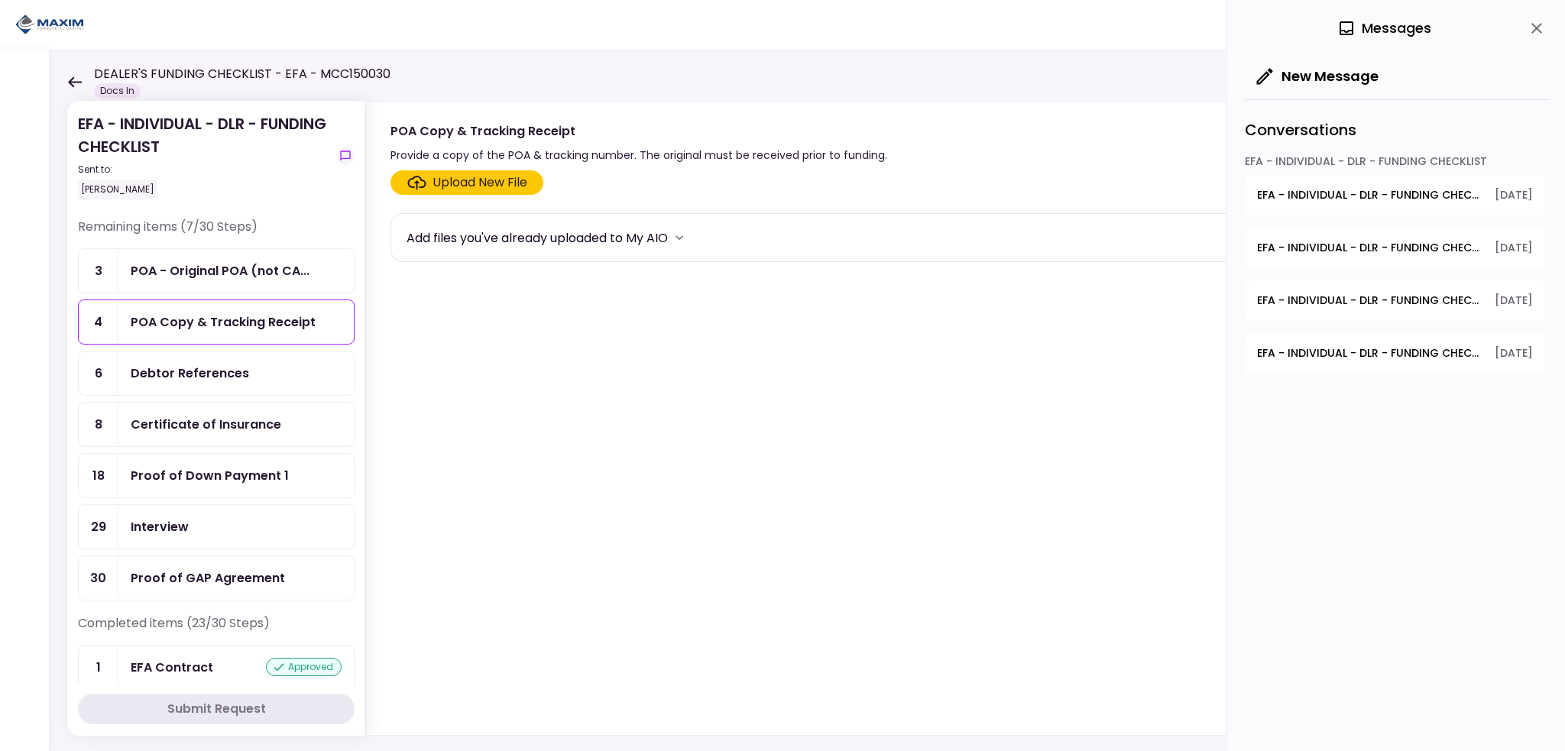
click at [162, 263] on div "POA - Original POA (not CA..." at bounding box center [220, 270] width 179 height 19
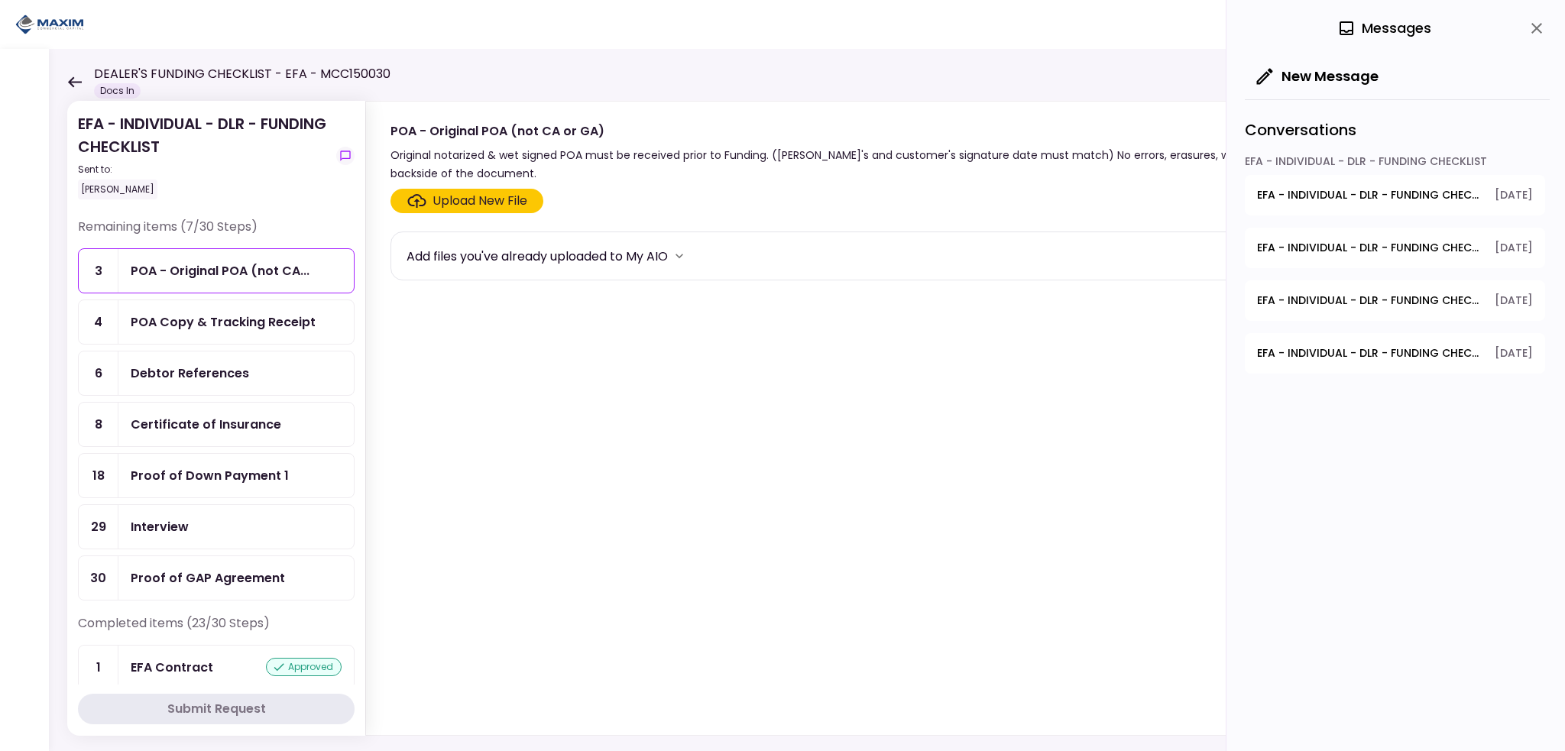
click at [72, 79] on icon at bounding box center [75, 81] width 14 height 11
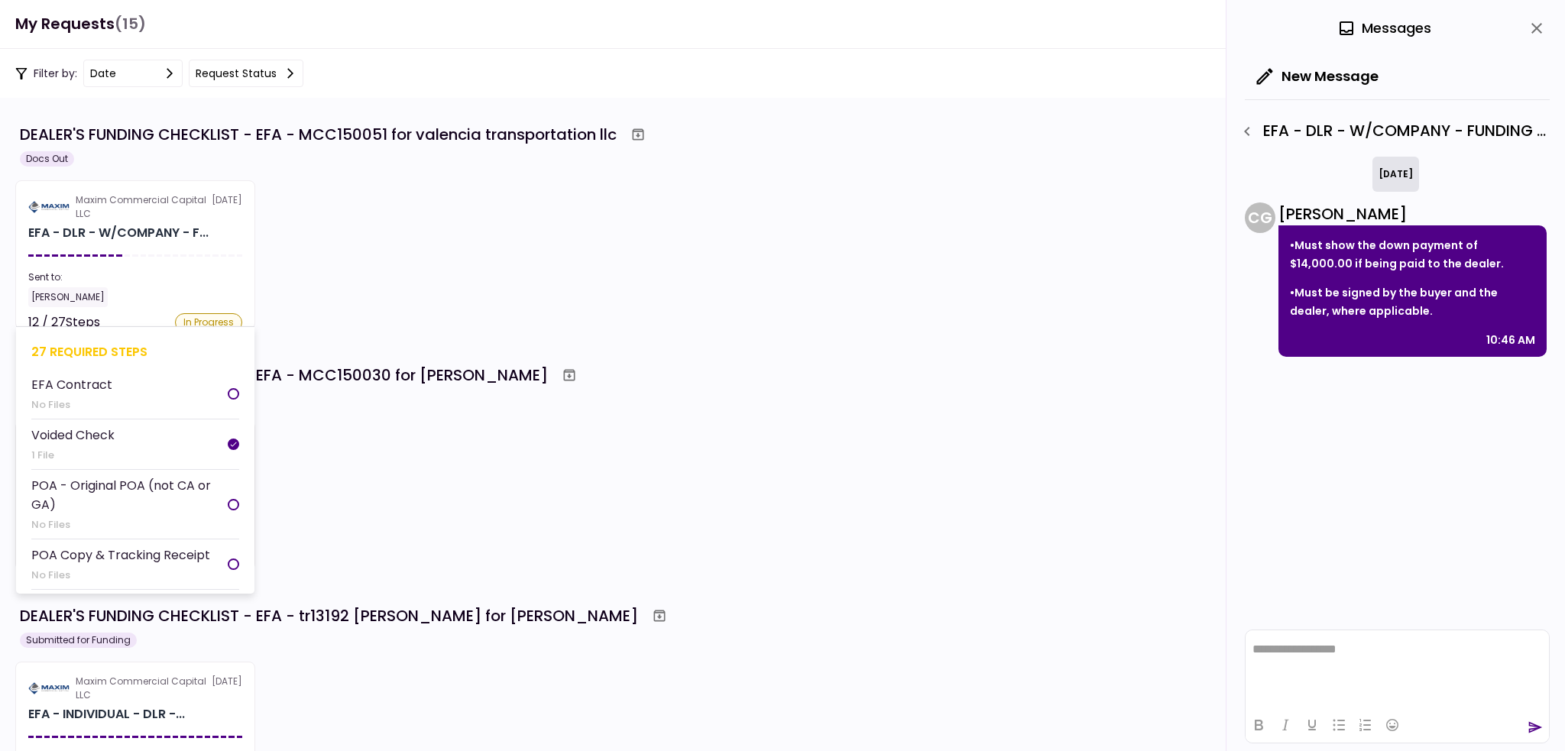
click at [183, 328] on div "27 required steps EFA Contract No Files Voided Check 1 File POA - Original POA …" at bounding box center [135, 460] width 238 height 268
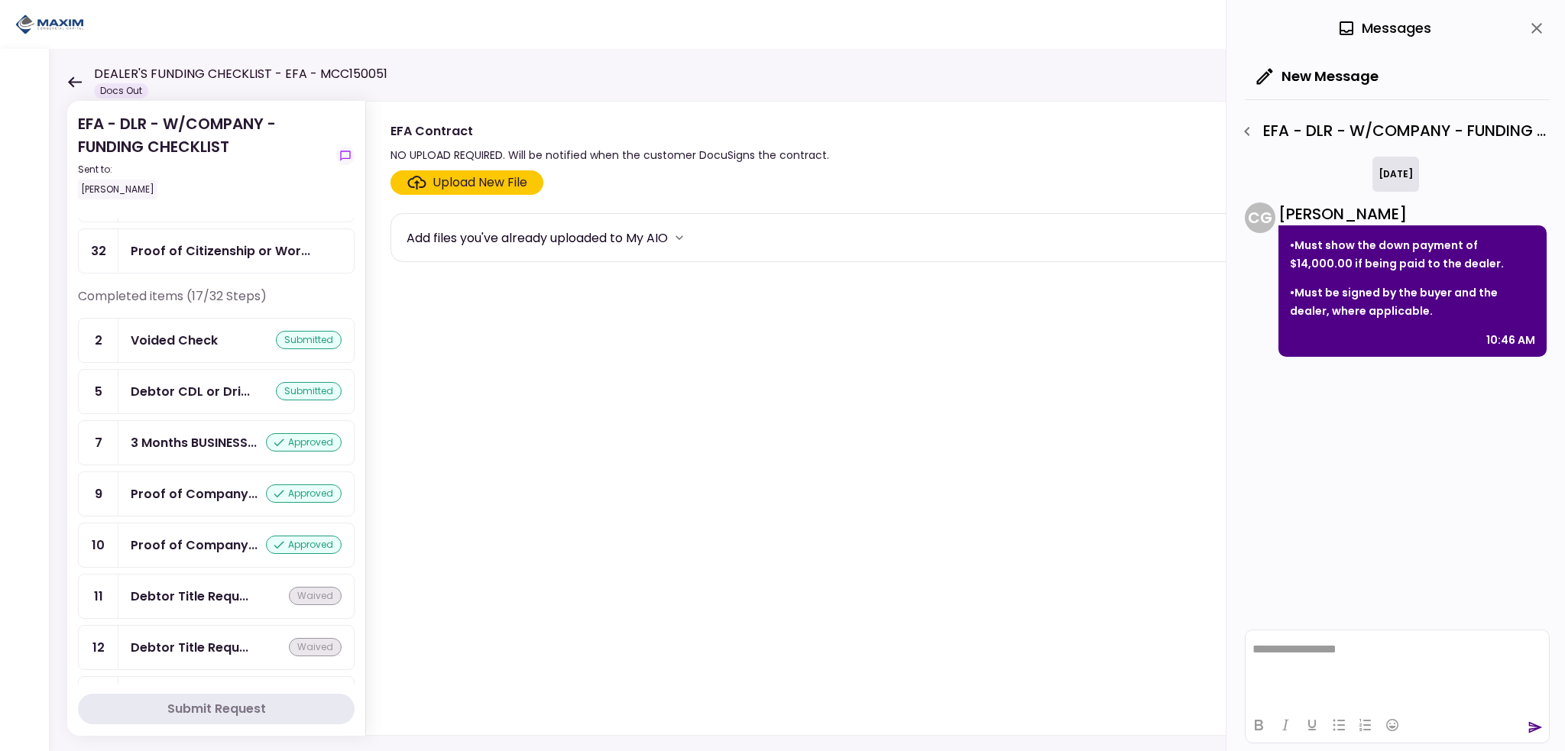
scroll to position [612, 0]
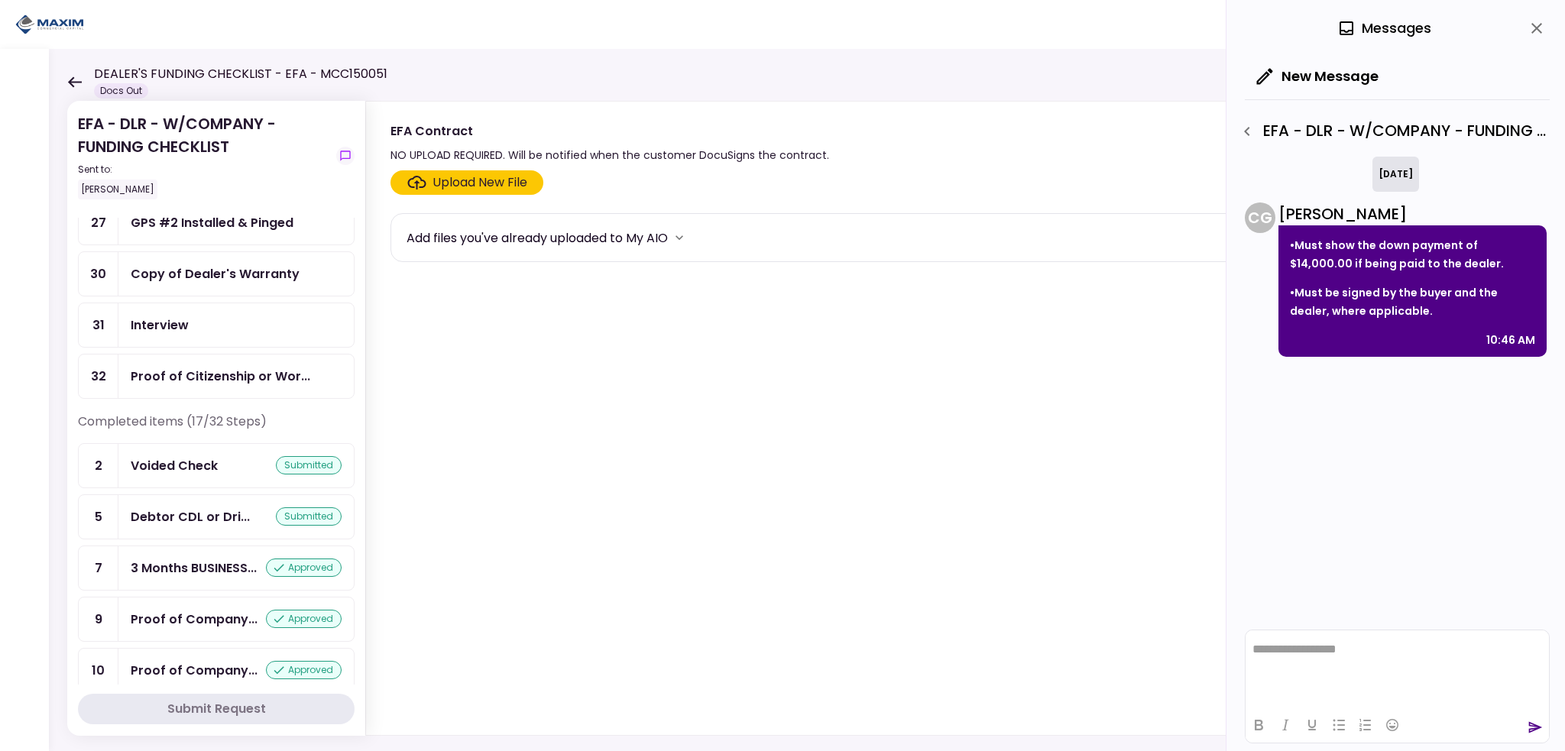
click at [185, 377] on div "Proof of Citizenship or Wor..." at bounding box center [235, 377] width 235 height 44
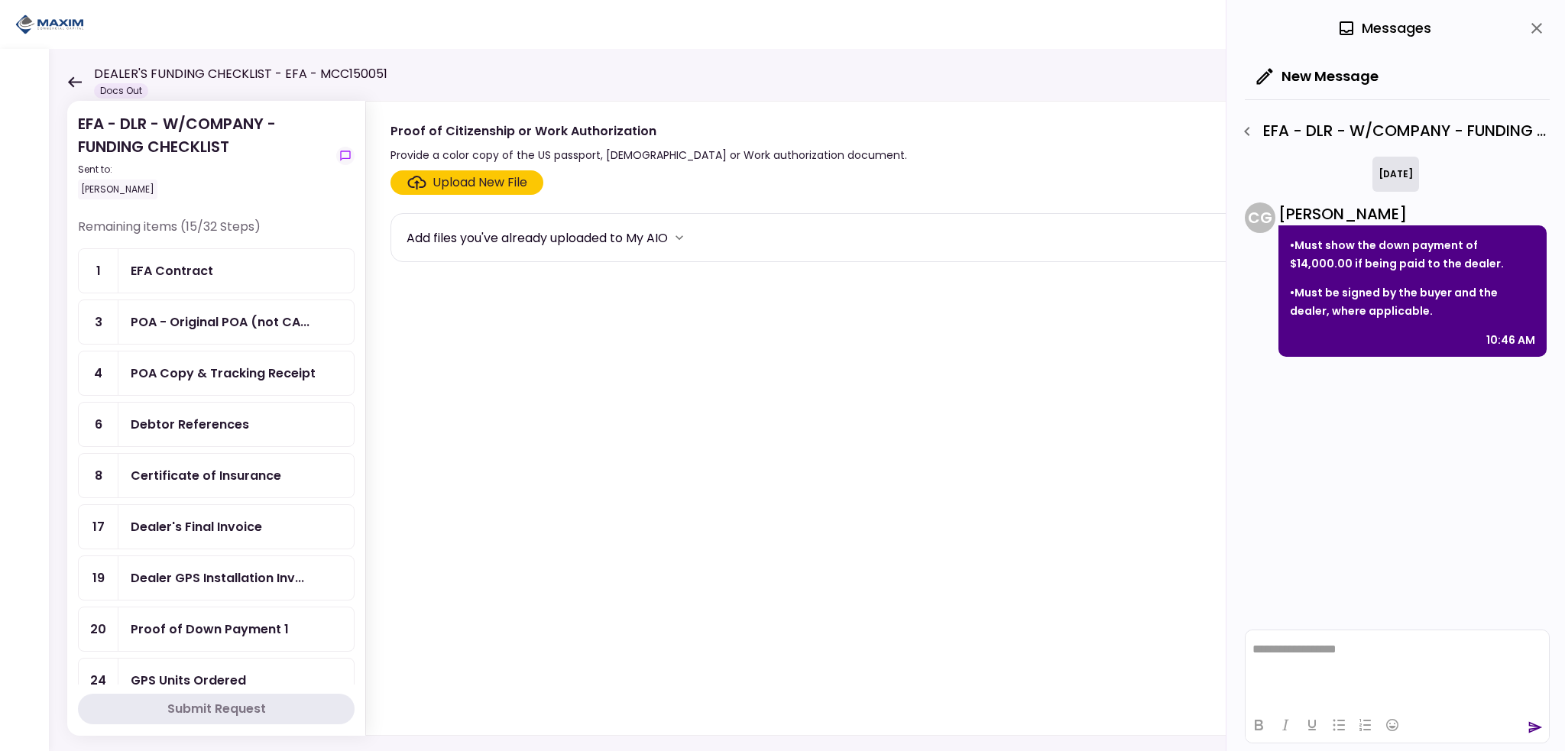
click at [176, 259] on div "EFA Contract" at bounding box center [235, 271] width 235 height 44
click at [188, 336] on div "POA - Original POA (not CA..." at bounding box center [235, 322] width 235 height 44
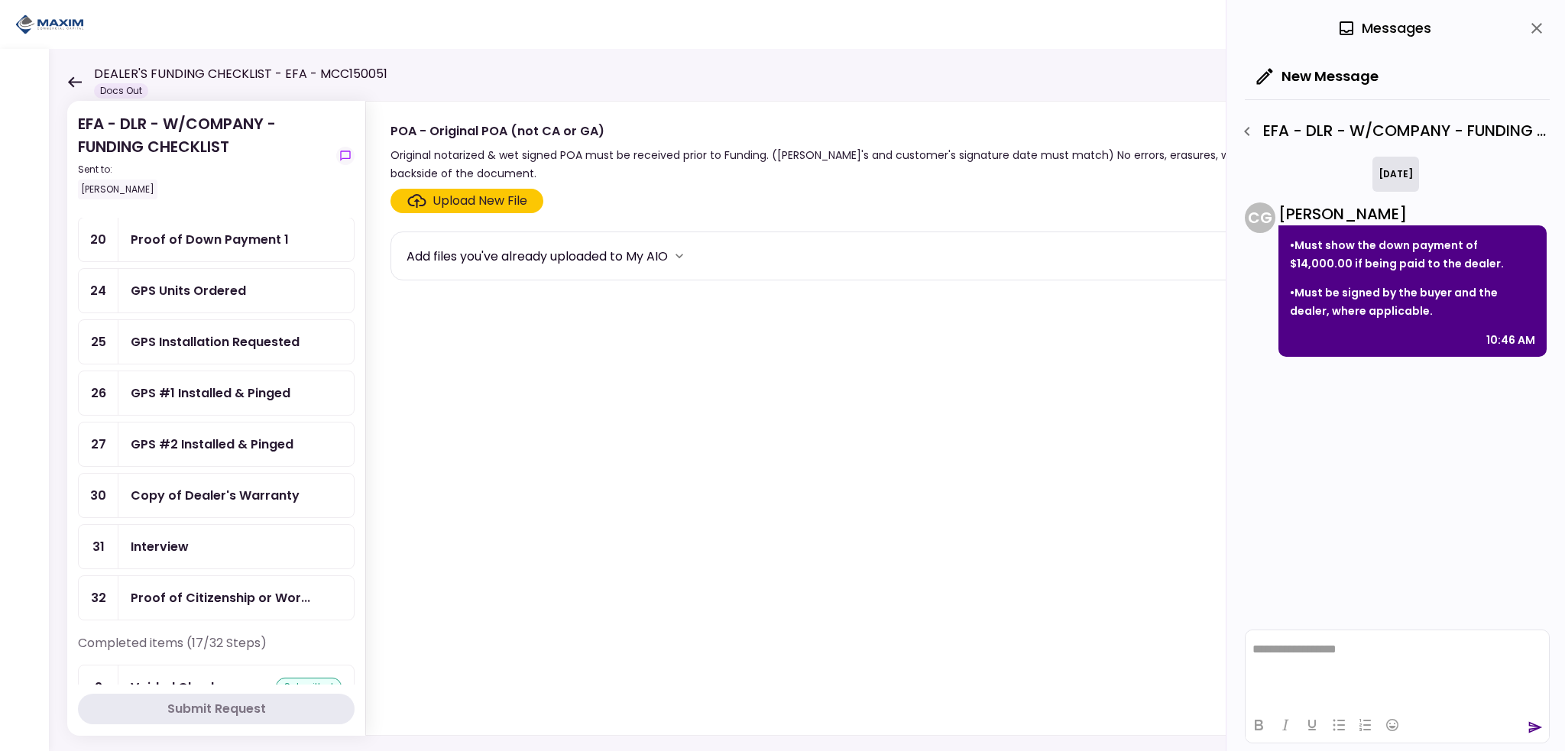
scroll to position [459, 0]
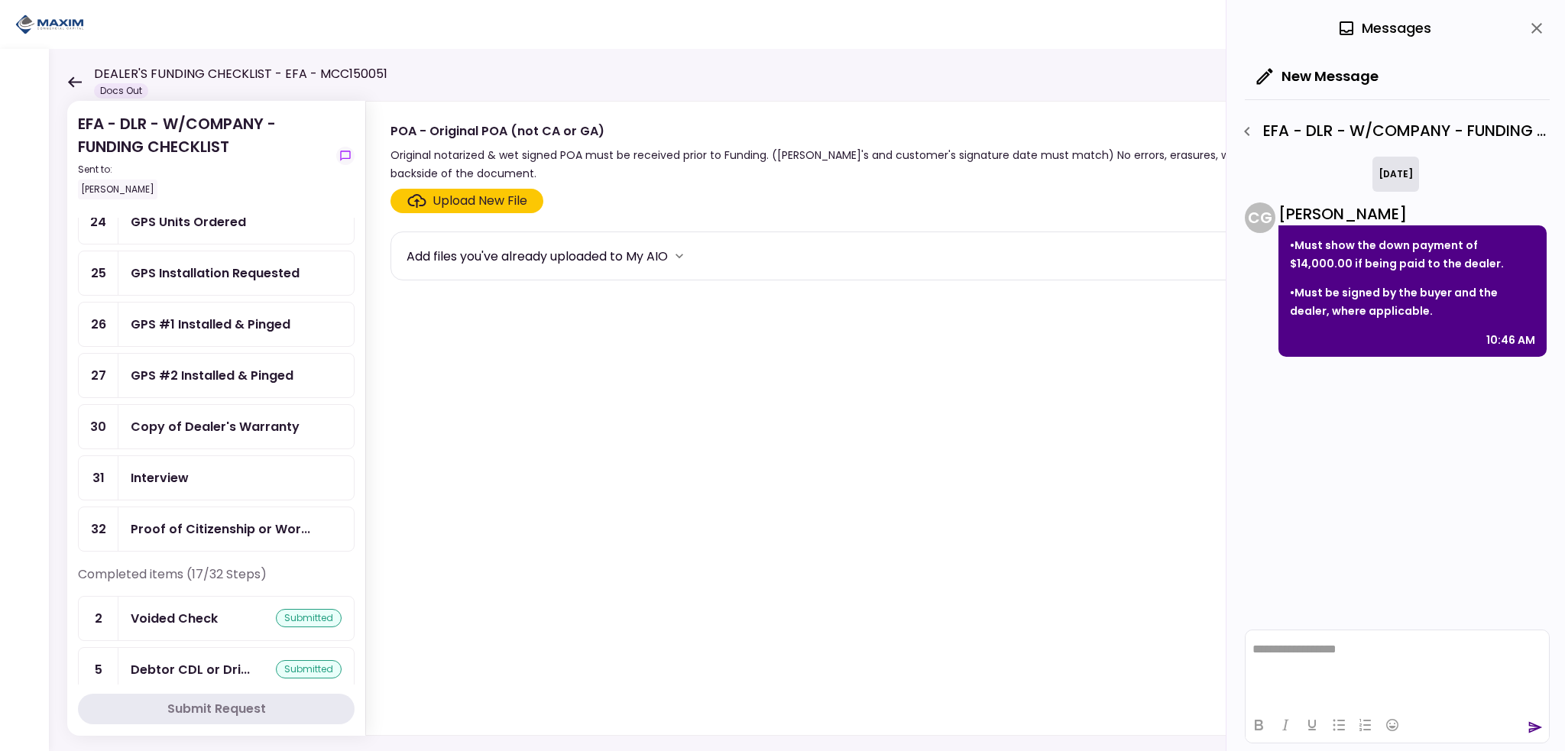
click at [168, 520] on div "Proof of Citizenship or Wor..." at bounding box center [221, 529] width 180 height 19
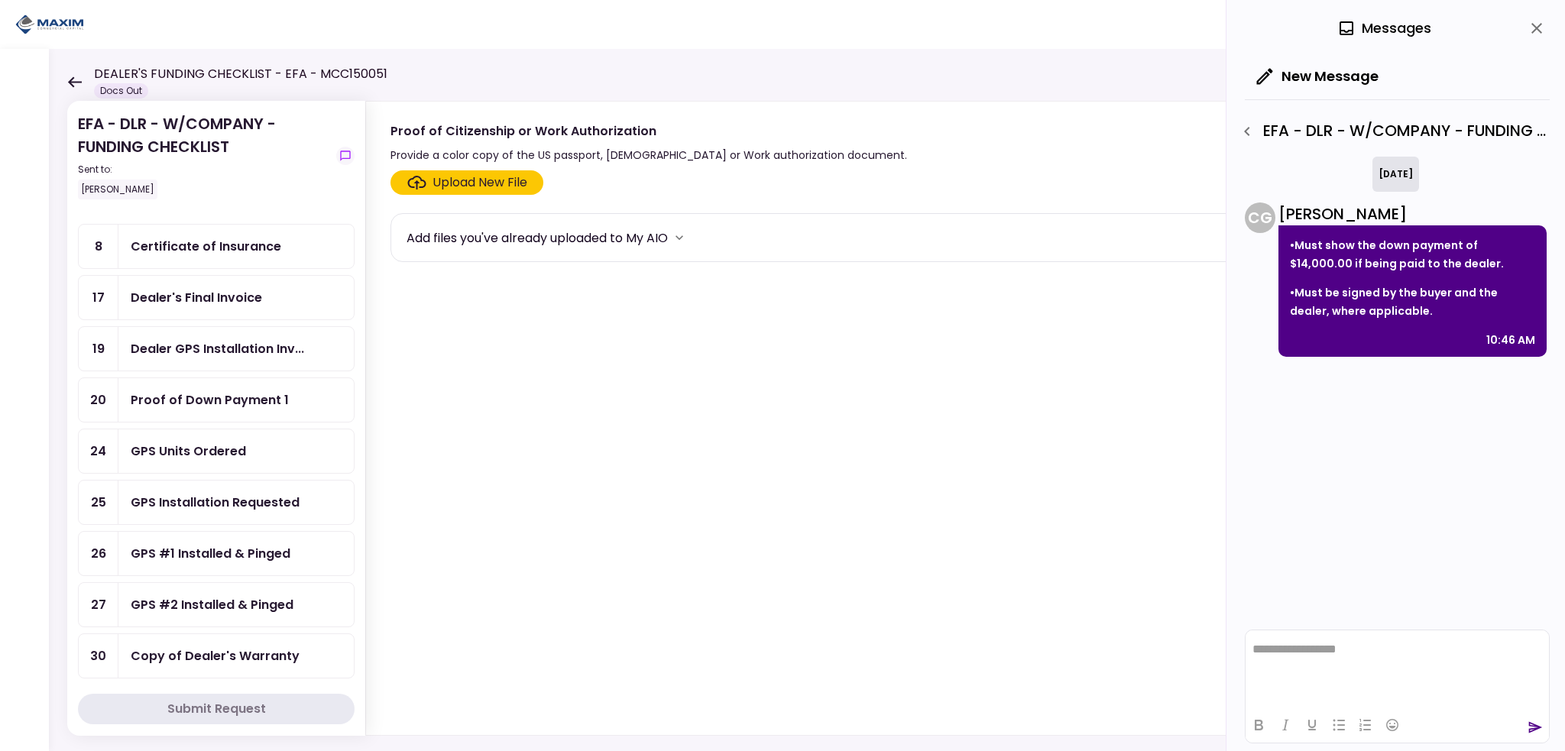
scroll to position [459, 0]
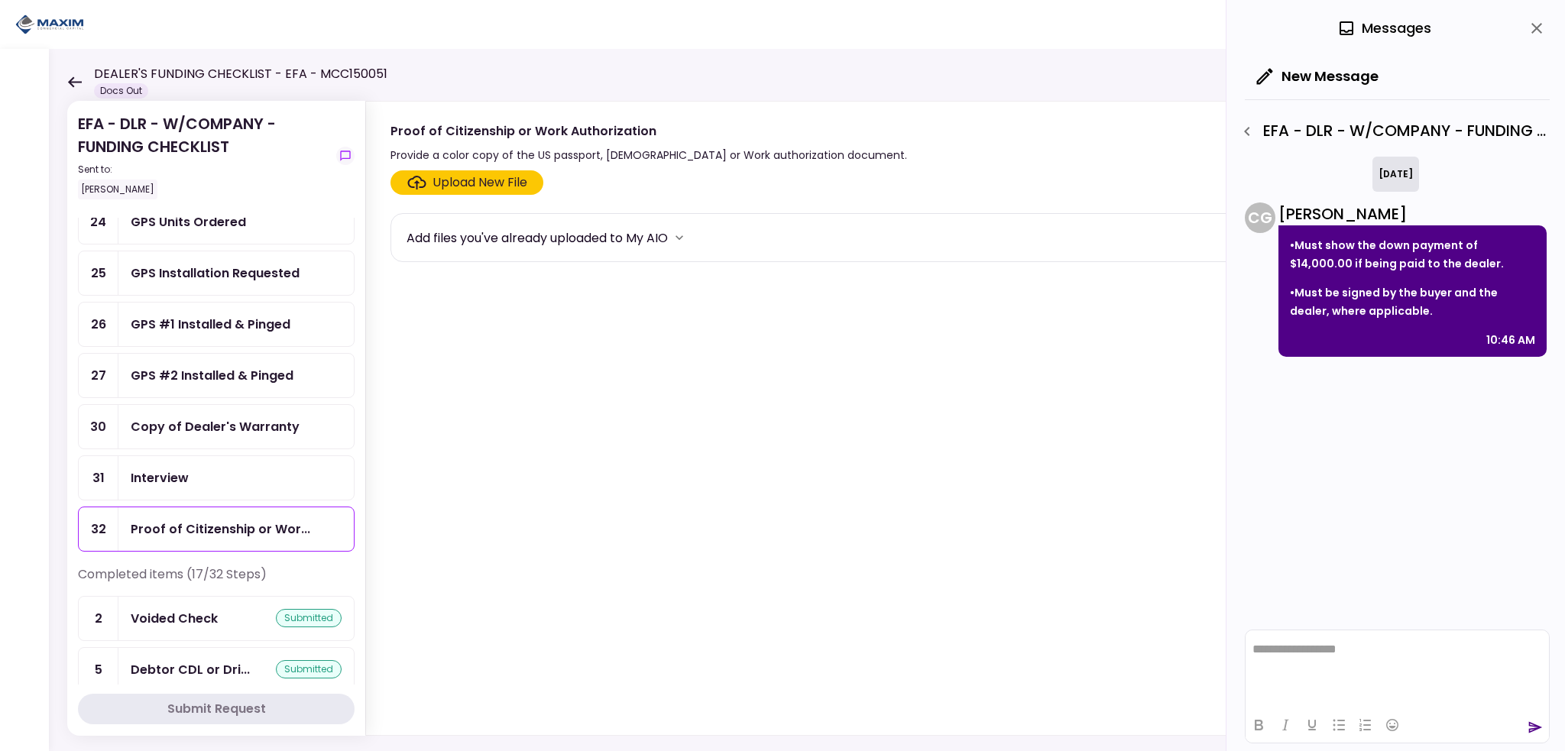
click at [1531, 29] on icon "close" at bounding box center [1537, 28] width 18 height 18
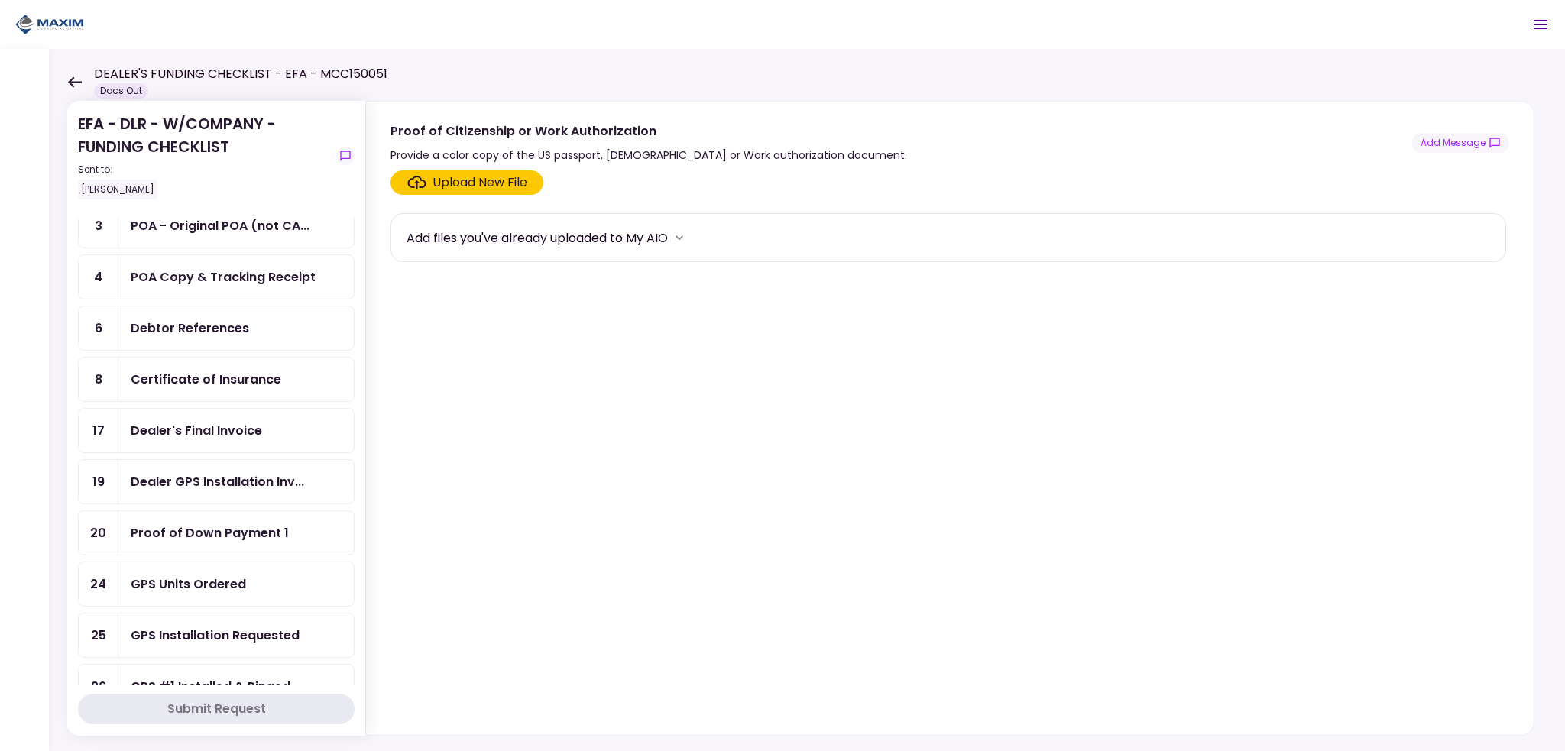
scroll to position [0, 0]
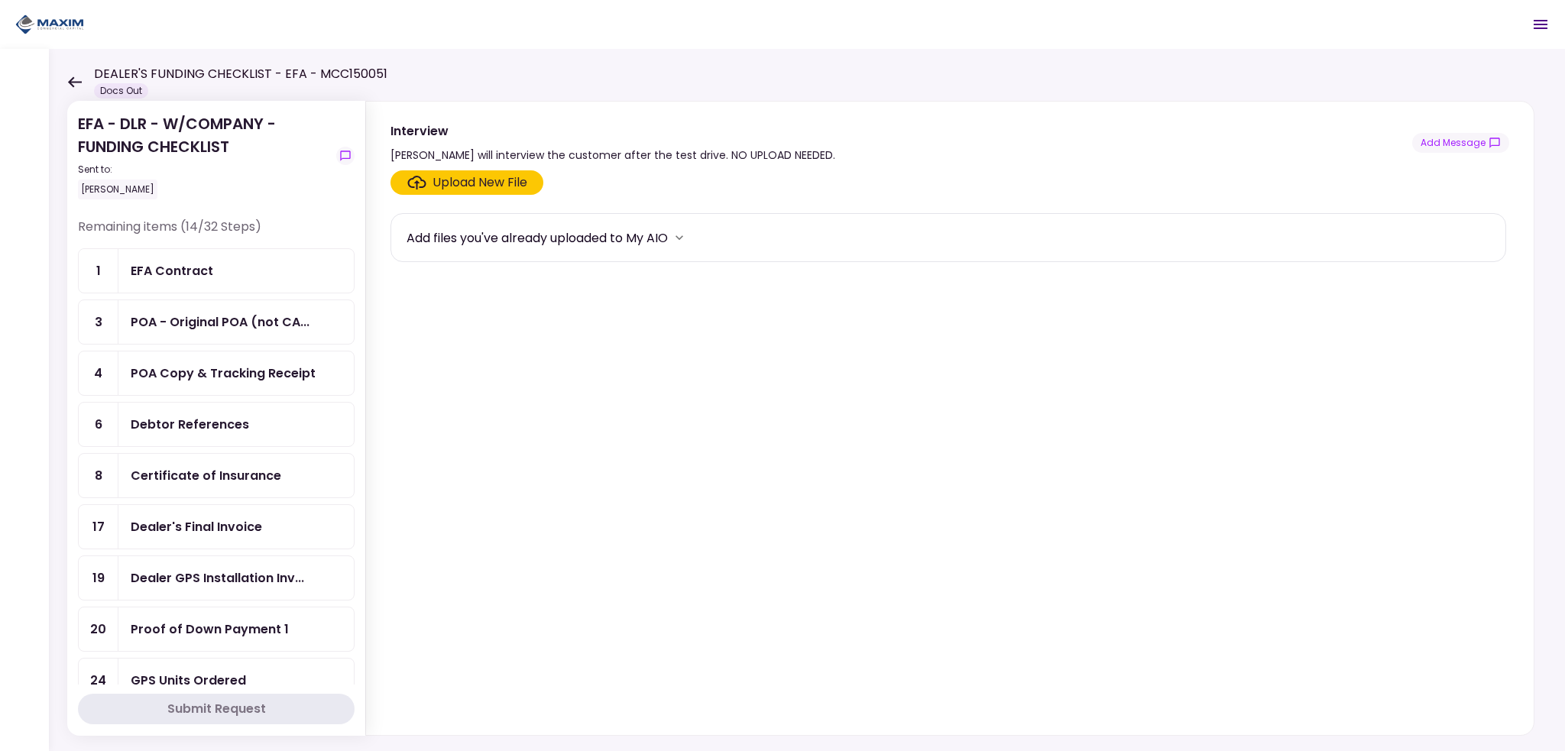
click at [73, 82] on icon at bounding box center [75, 81] width 14 height 11
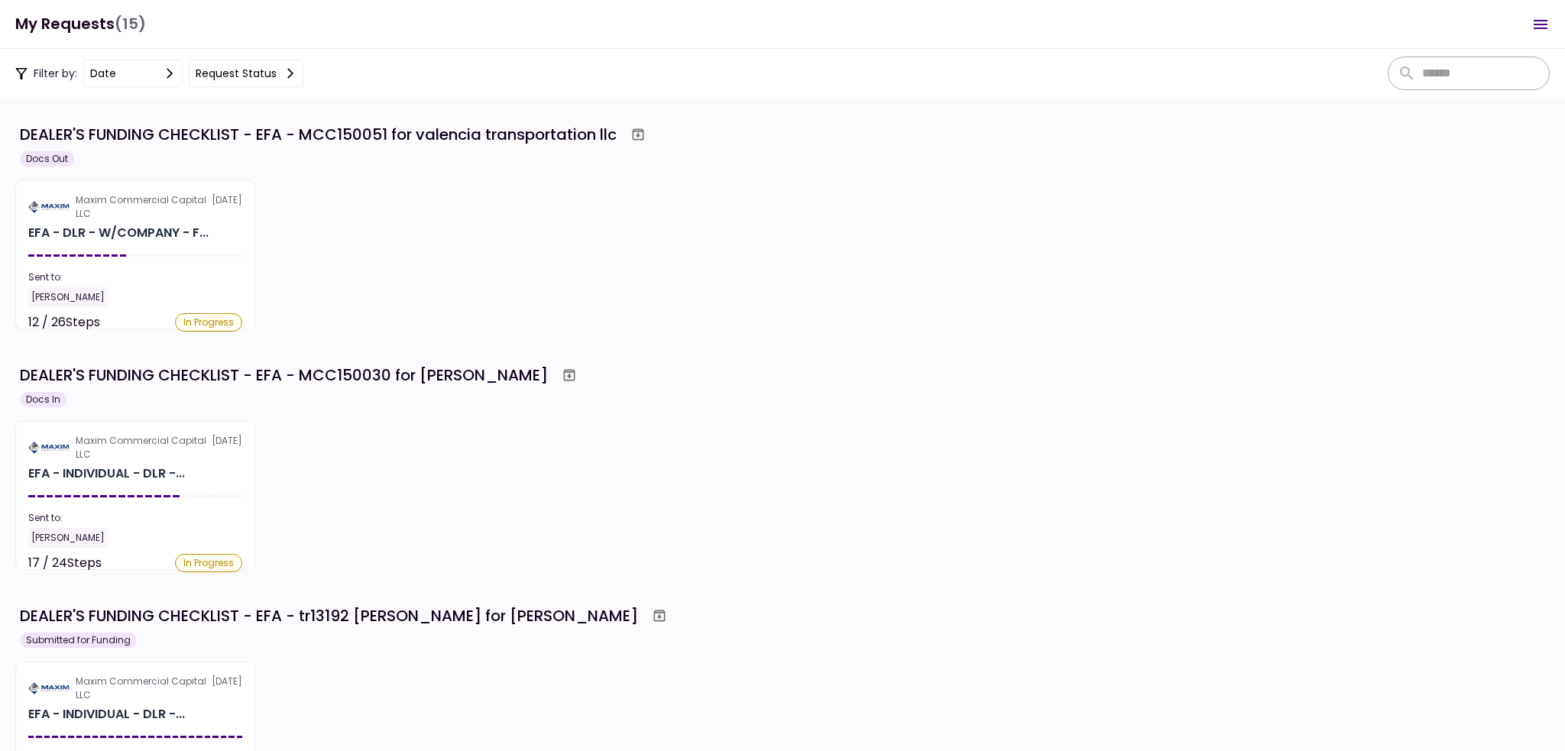
click at [428, 311] on div "Maxim Commercial Capital LLC [DATE] EFA - DLR - W/COMPANY - F... Sent to: [PERS…" at bounding box center [782, 254] width 1535 height 149
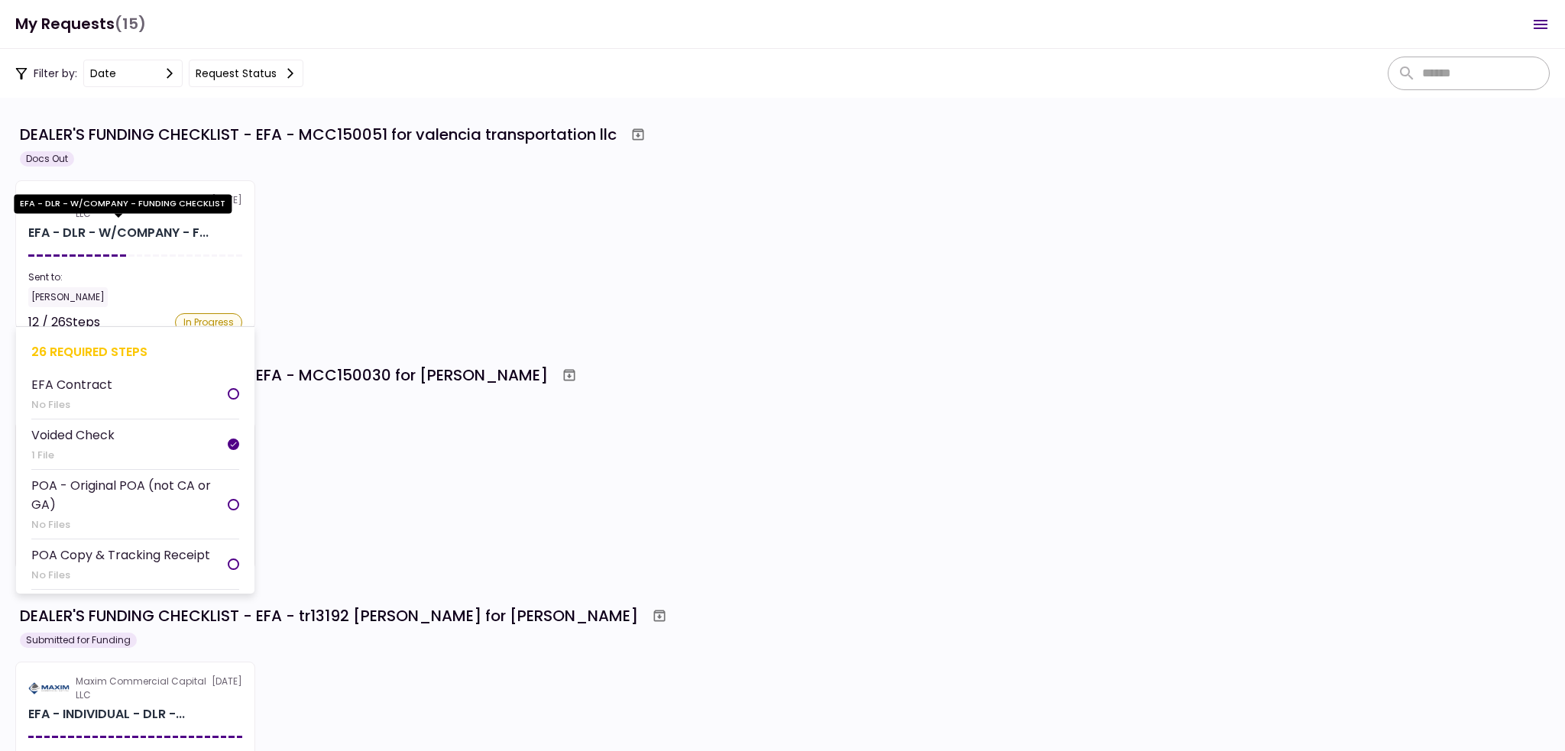
click at [144, 242] on div "EFA - DLR - W/COMPANY - F..." at bounding box center [118, 233] width 180 height 18
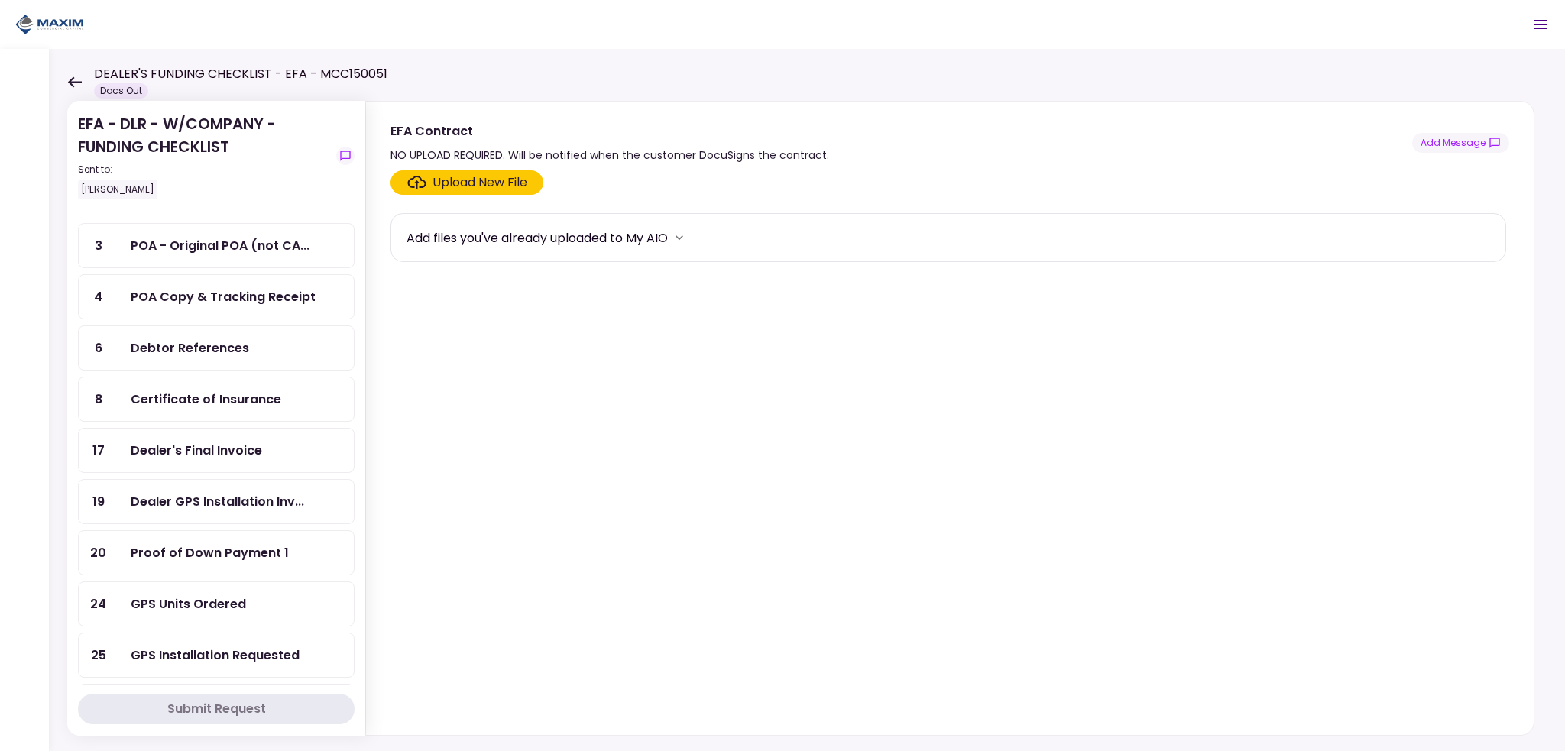
scroll to position [229, 0]
click at [171, 442] on div "GPS Units Ordered" at bounding box center [188, 451] width 115 height 19
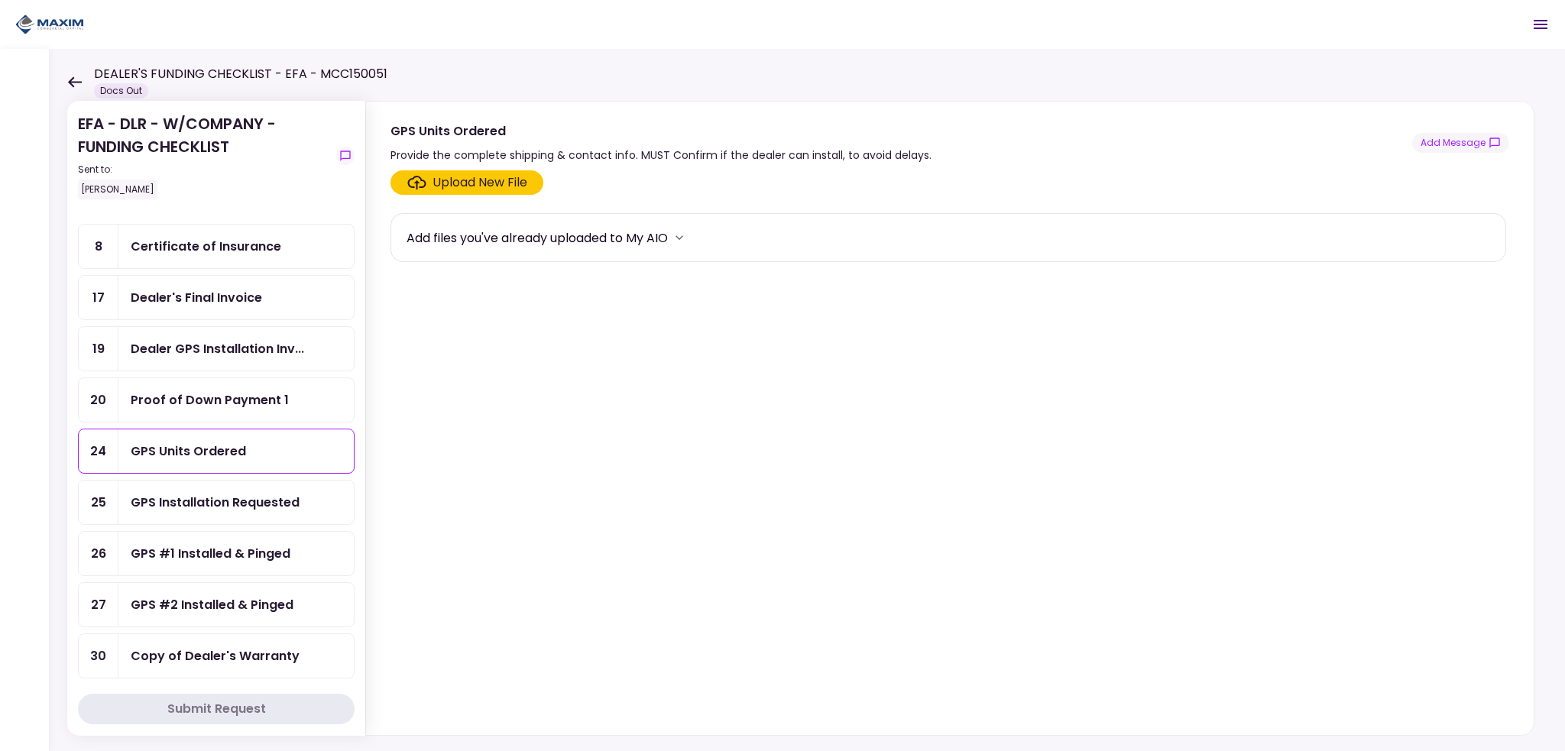
click at [426, 186] on div "Upload New File" at bounding box center [467, 183] width 120 height 18
click at [0, 0] on input "Upload New File" at bounding box center [0, 0] width 0 height 0
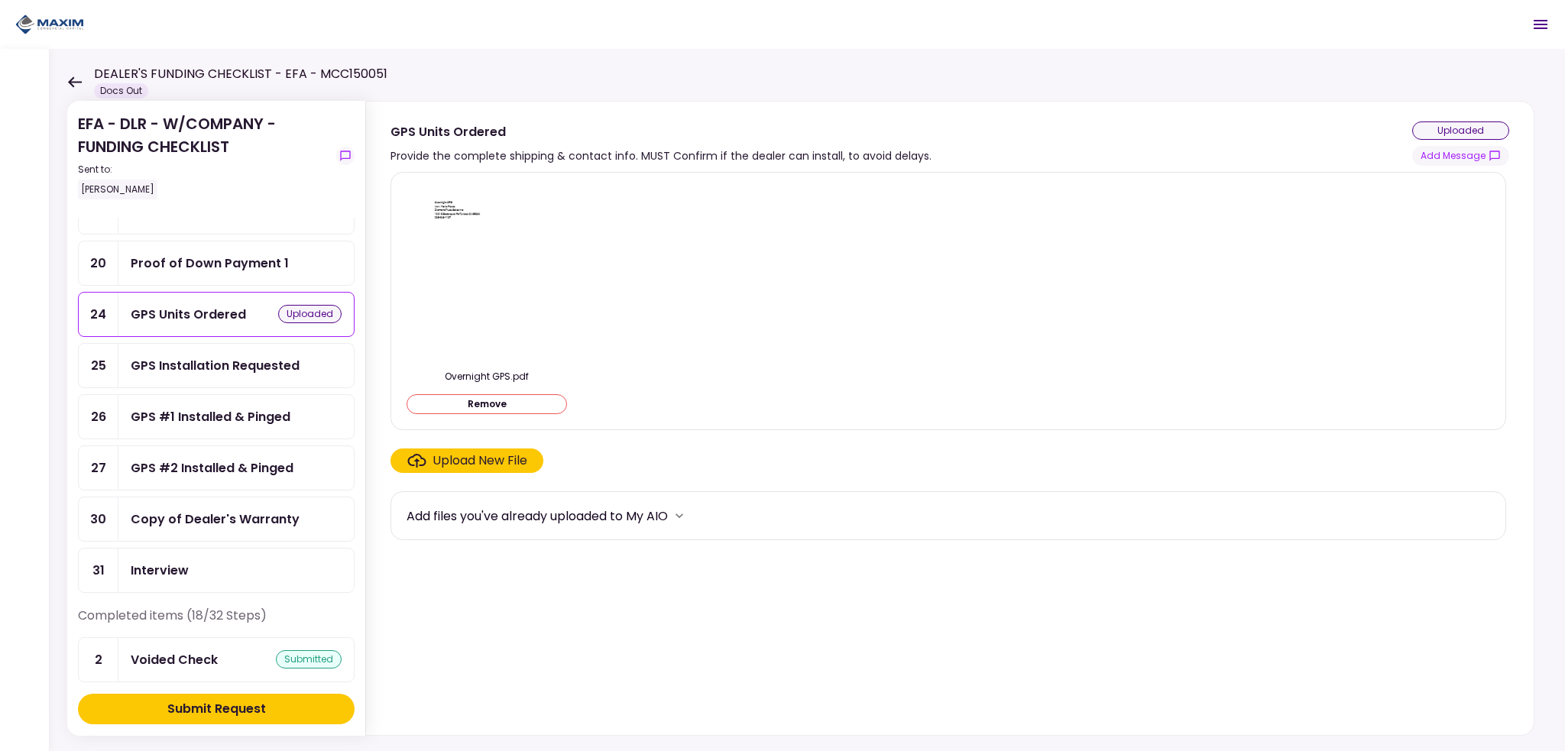
scroll to position [535, 0]
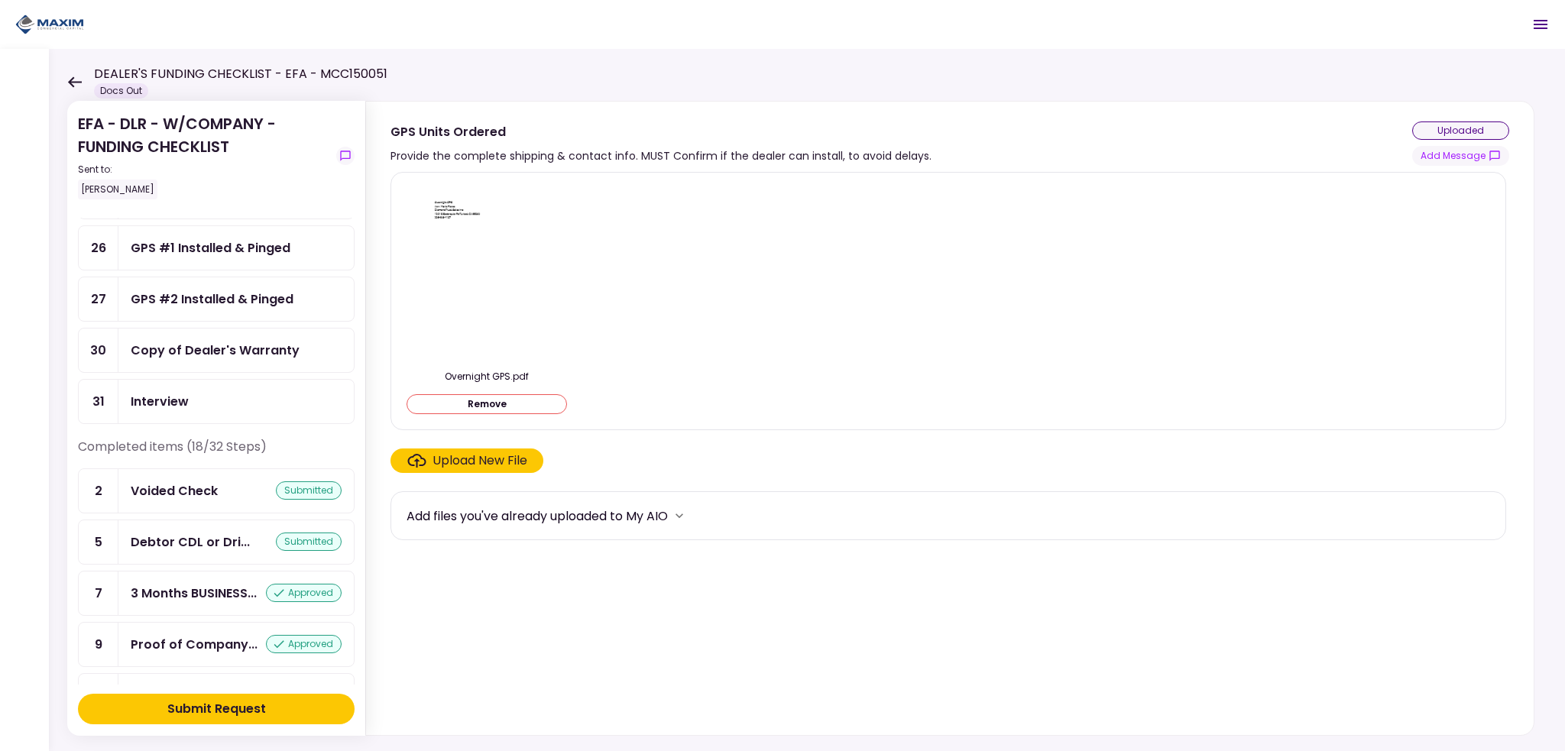
click at [294, 715] on button "Submit Request" at bounding box center [216, 709] width 277 height 31
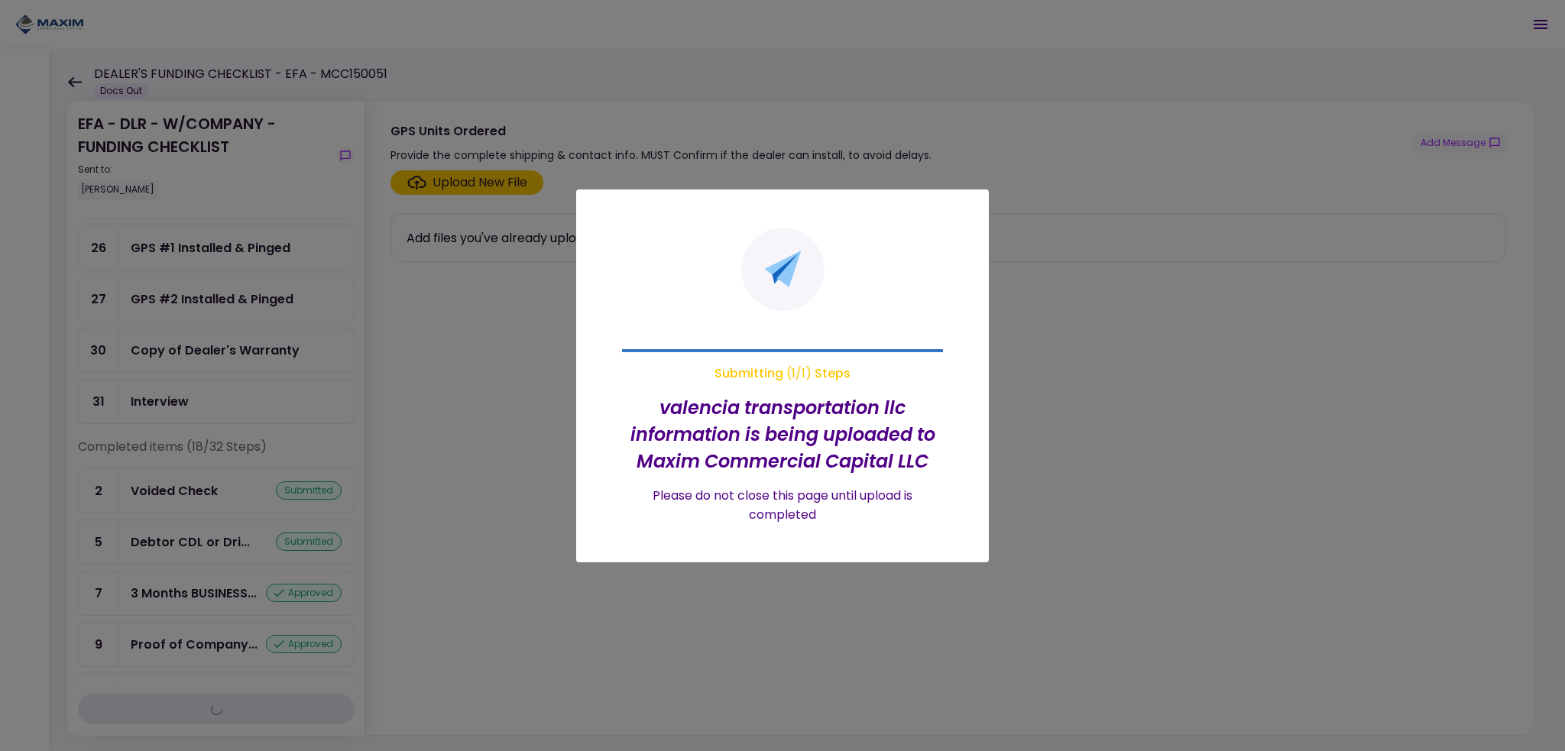
scroll to position [485, 0]
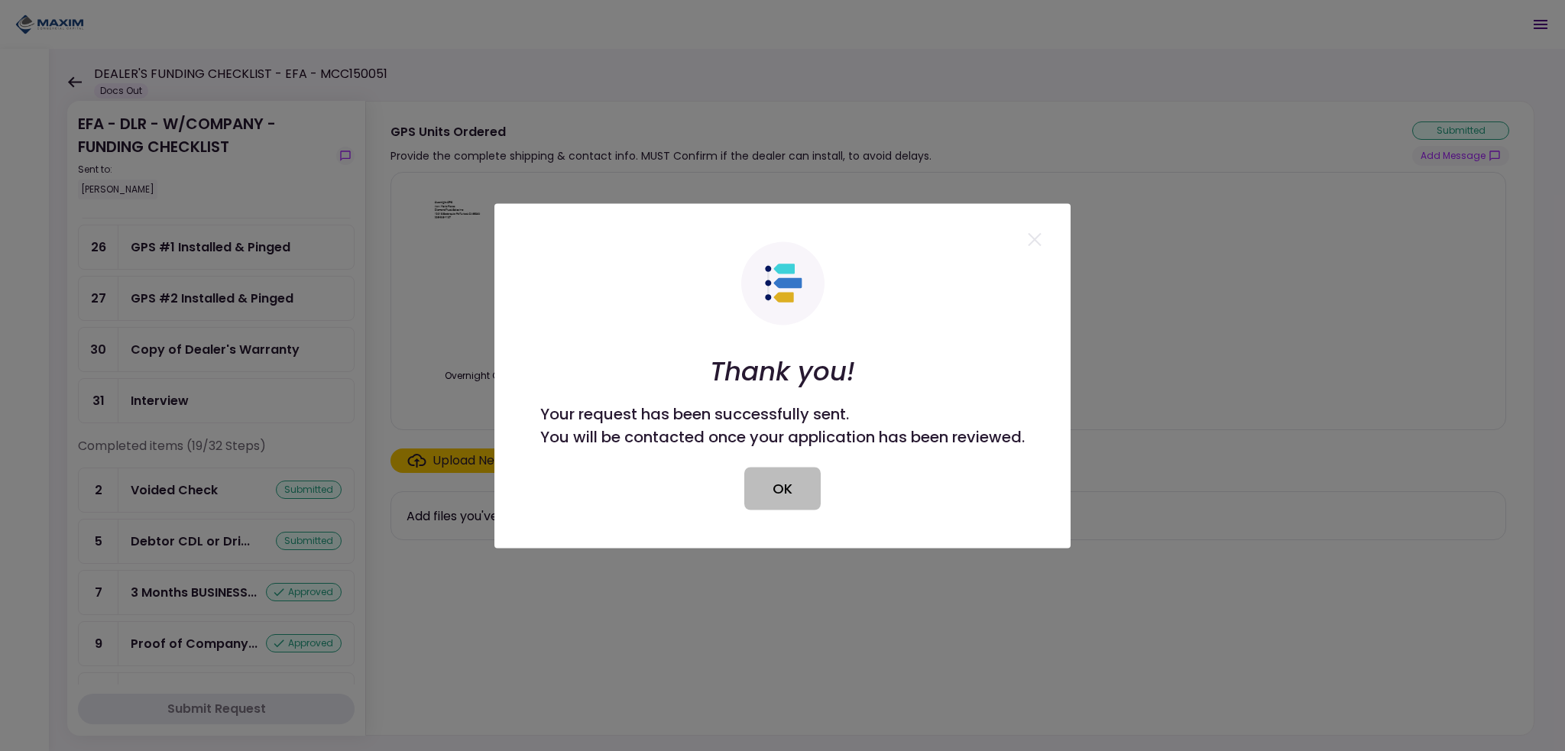
click at [780, 485] on button "OK" at bounding box center [783, 488] width 76 height 43
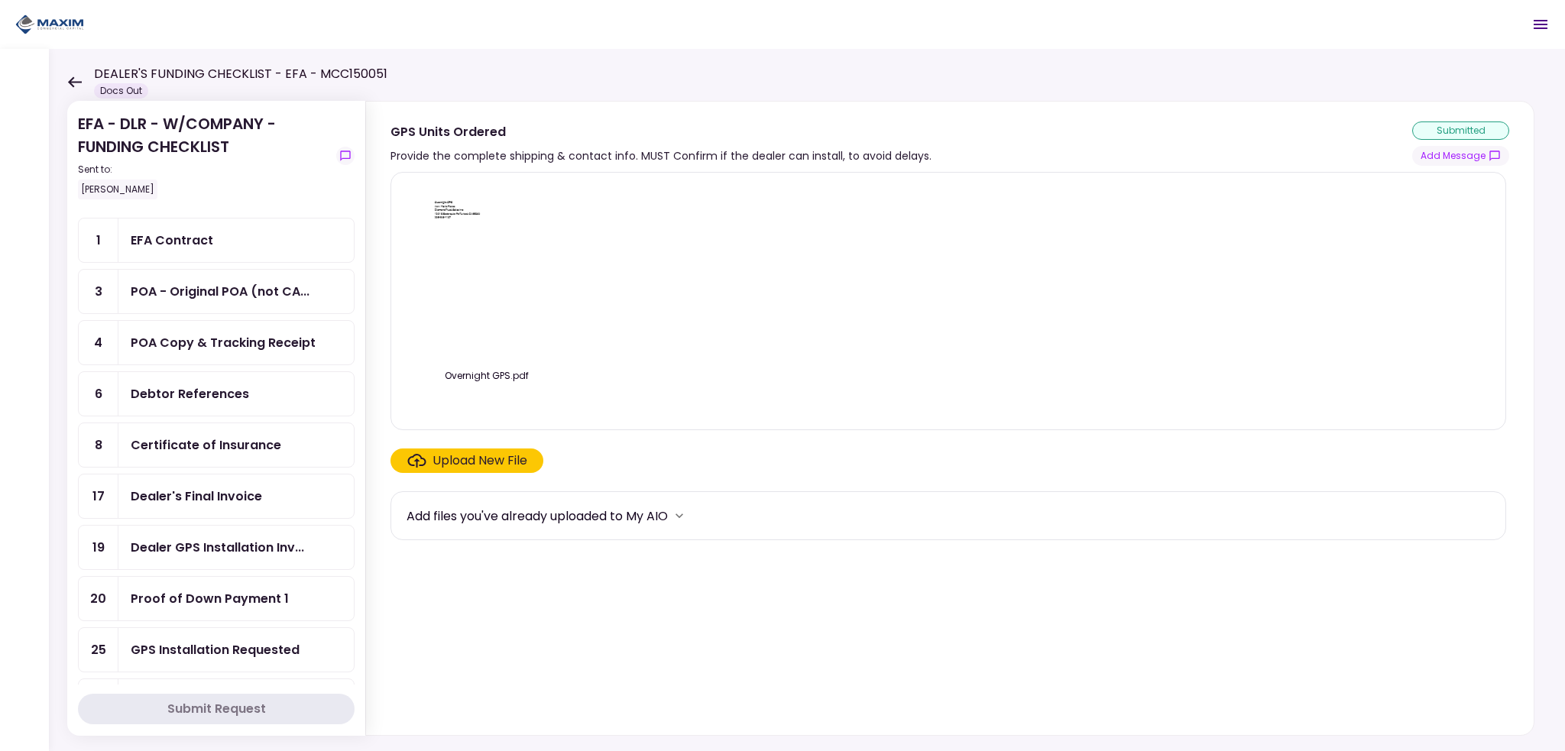
scroll to position [0, 0]
